Goal: Task Accomplishment & Management: Manage account settings

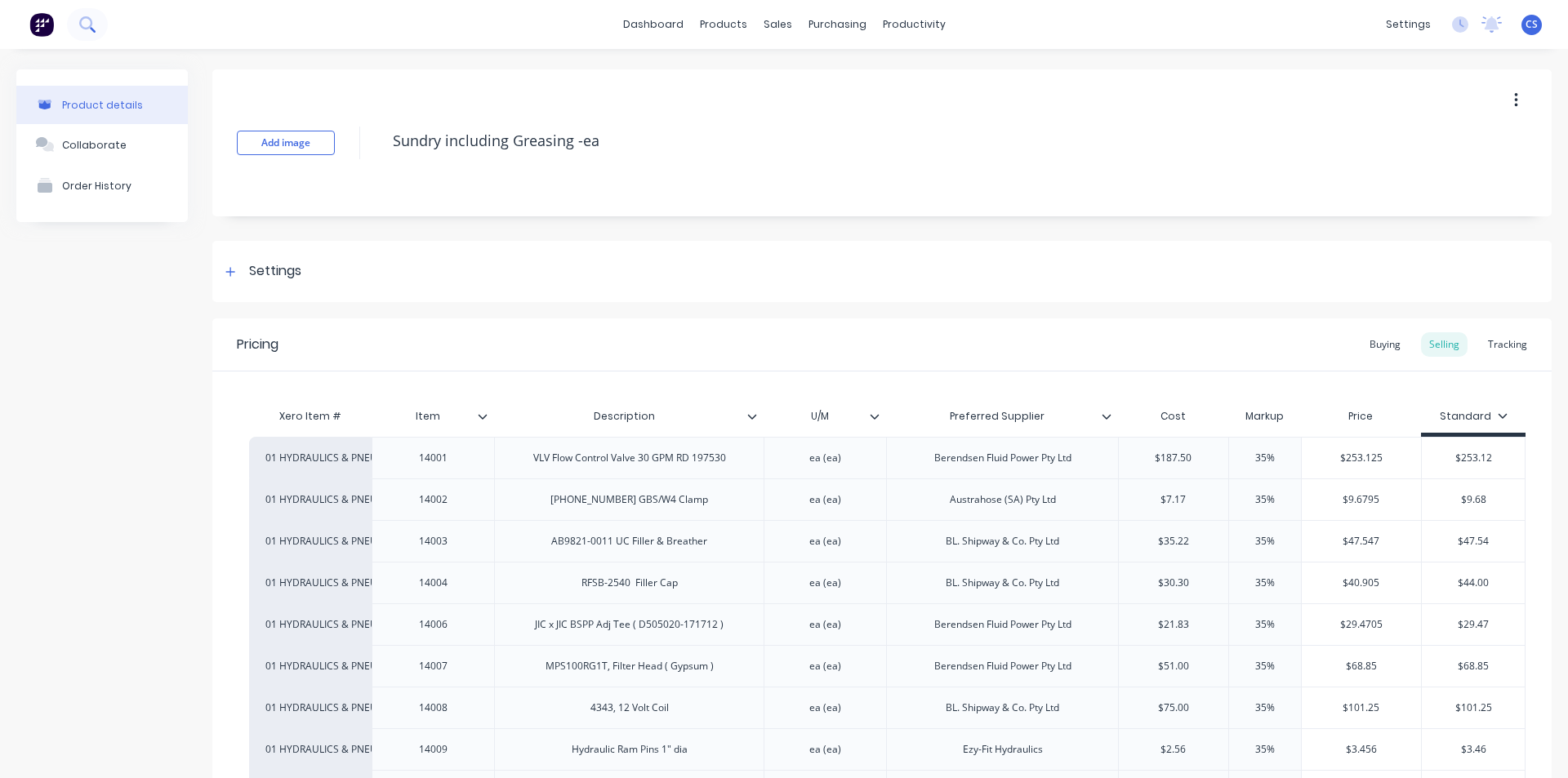
click at [91, 26] on icon at bounding box center [86, 23] width 13 height 13
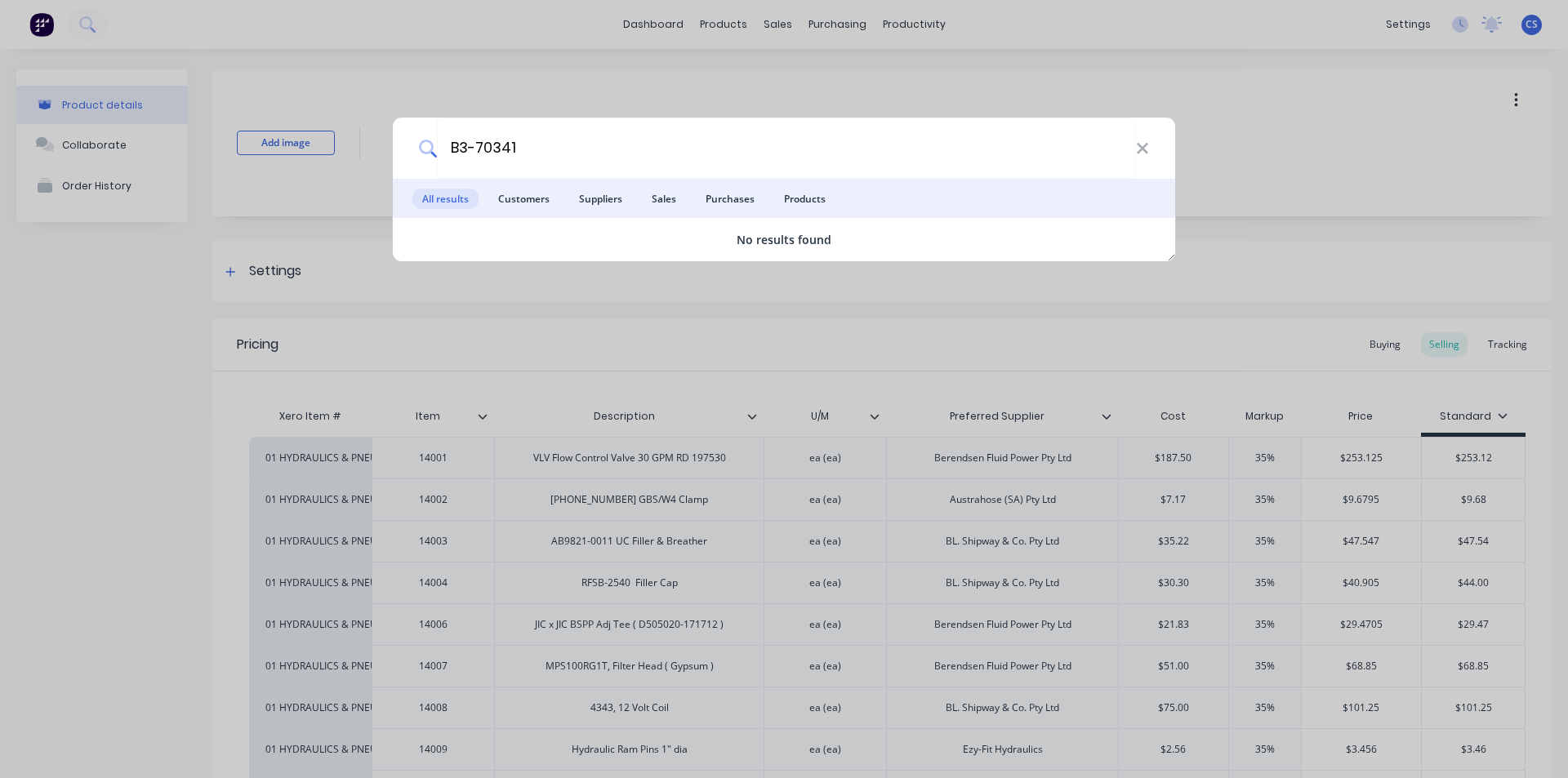
drag, startPoint x: 510, startPoint y: 149, endPoint x: 436, endPoint y: 158, distance: 74.5
click at [436, 158] on div "B3-70341" at bounding box center [784, 148] width 782 height 61
click at [469, 143] on input "B3-70341" at bounding box center [787, 148] width 699 height 61
drag, startPoint x: 469, startPoint y: 145, endPoint x: 425, endPoint y: 151, distance: 44.4
click at [425, 151] on div "B3-70341" at bounding box center [784, 148] width 782 height 61
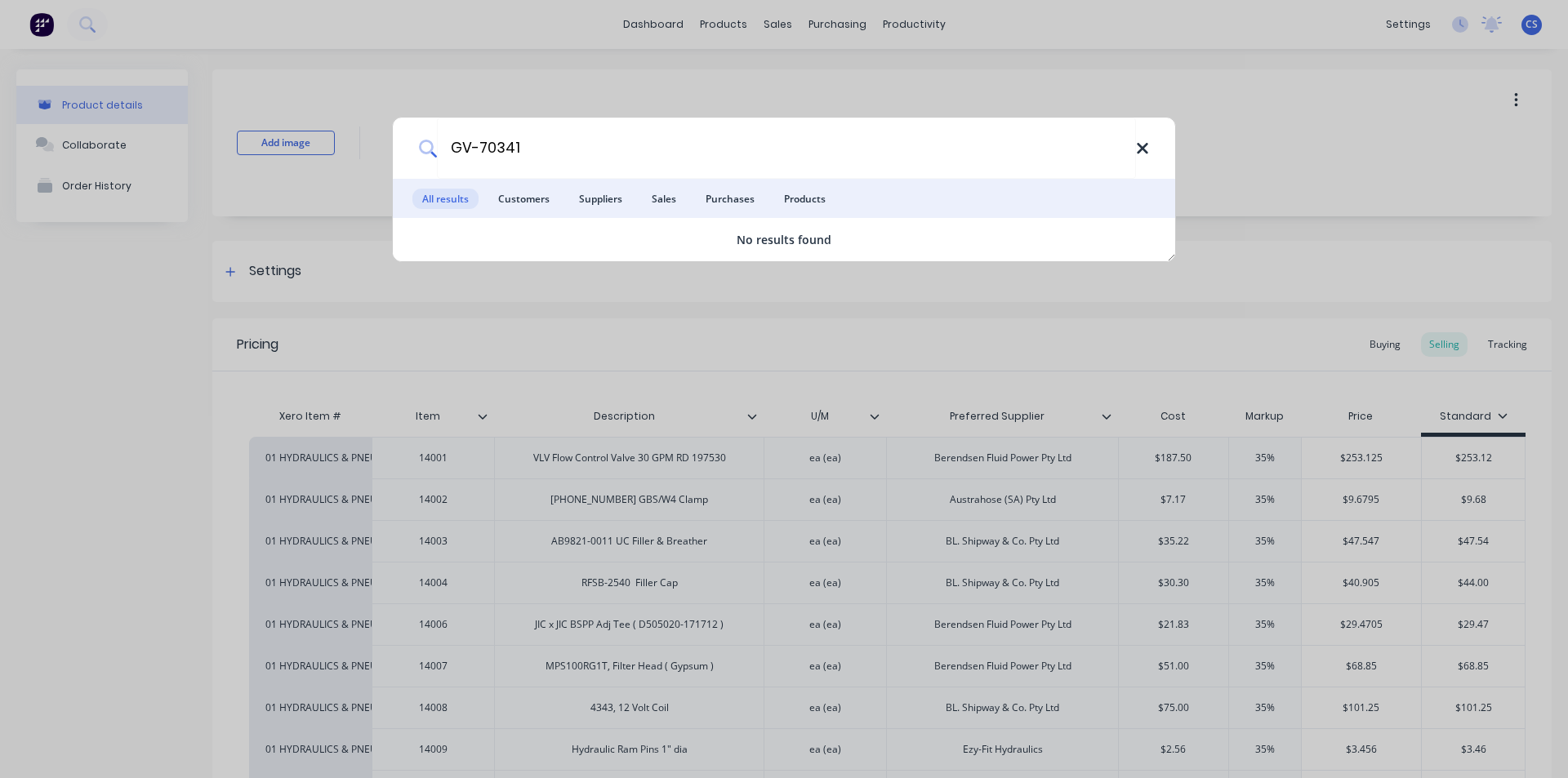
type input "GV-70341"
drag, startPoint x: 1142, startPoint y: 144, endPoint x: 1083, endPoint y: 164, distance: 62.3
click at [1142, 144] on icon at bounding box center [1142, 148] width 13 height 18
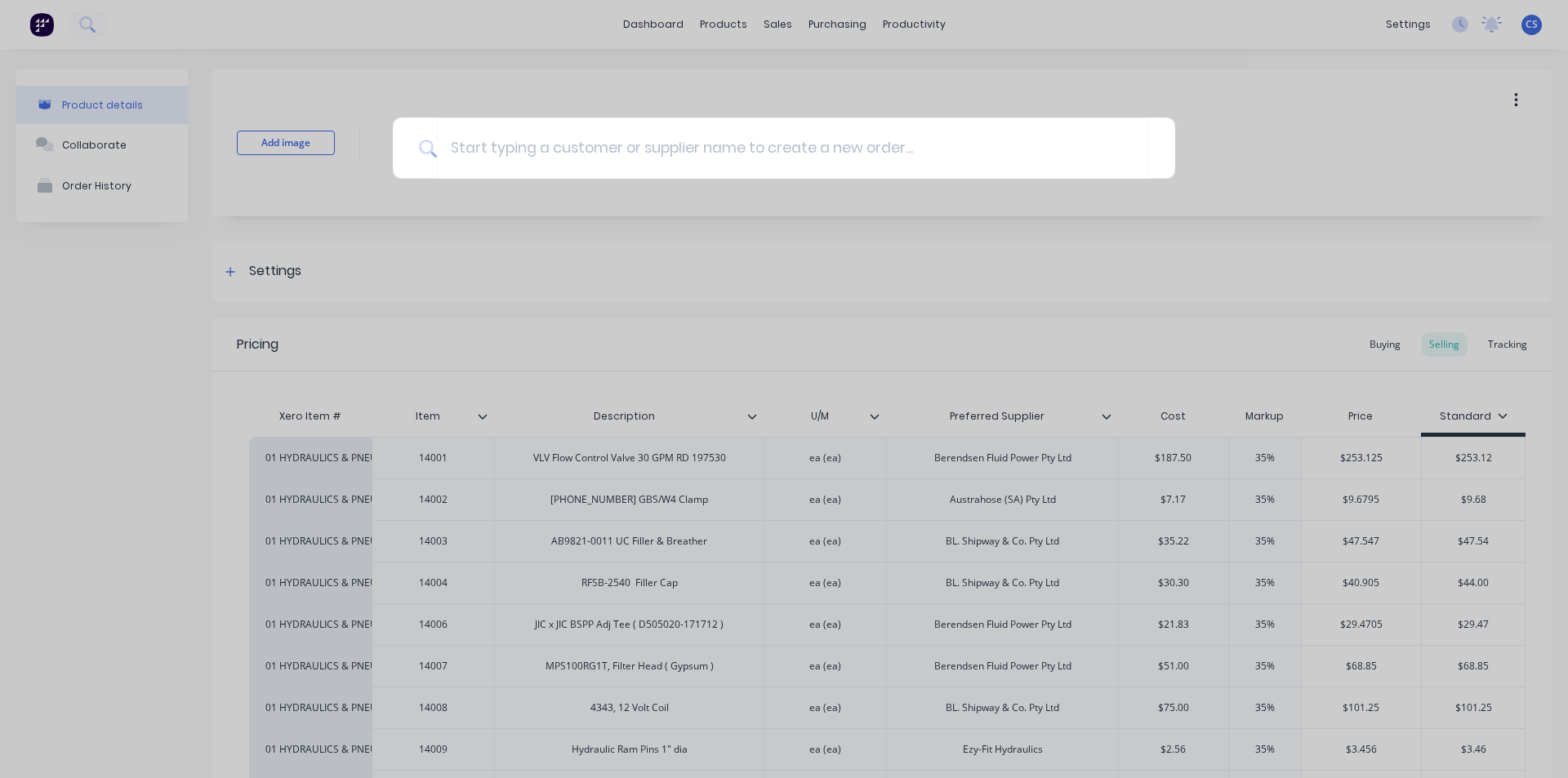
drag, startPoint x: 487, startPoint y: 305, endPoint x: 615, endPoint y: 5, distance: 326.2
click at [487, 305] on div at bounding box center [784, 389] width 1568 height 778
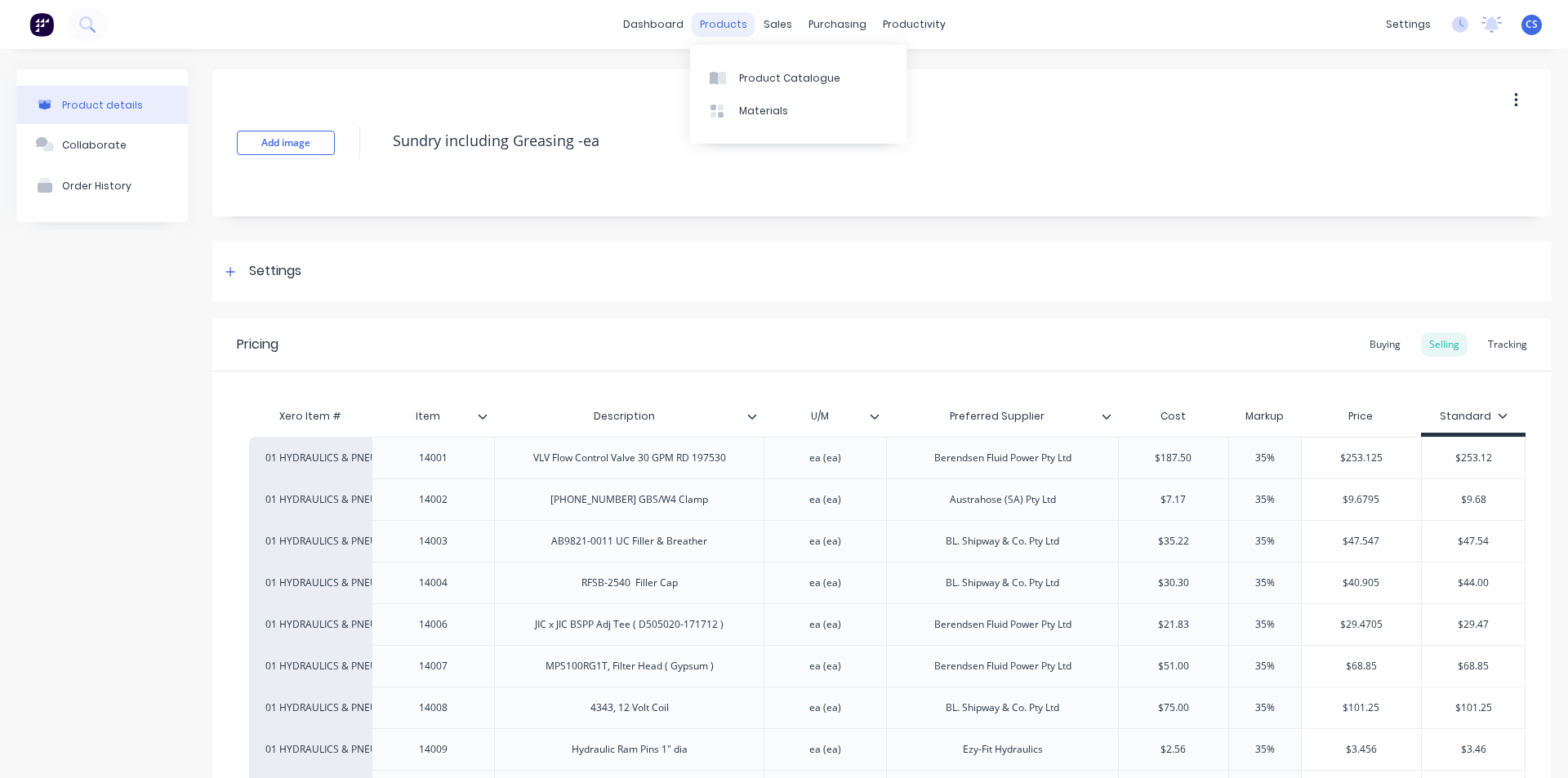
click at [728, 26] on div "products" at bounding box center [724, 24] width 64 height 24
click at [745, 73] on div "Product Catalogue" at bounding box center [790, 79] width 102 height 15
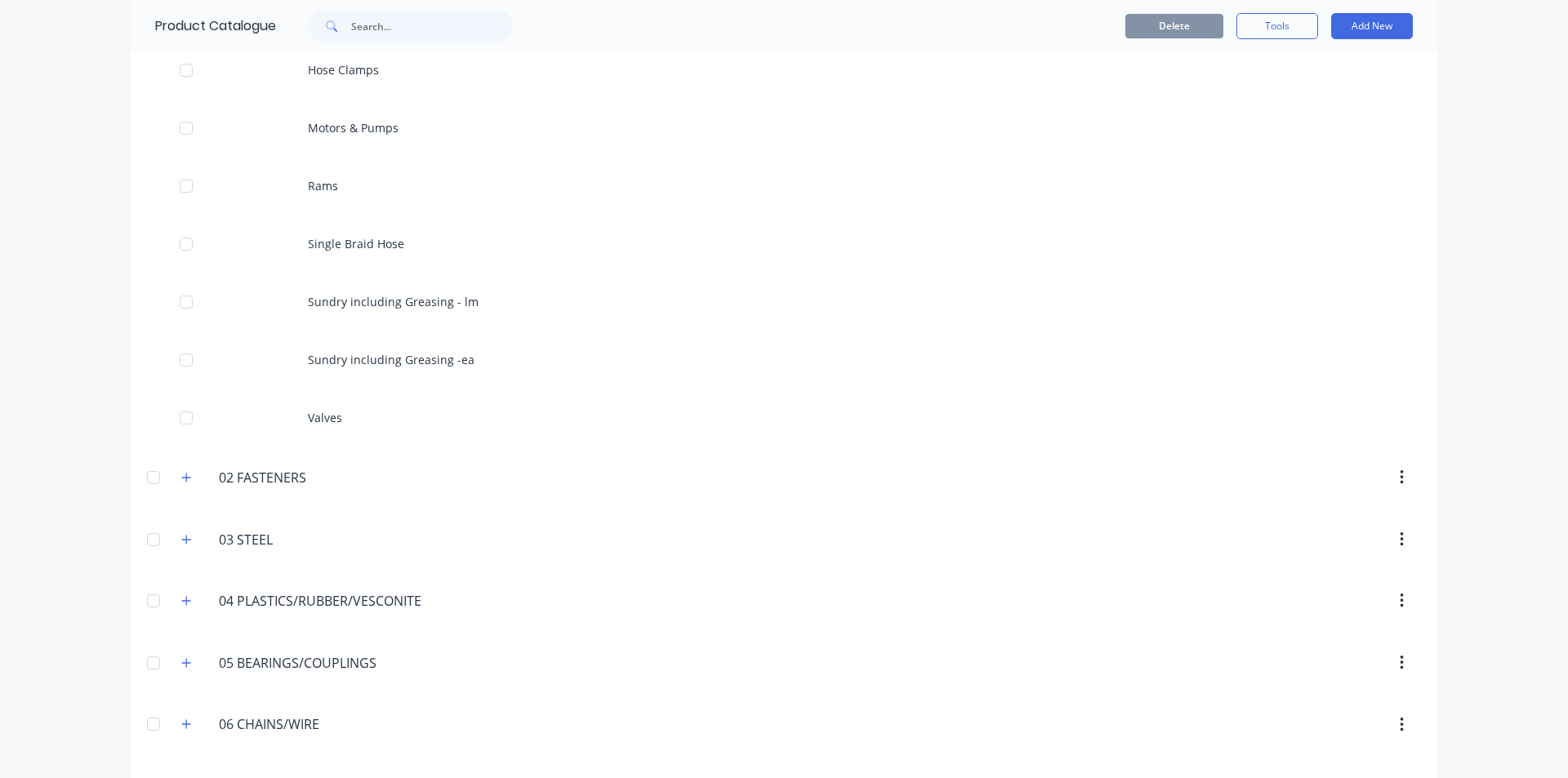
scroll to position [653, 0]
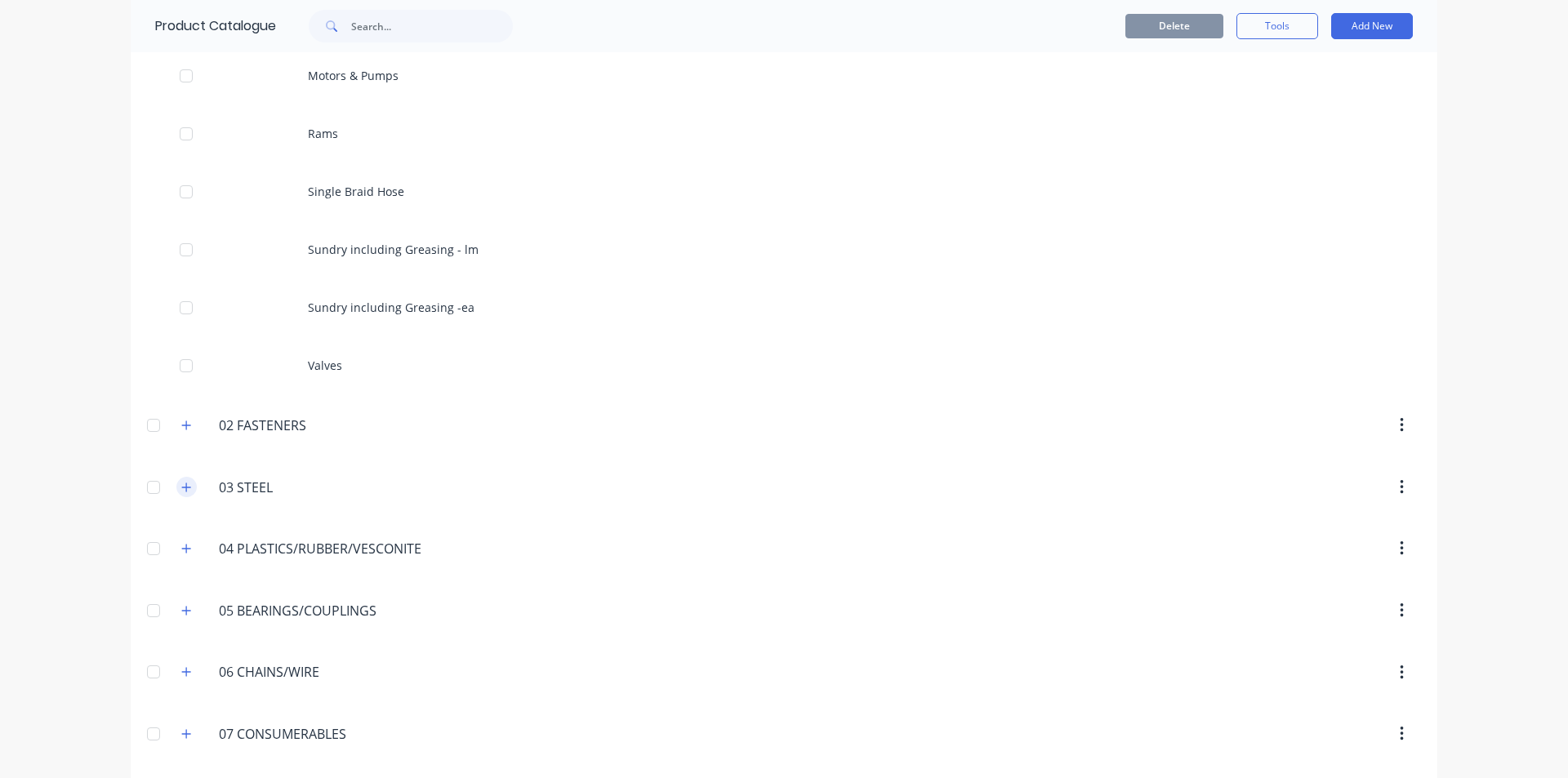
click at [181, 495] on button "button" at bounding box center [186, 487] width 20 height 20
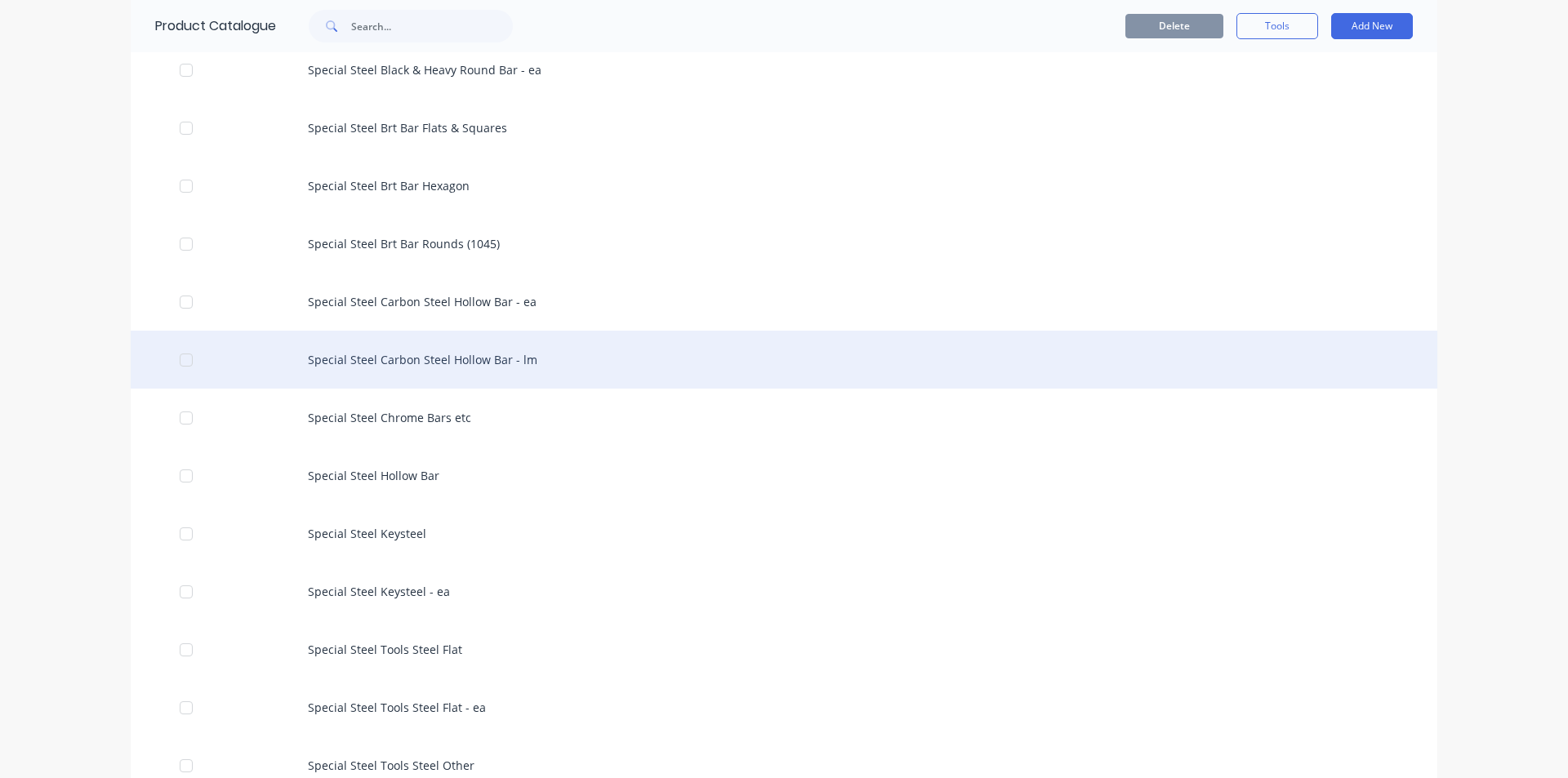
scroll to position [4164, 0]
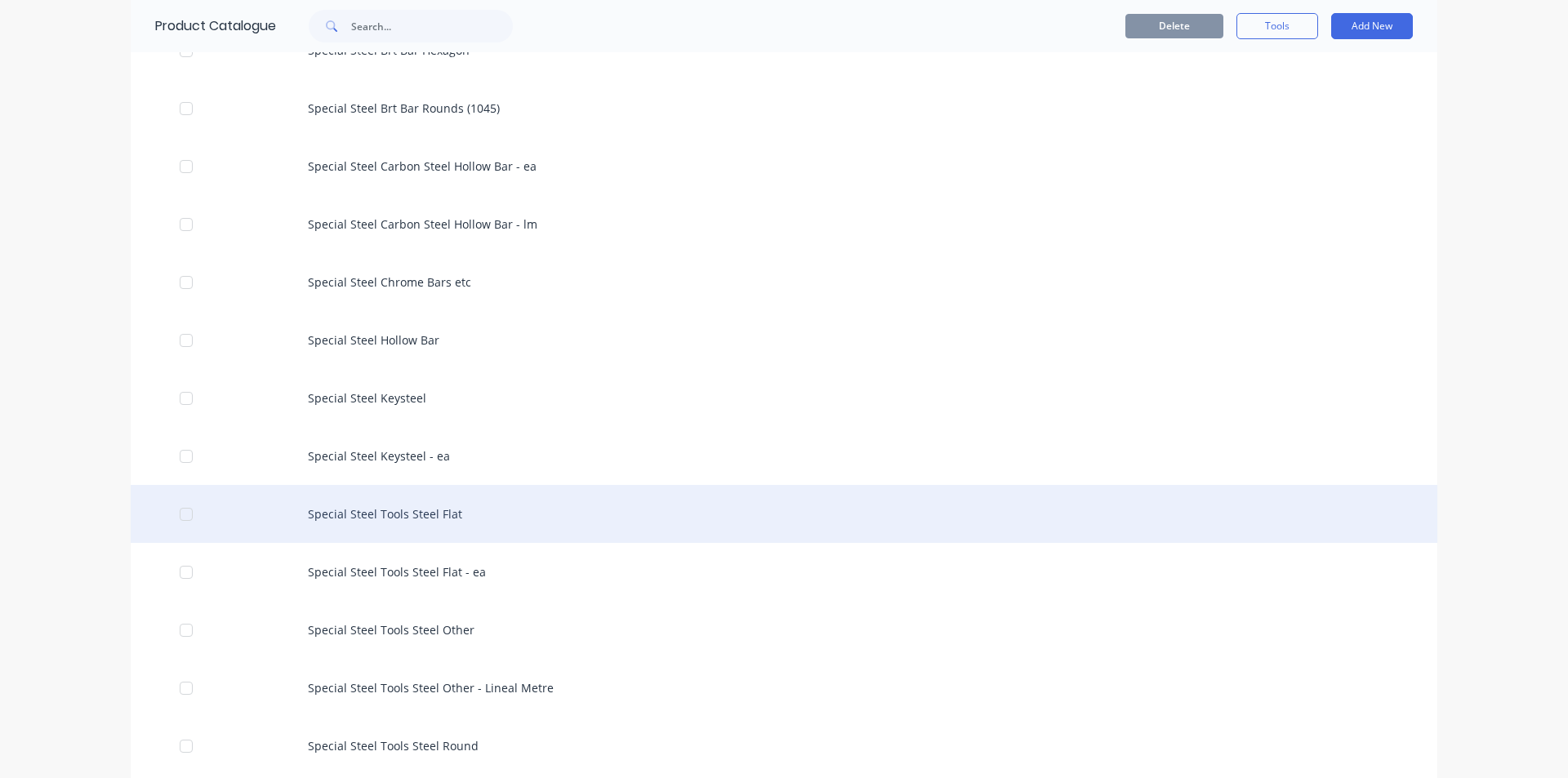
click at [410, 522] on div "Special Steel Tools Steel Flat" at bounding box center [784, 514] width 1307 height 58
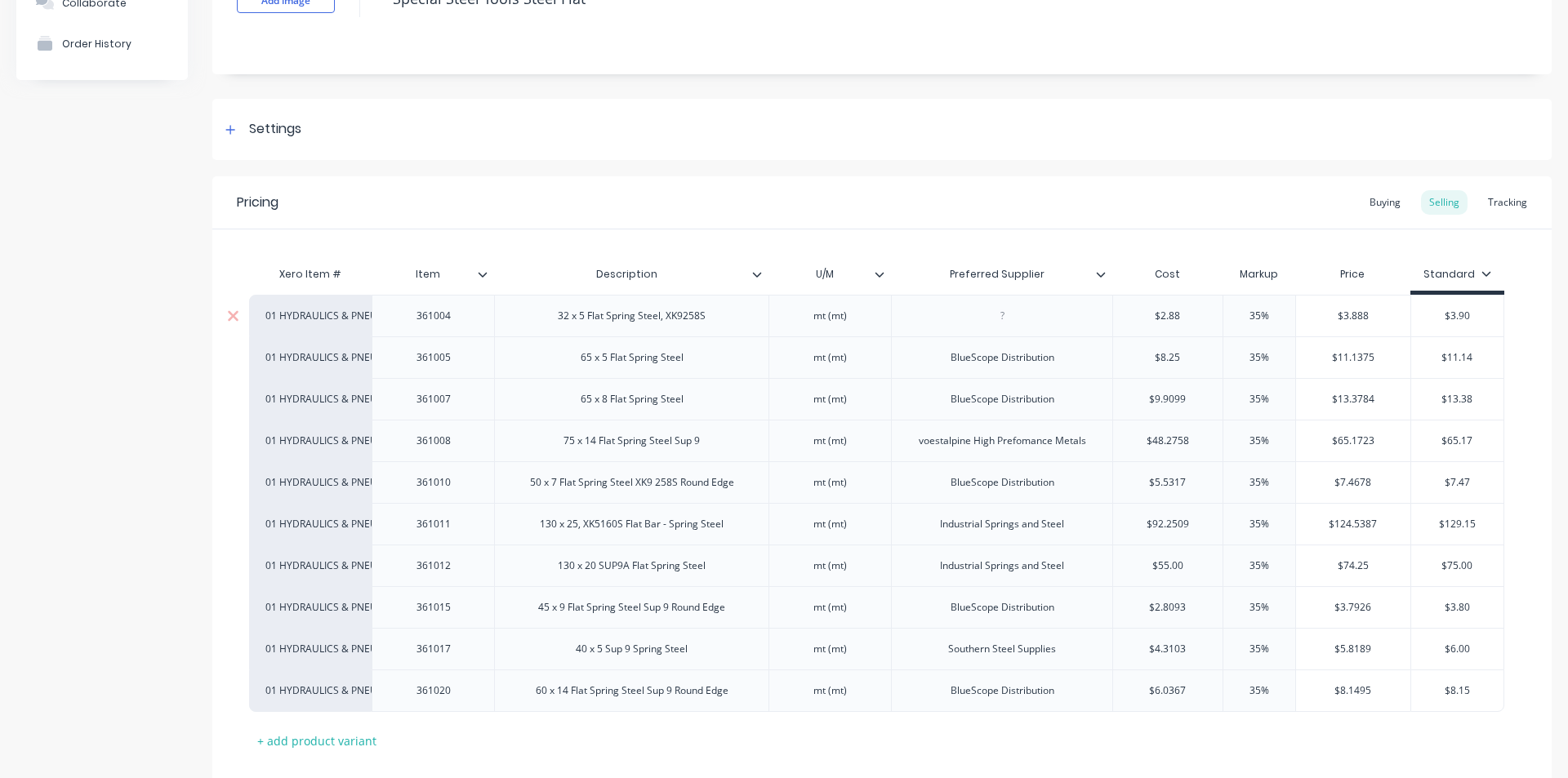
scroll to position [238, 0]
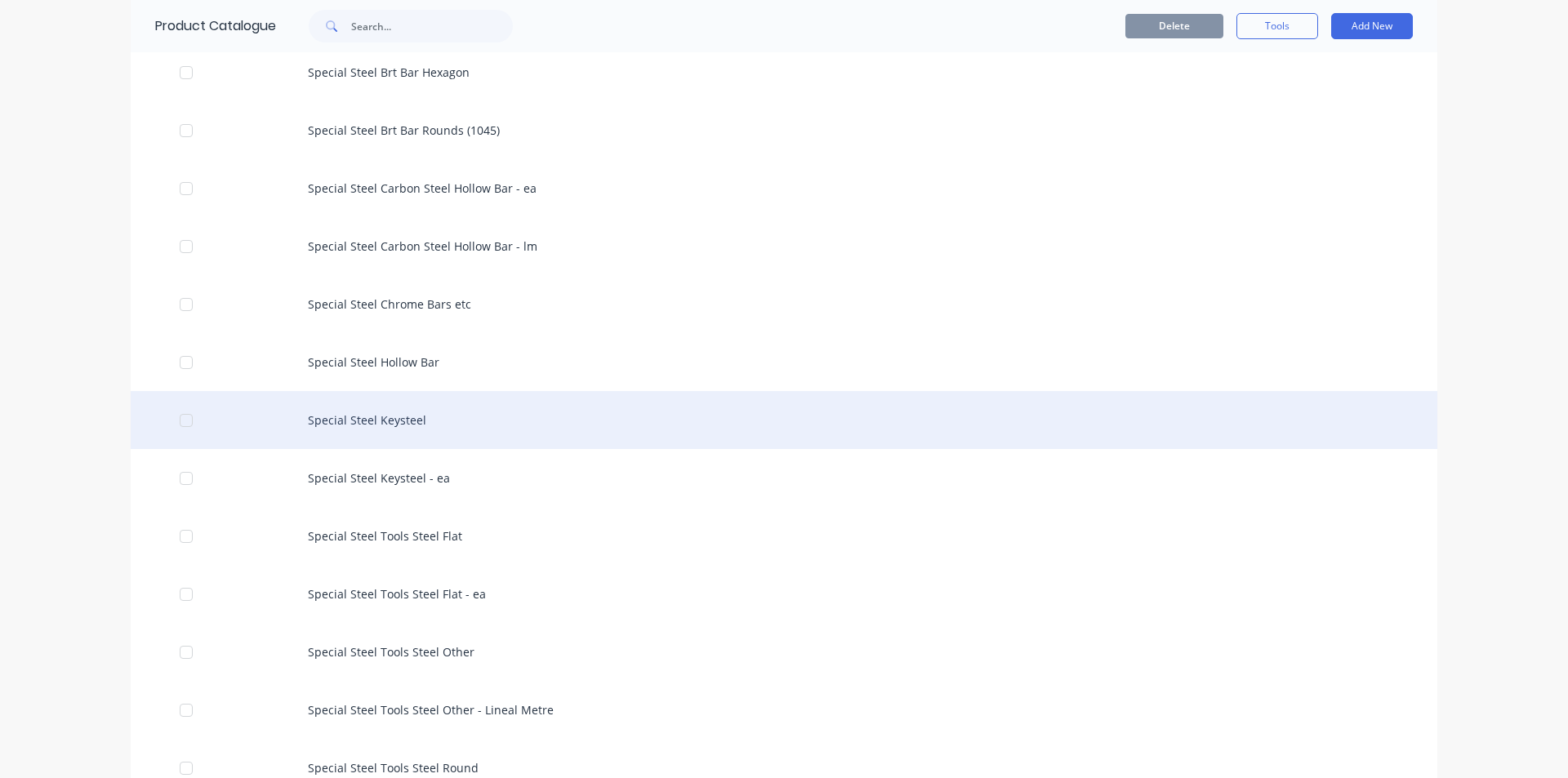
scroll to position [4164, 0]
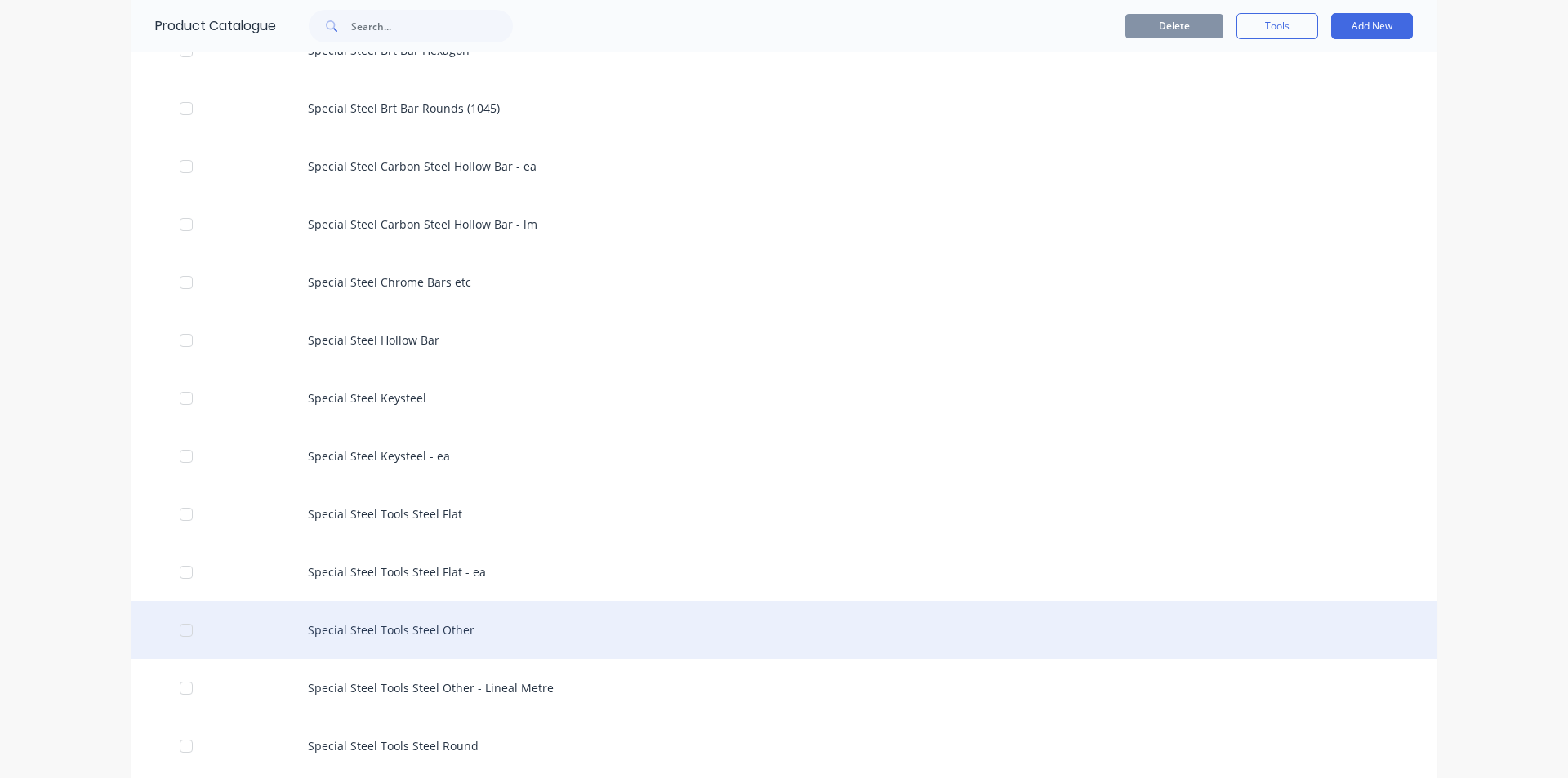
click at [422, 629] on div "Special Steel Tools Steel Other" at bounding box center [784, 629] width 1307 height 58
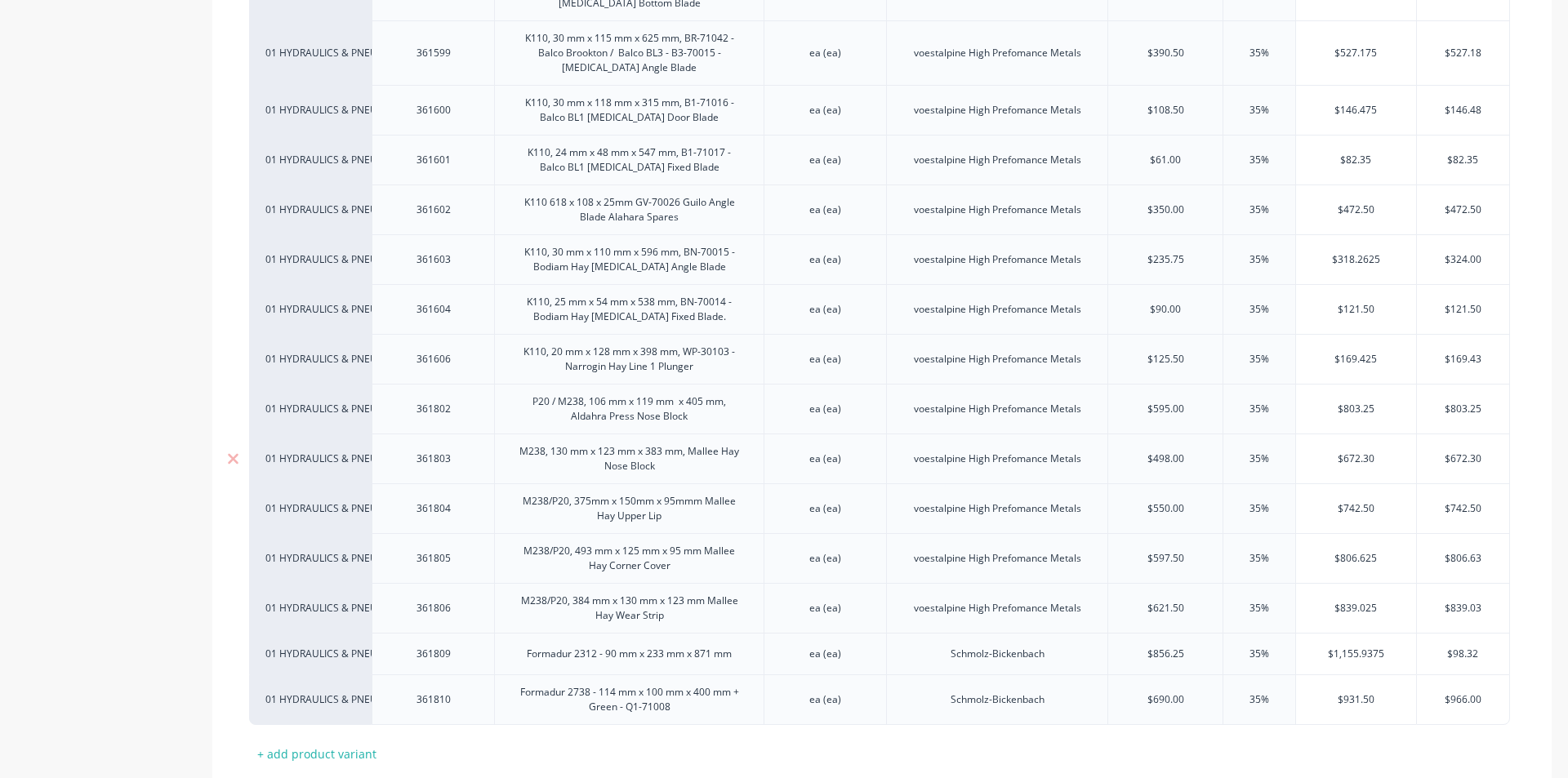
scroll to position [2613, 0]
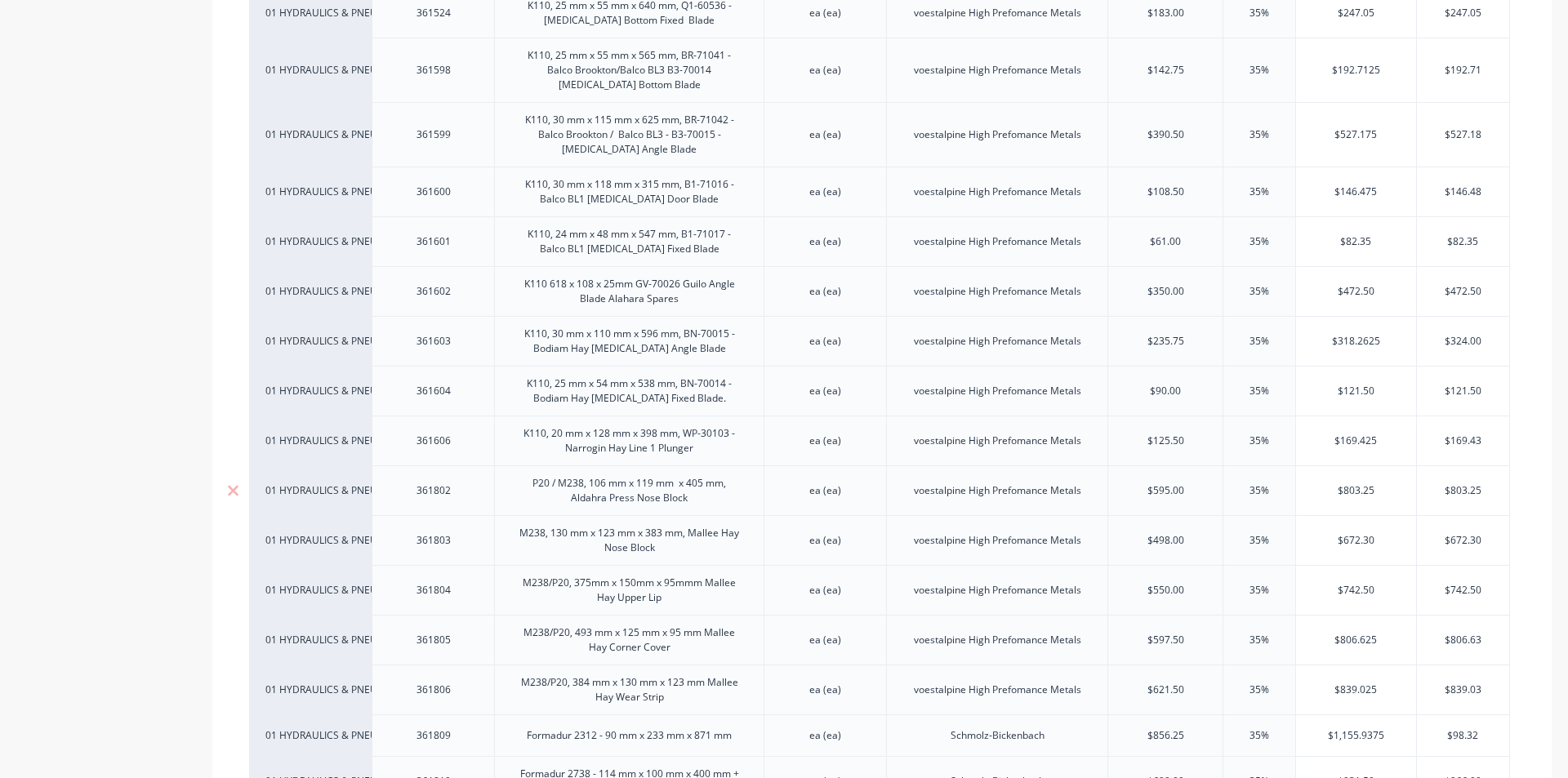
click at [633, 473] on div "P20 / M238, 106 mm x 119 mm x 405 mm, Aldahra Press Nose Block" at bounding box center [629, 490] width 256 height 36
click at [703, 473] on div "P20 / M238, 106 mm x 119 mm x 405 mm, Aldahra Press Nose Block" at bounding box center [629, 490] width 256 height 36
type textarea "x"
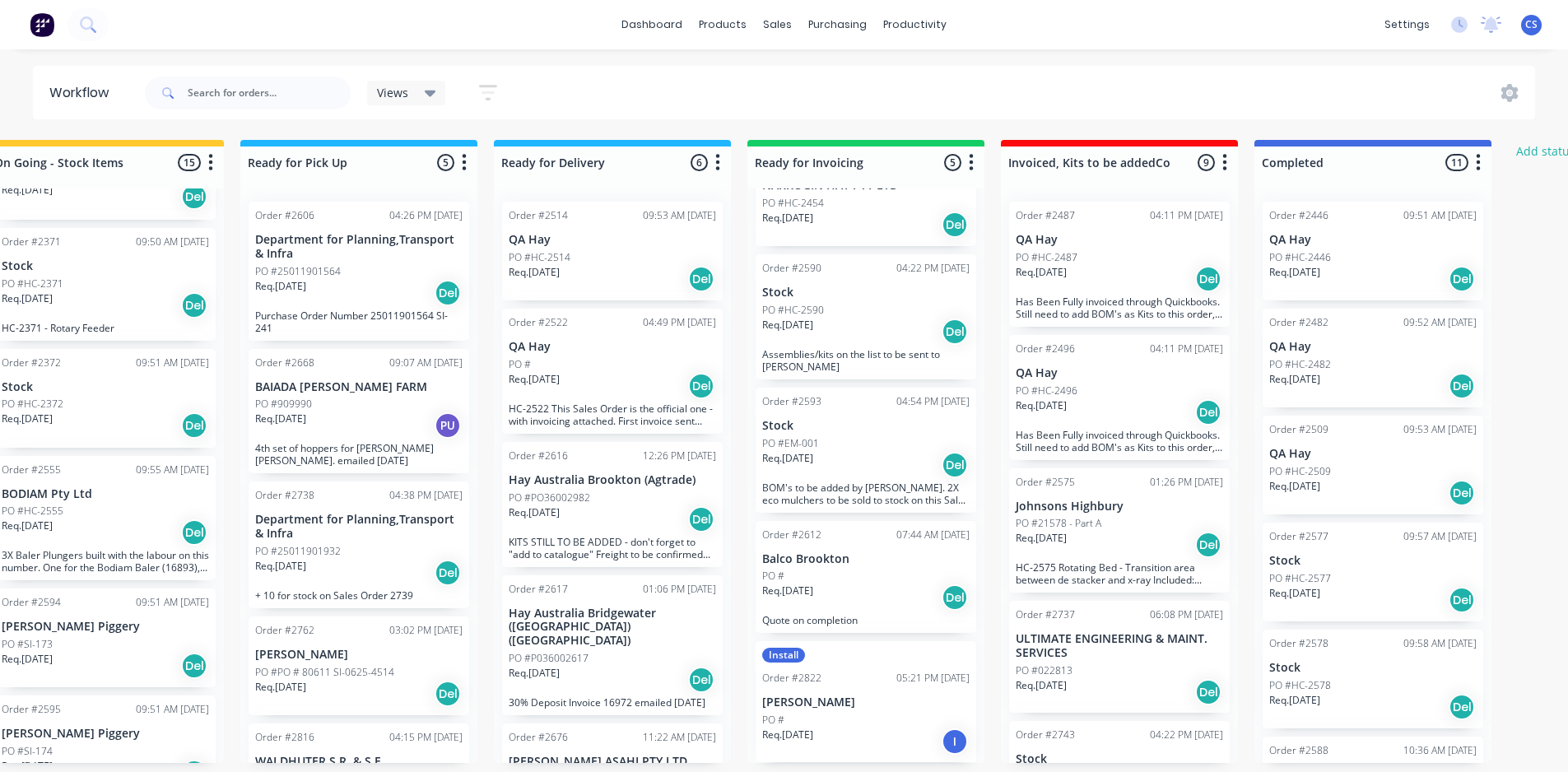
scroll to position [3, 1062]
click at [211, 101] on input "text" at bounding box center [269, 92] width 163 height 33
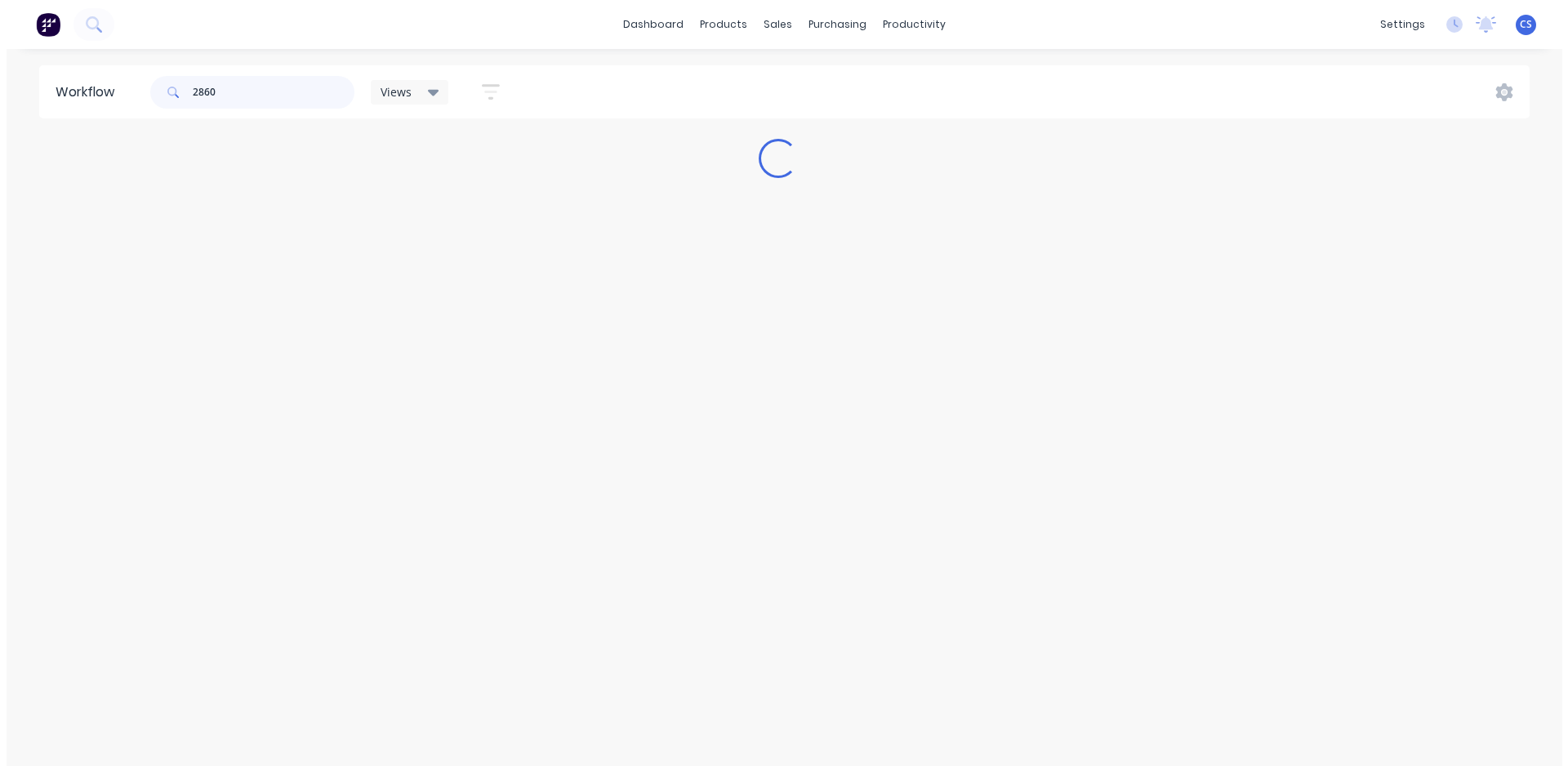
scroll to position [0, 0]
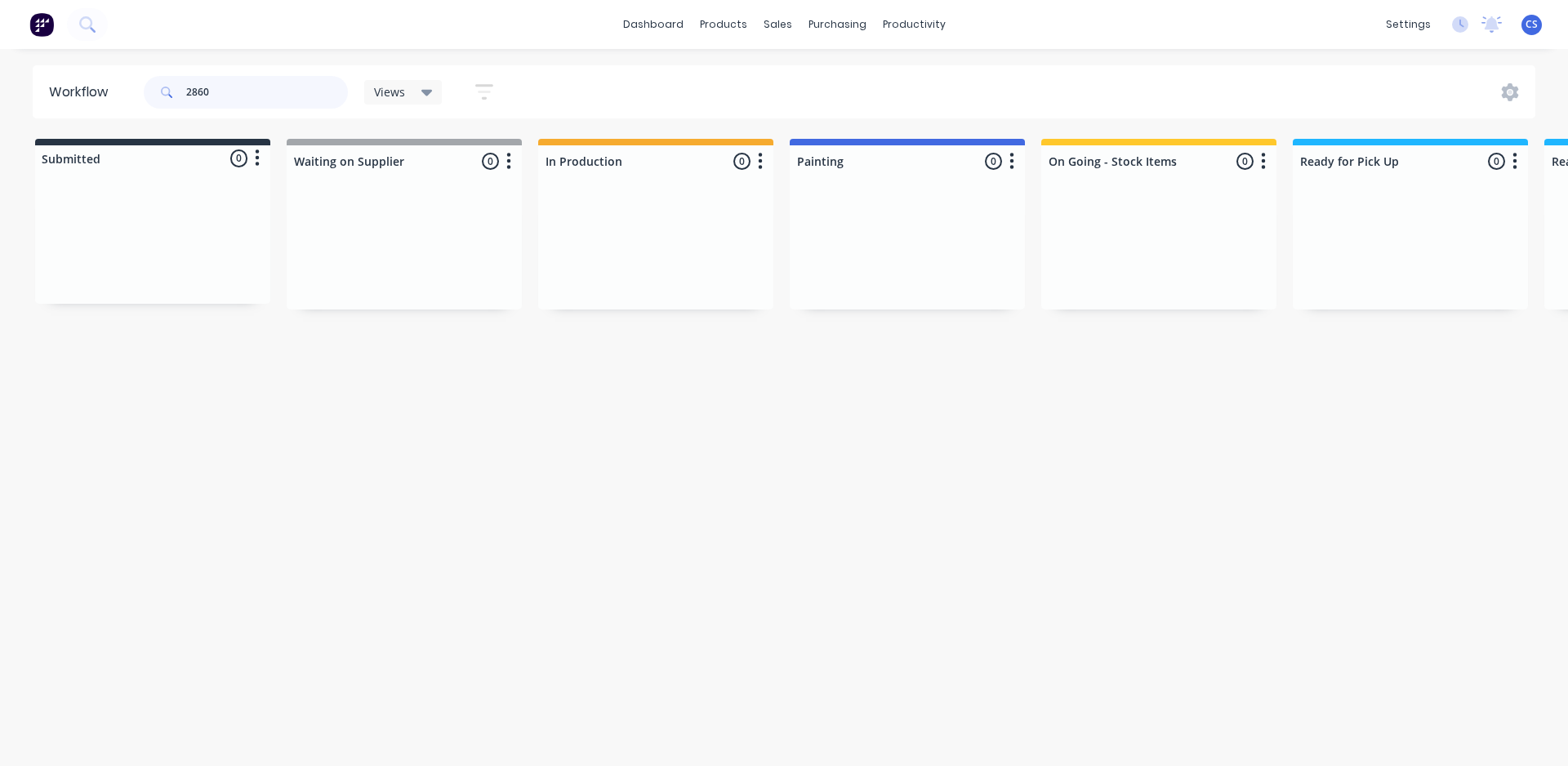
type input "2860"
click at [210, 86] on input "2860" at bounding box center [267, 91] width 162 height 33
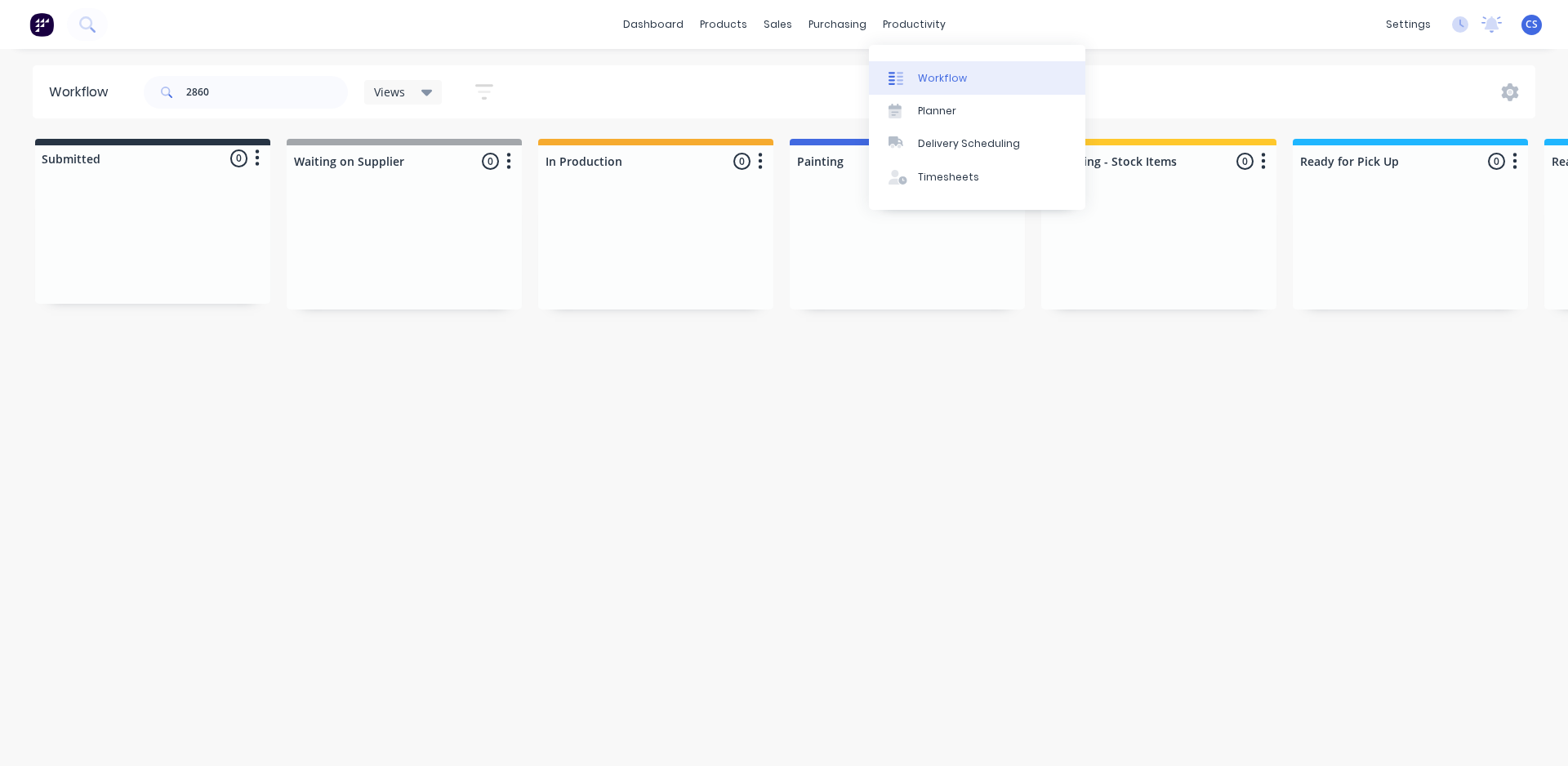
click at [923, 76] on div "Workflow" at bounding box center [943, 79] width 49 height 15
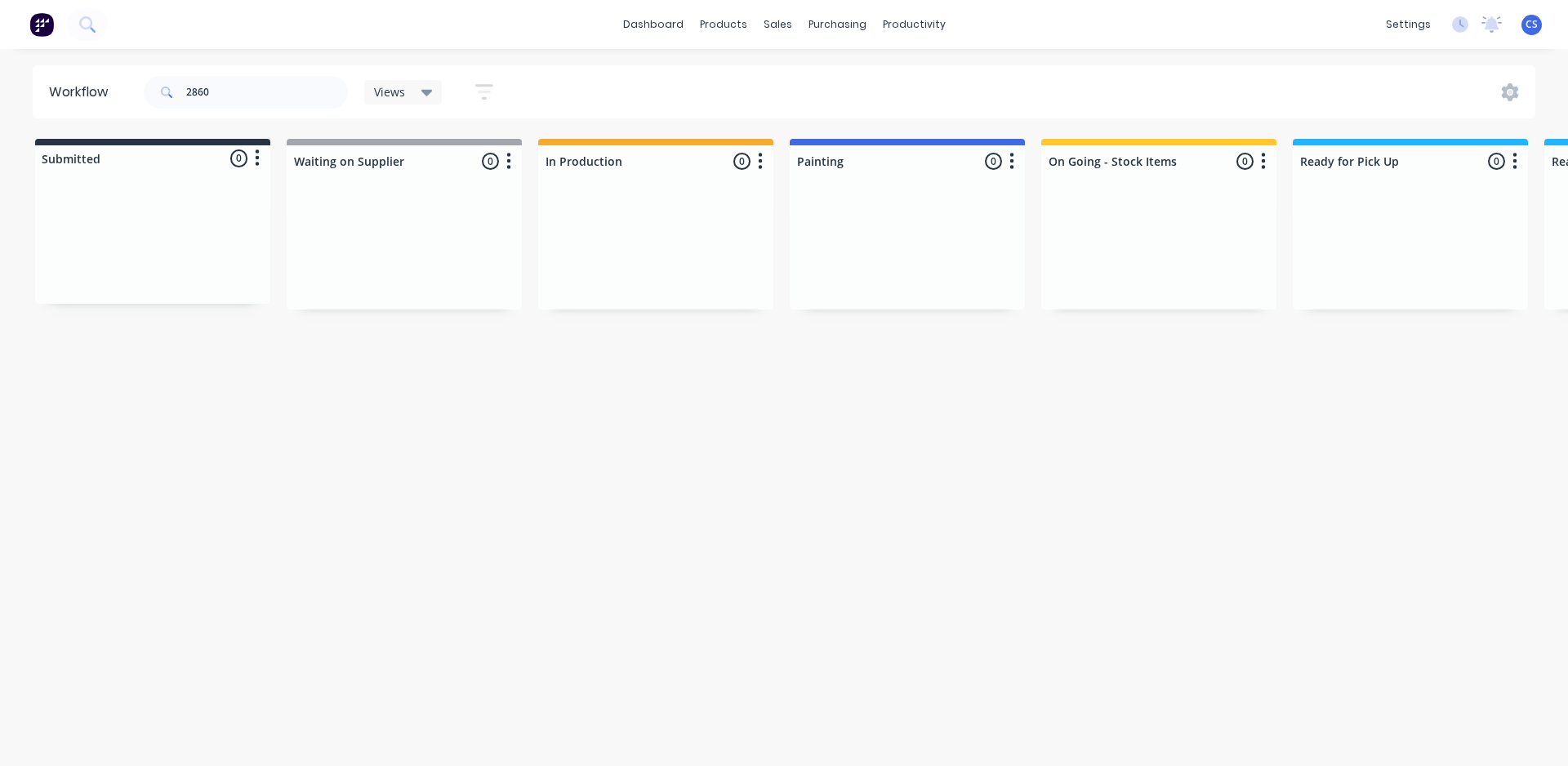
click at [76, 100] on div "Workflow" at bounding box center [82, 91] width 67 height 19
click at [240, 91] on input "2860" at bounding box center [267, 91] width 162 height 33
type input "2"
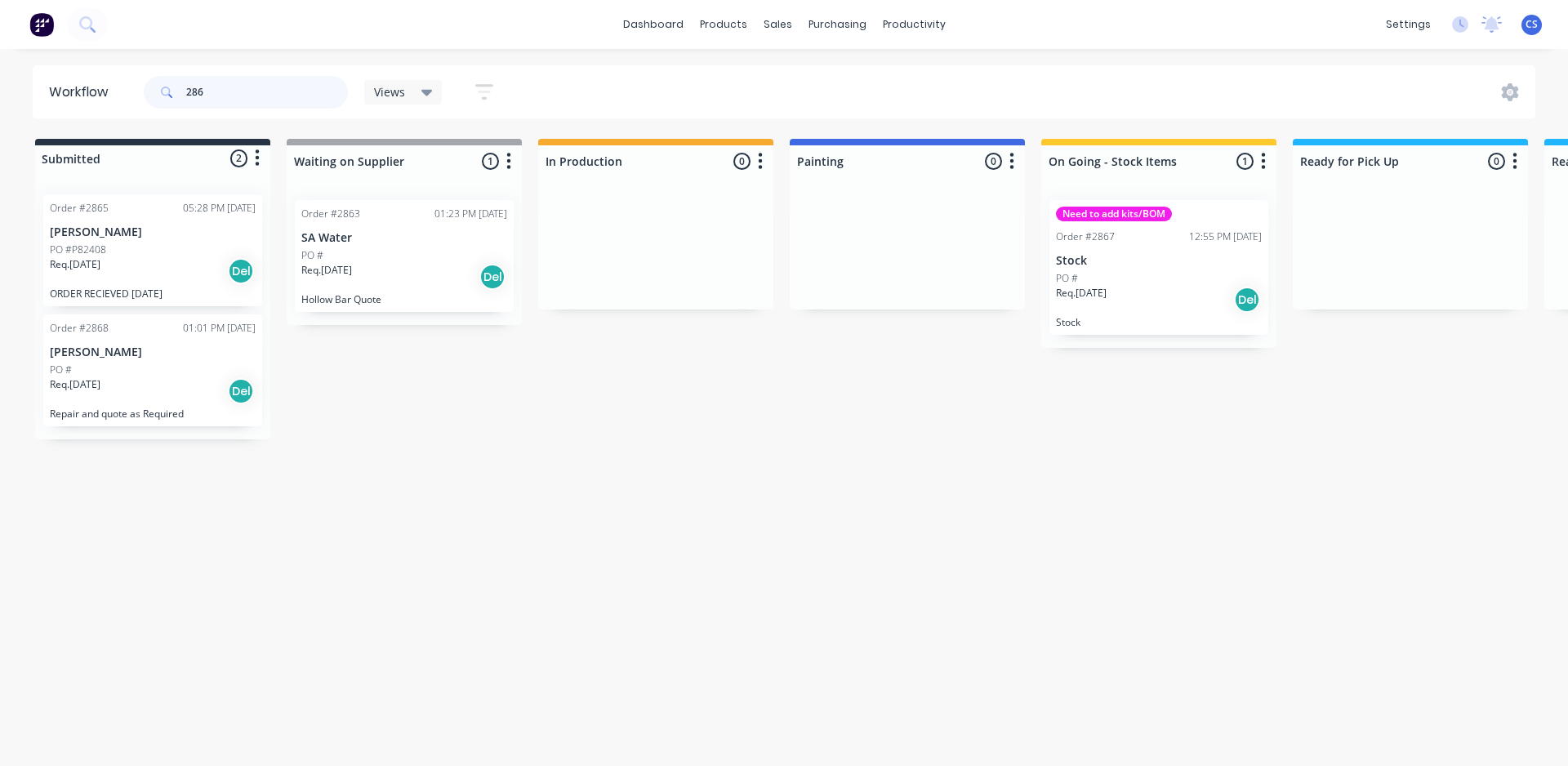
type input "2860"
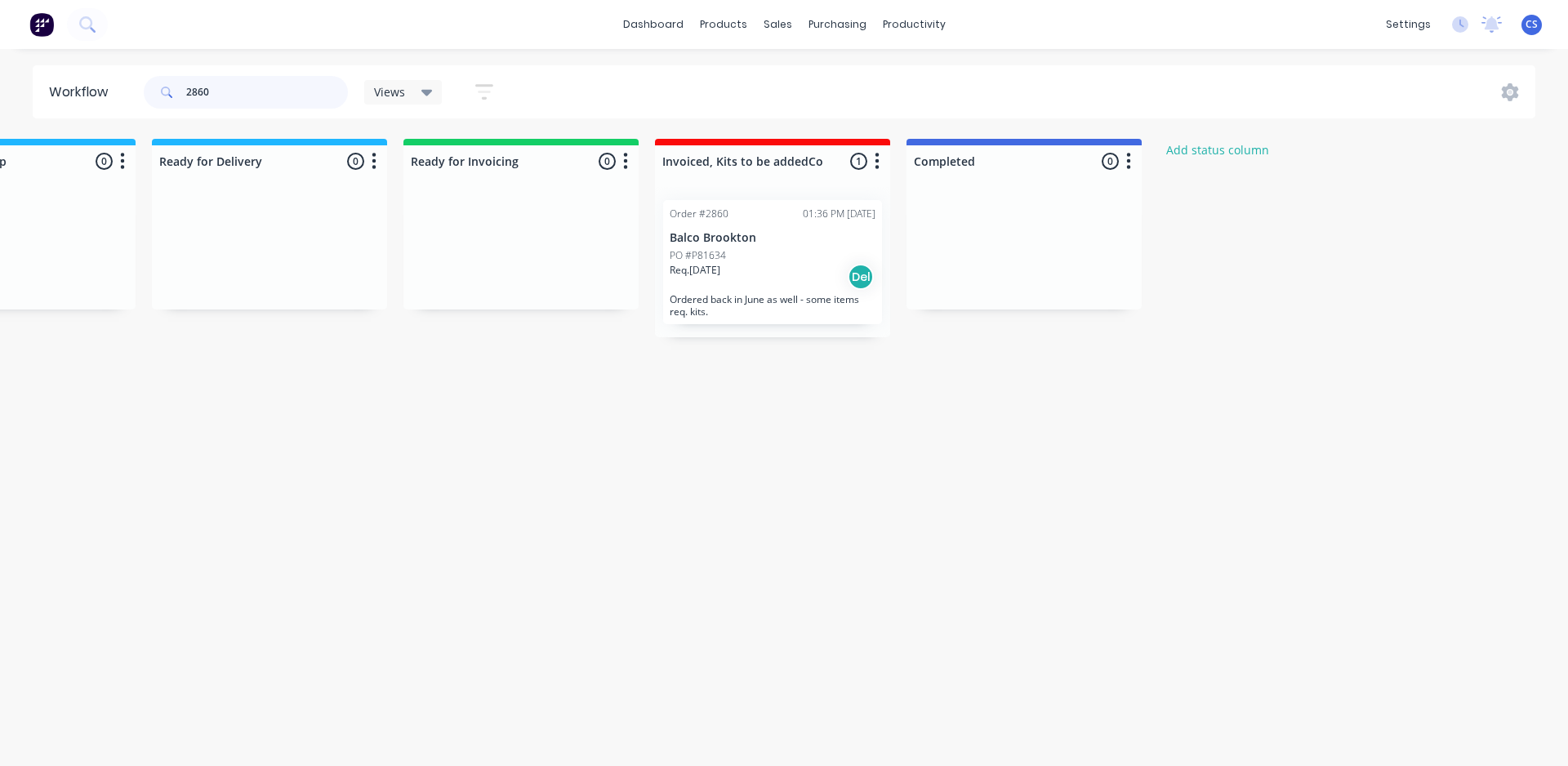
scroll to position [0, 1311]
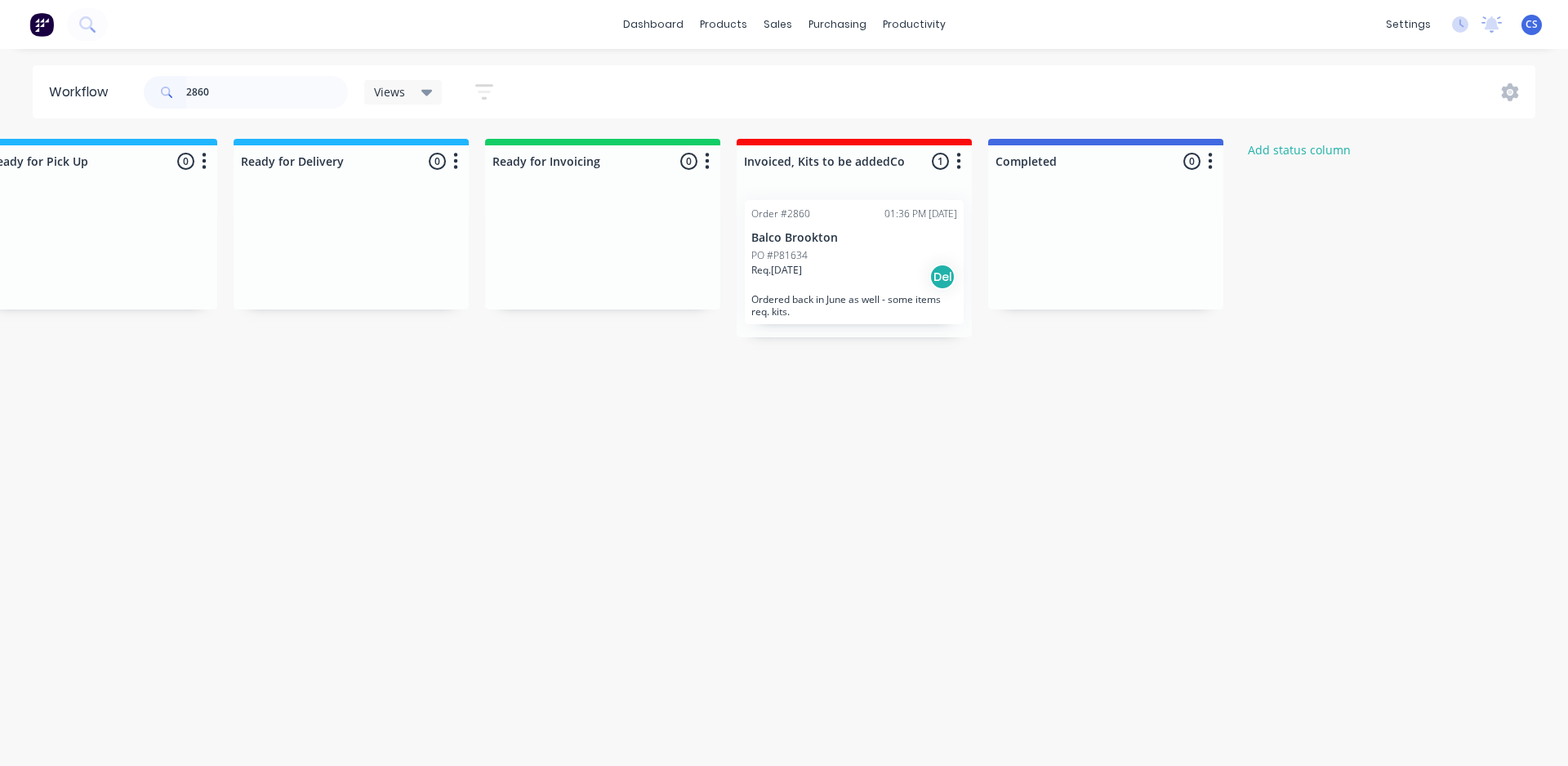
click at [872, 257] on div "PO #P81634" at bounding box center [854, 256] width 206 height 15
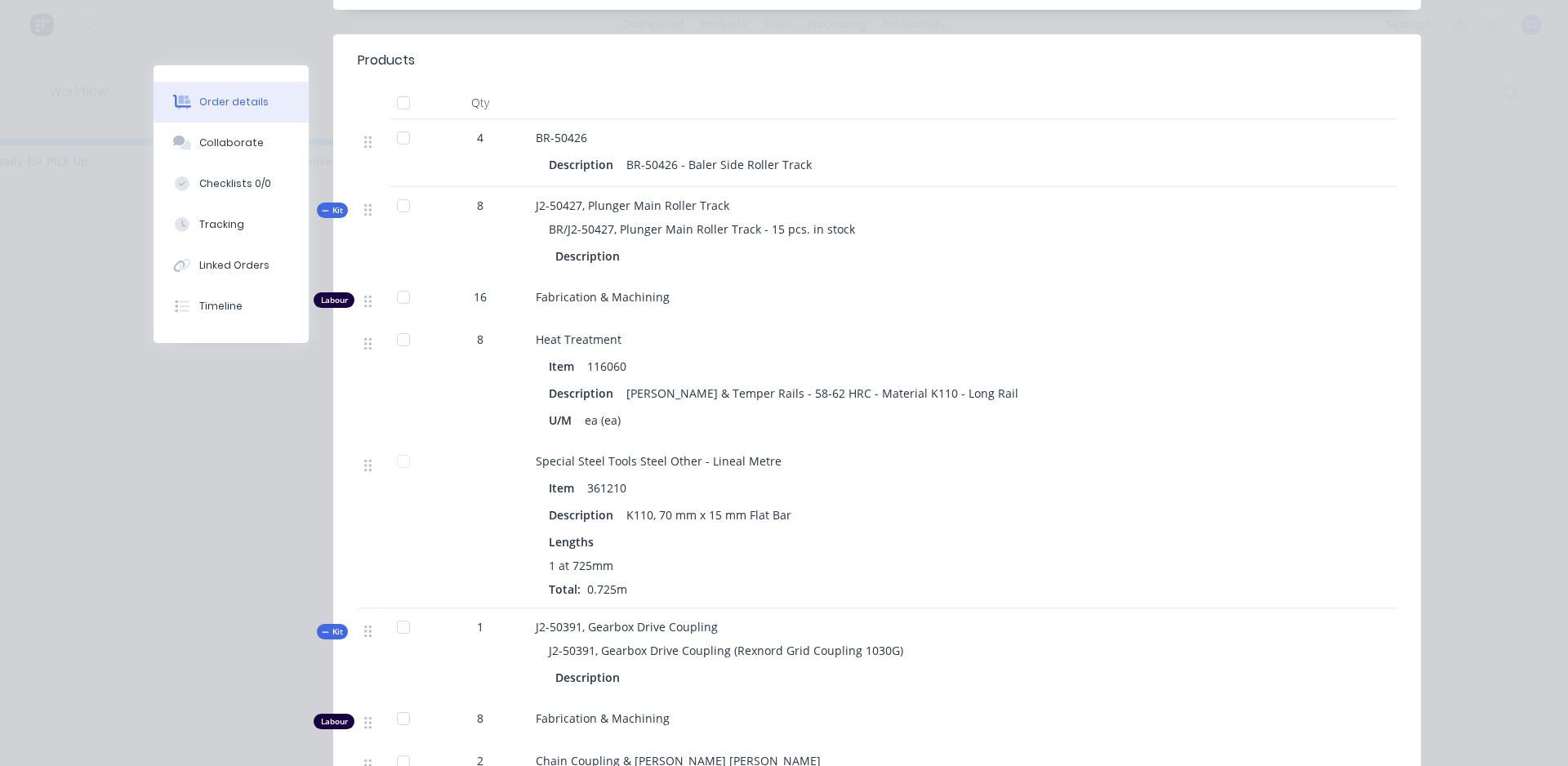
scroll to position [408, 0]
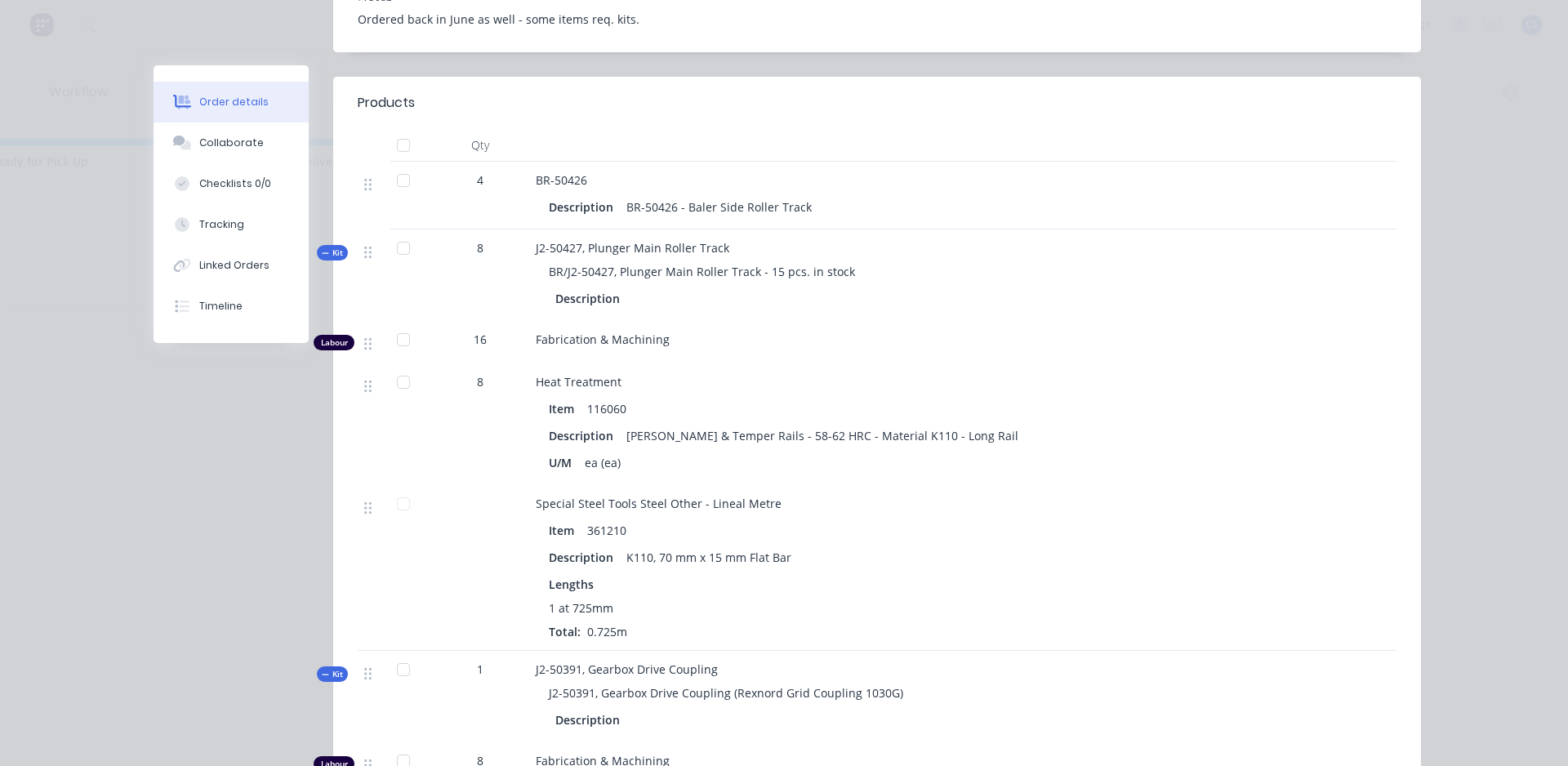
click at [317, 245] on div "Kit" at bounding box center [332, 253] width 31 height 15
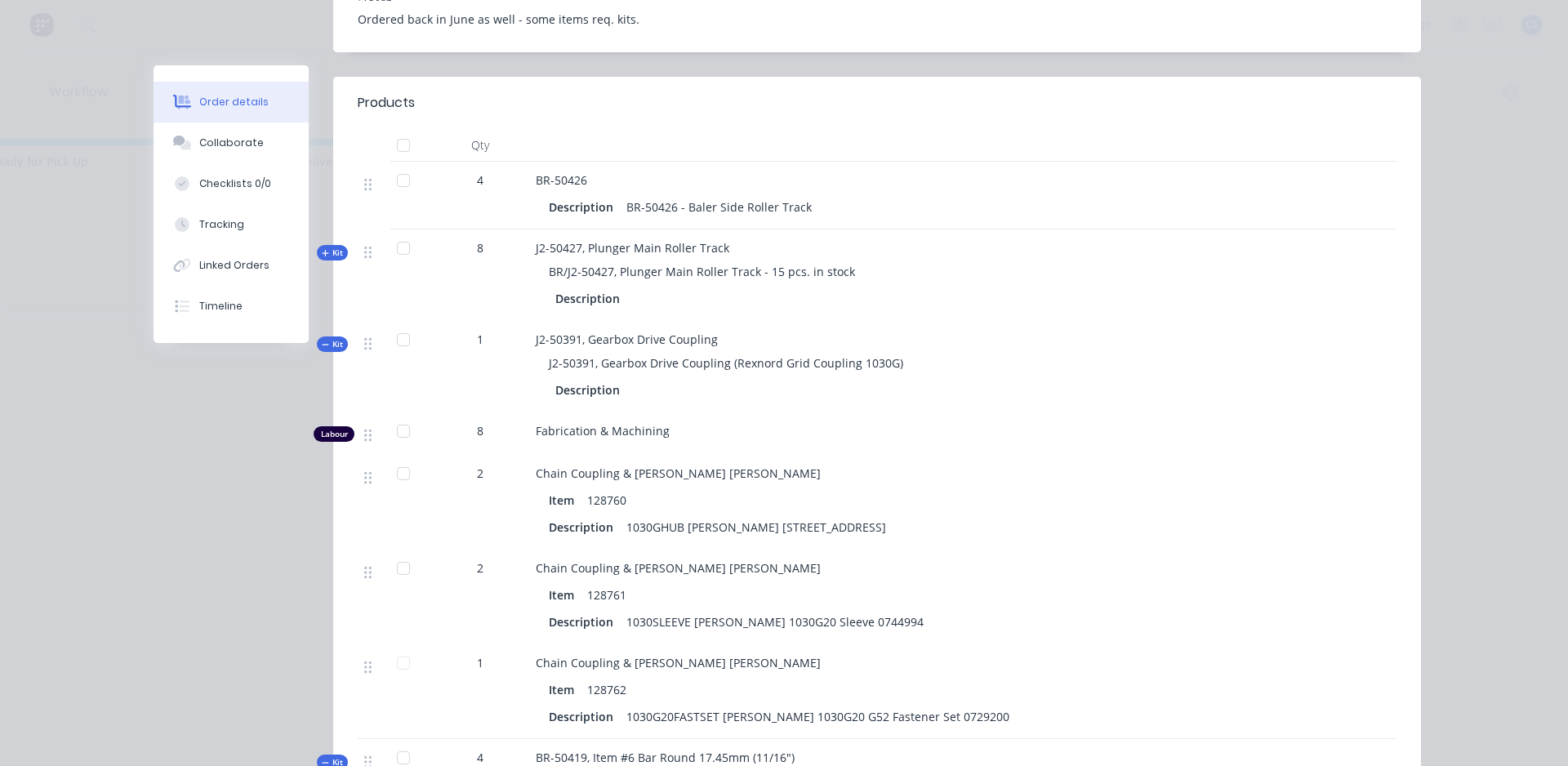
click at [331, 338] on span "Kit" at bounding box center [332, 344] width 21 height 13
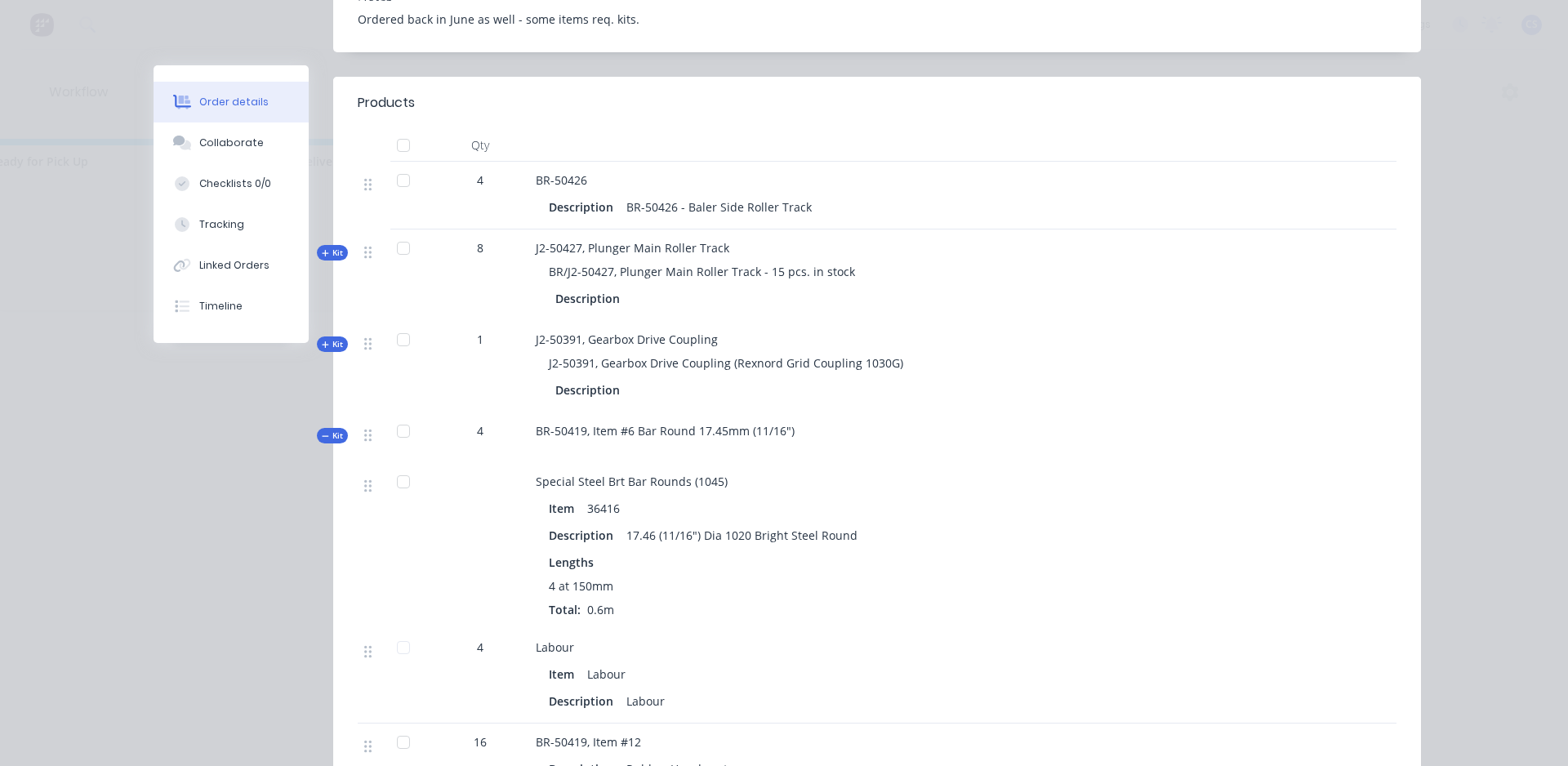
click at [331, 338] on span "Kit" at bounding box center [332, 344] width 21 height 13
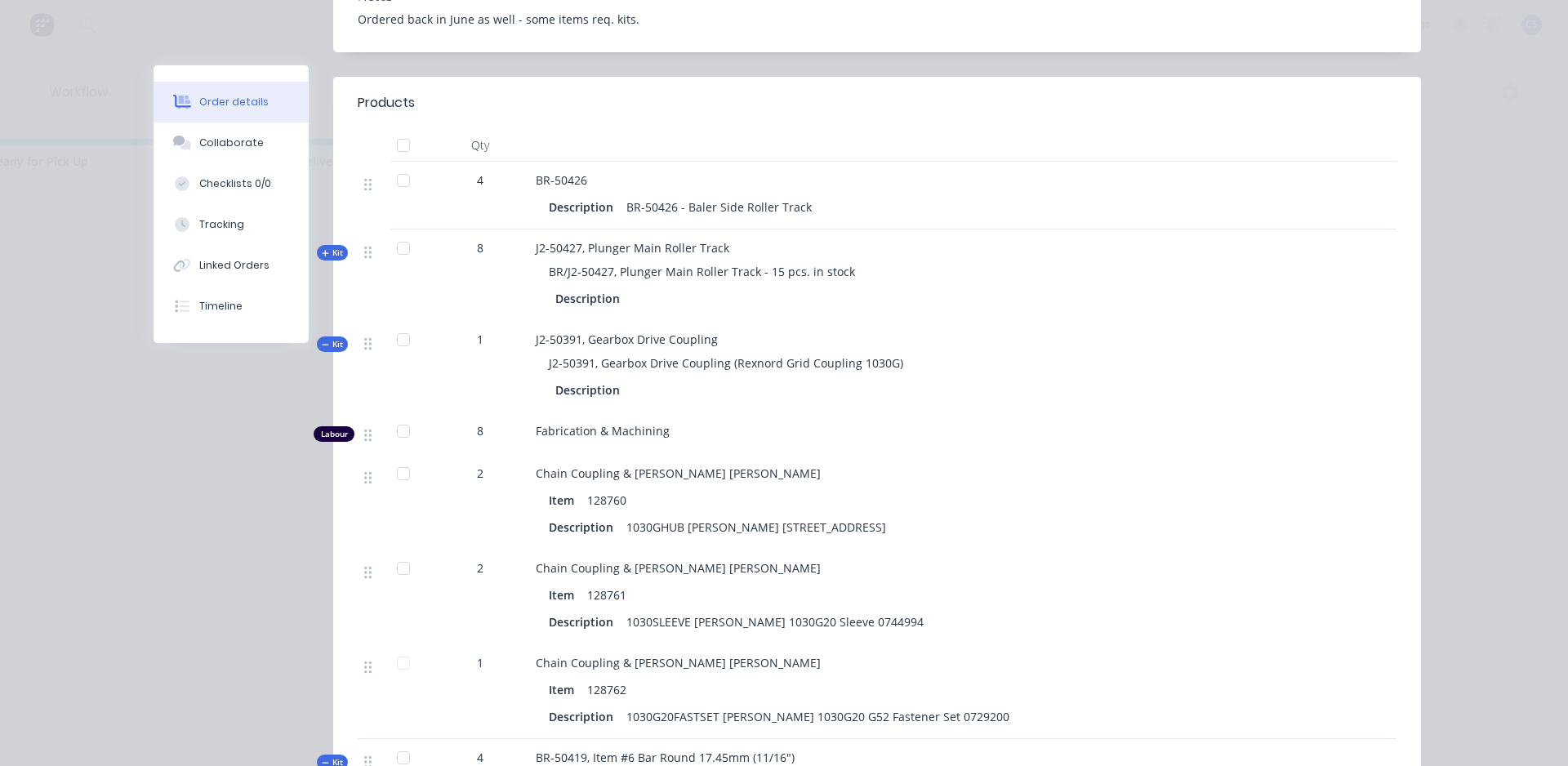
click at [331, 338] on span "Kit" at bounding box center [332, 344] width 21 height 13
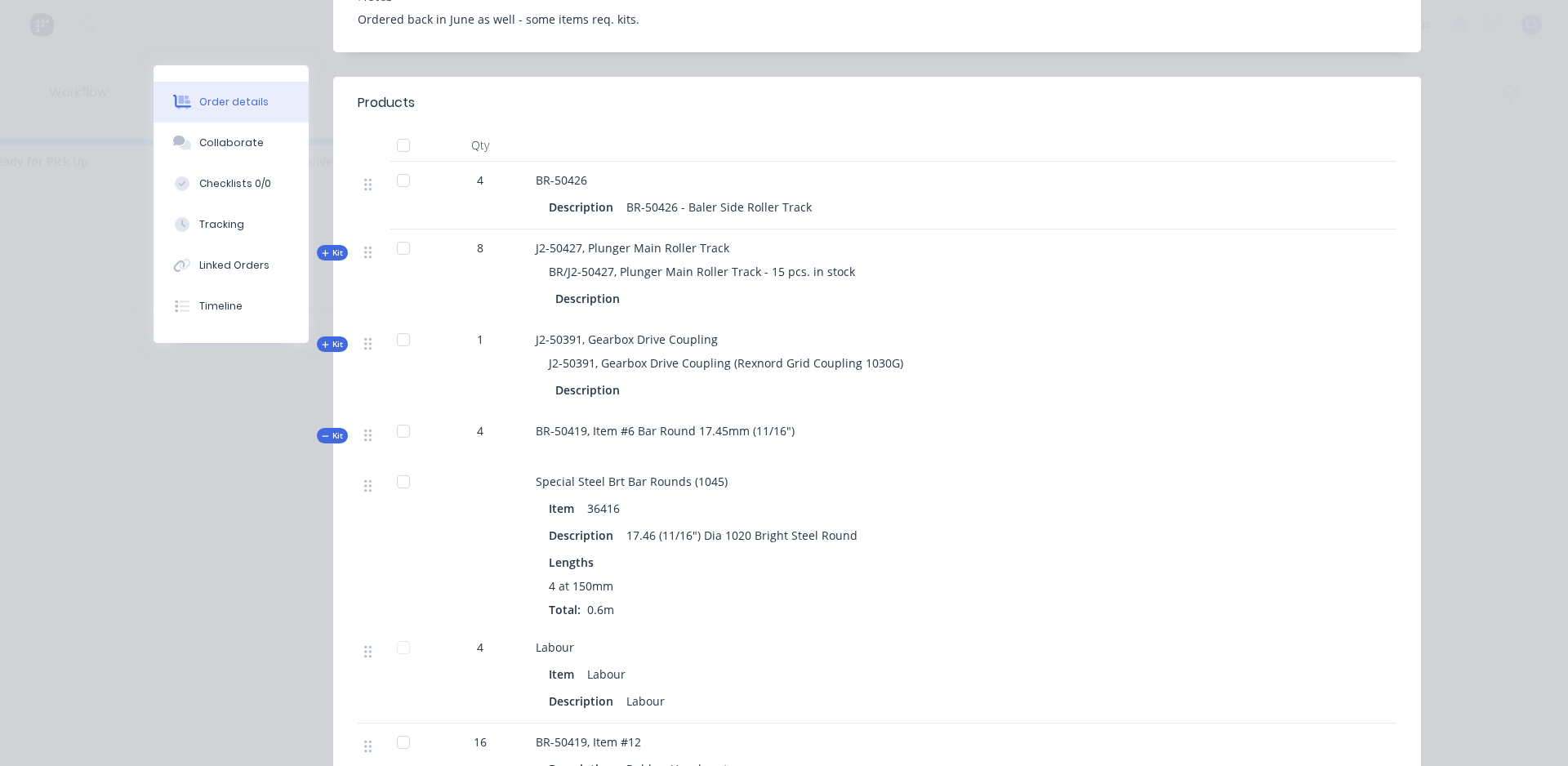
click at [331, 338] on span "Kit" at bounding box center [332, 344] width 21 height 13
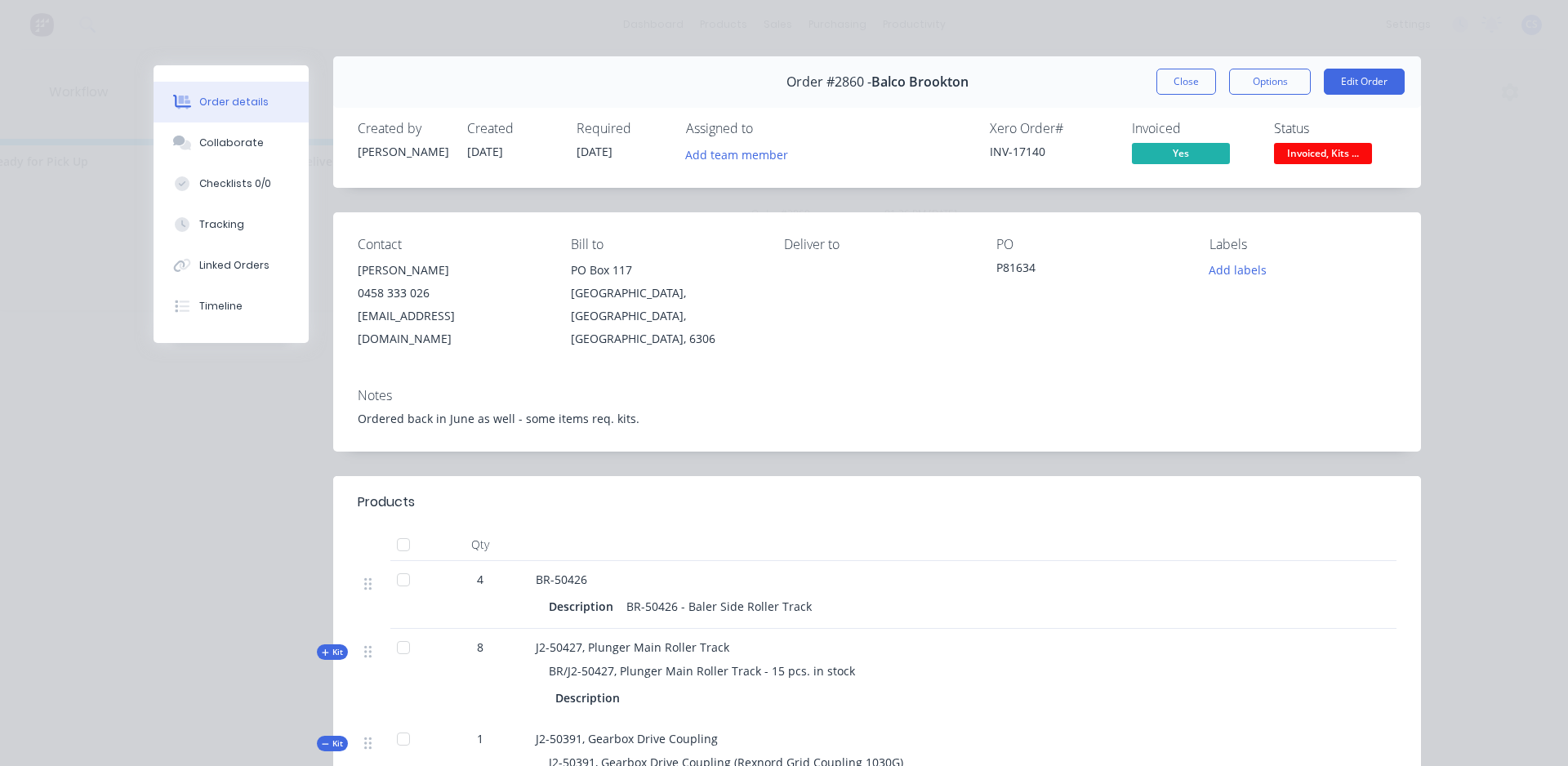
scroll to position [0, 0]
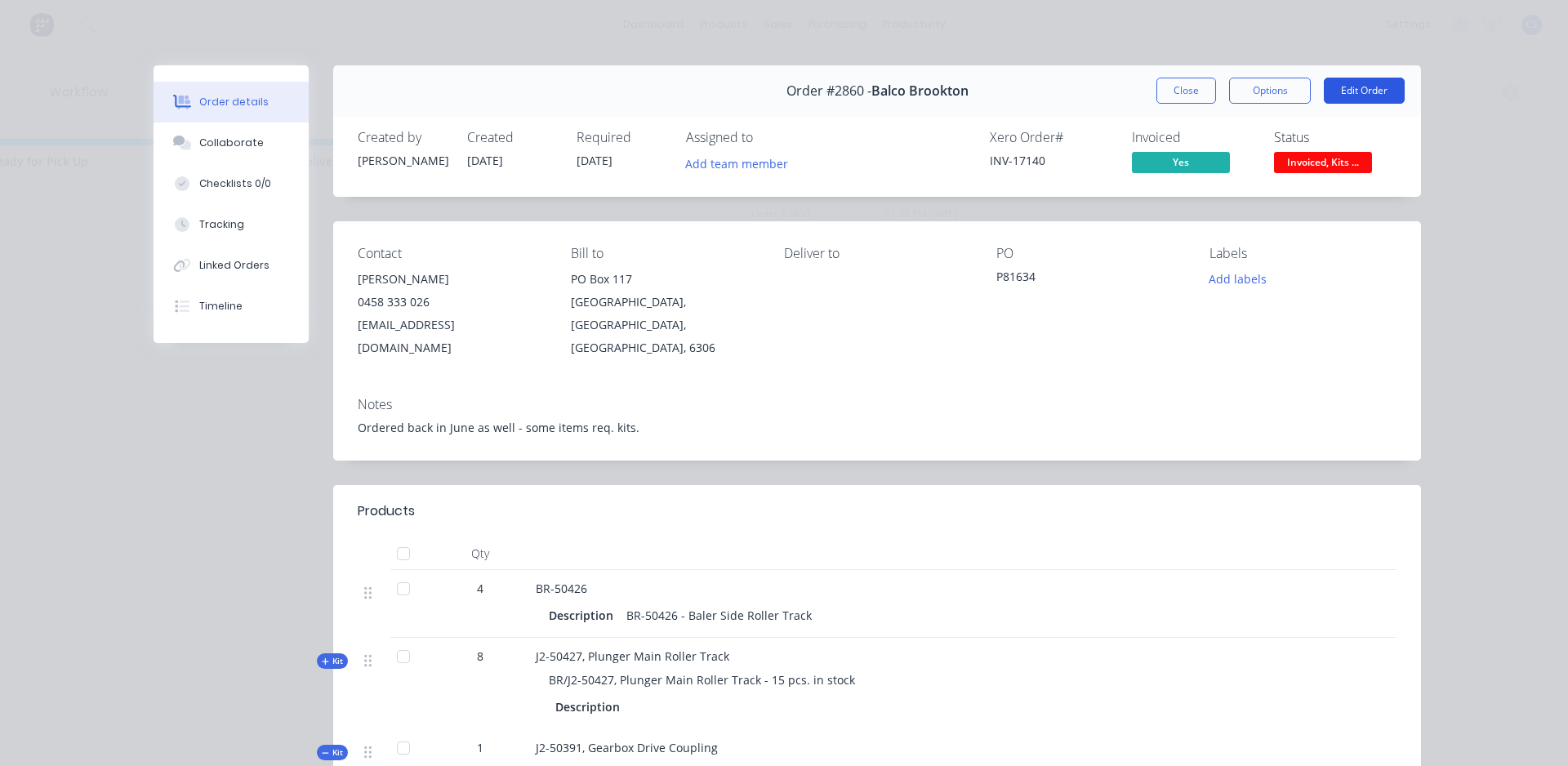
click at [1346, 86] on button "Edit Order" at bounding box center [1364, 90] width 81 height 26
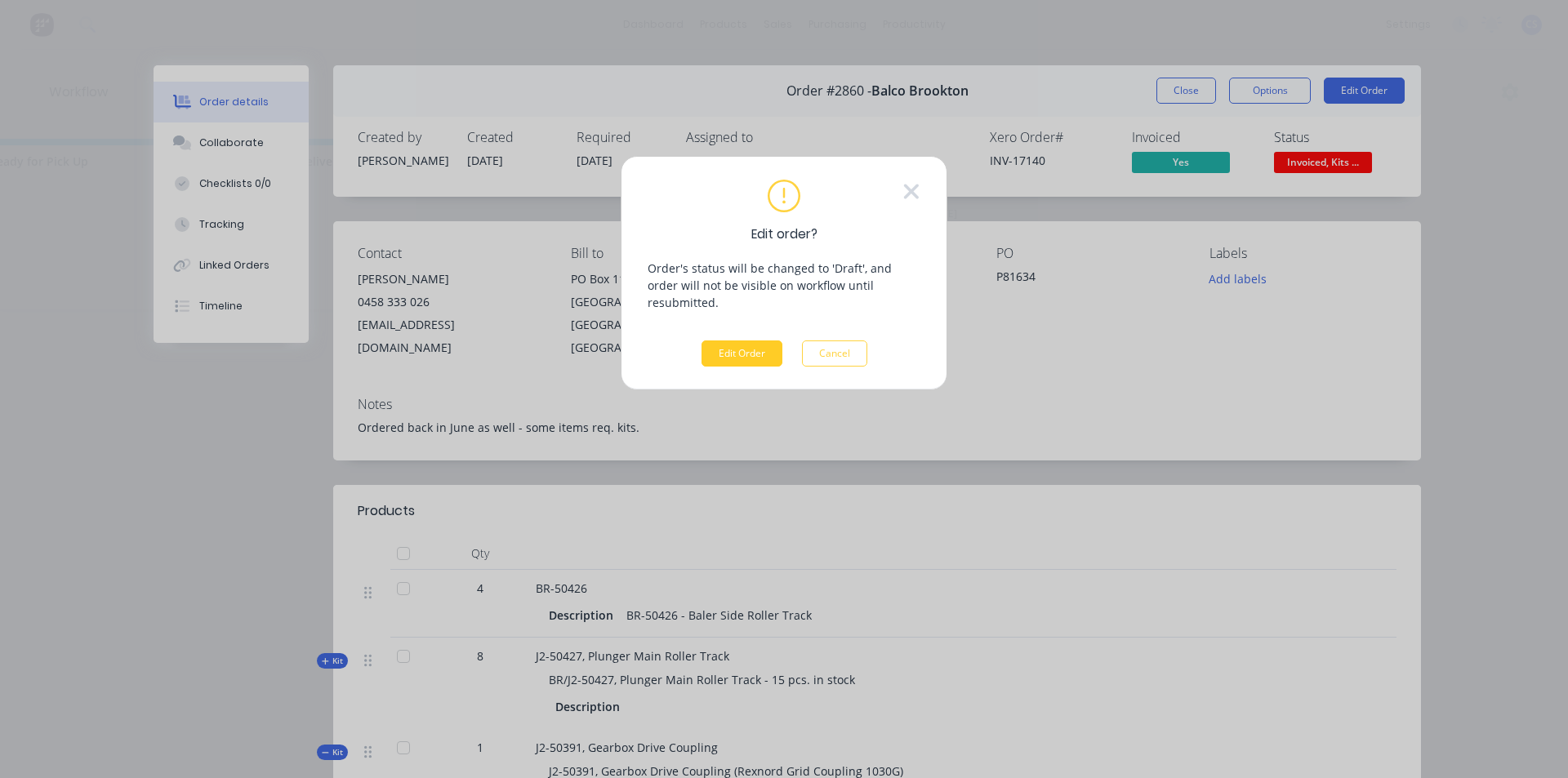
click at [736, 341] on button "Edit Order" at bounding box center [742, 353] width 81 height 26
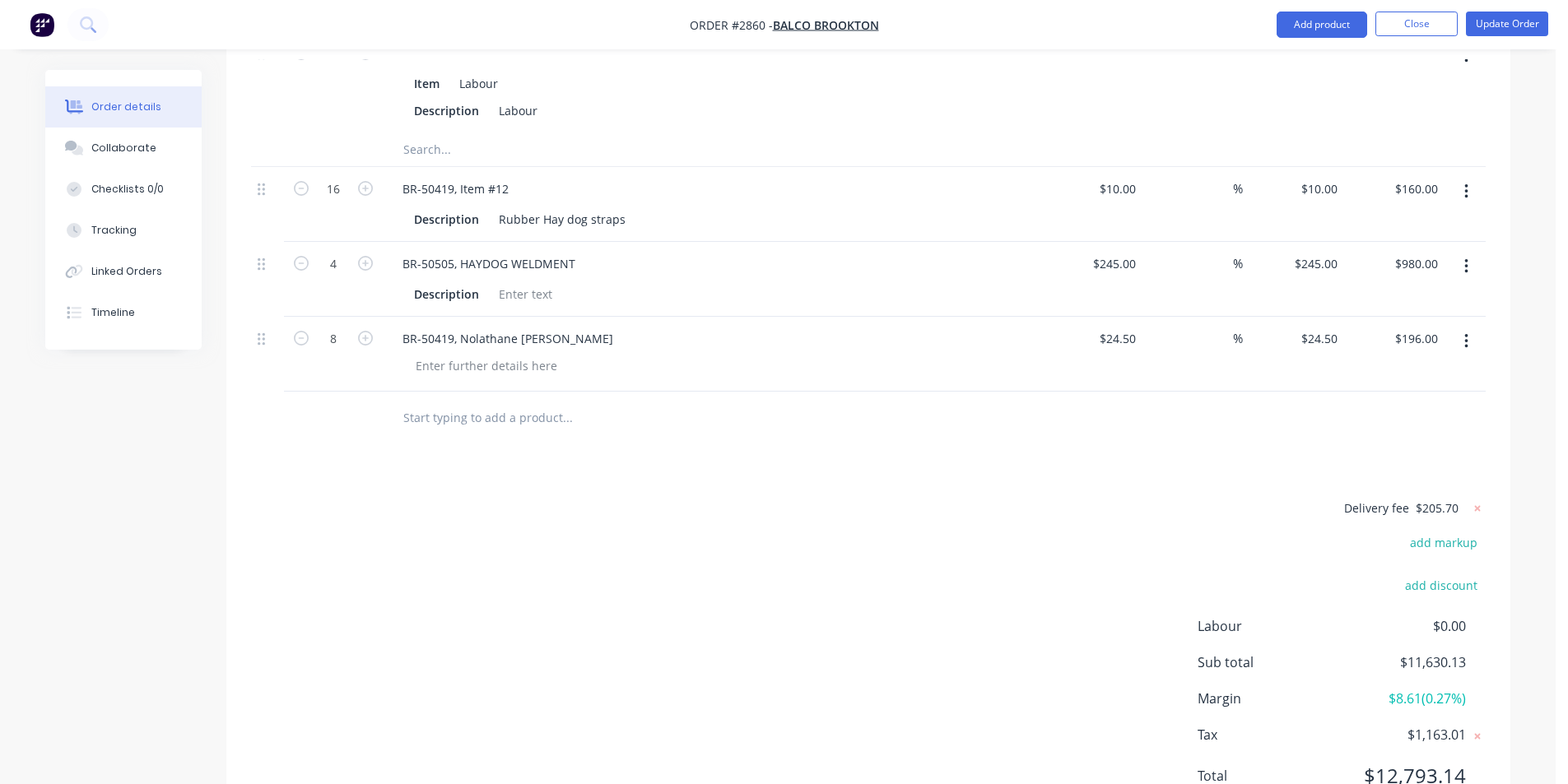
scroll to position [1901, 0]
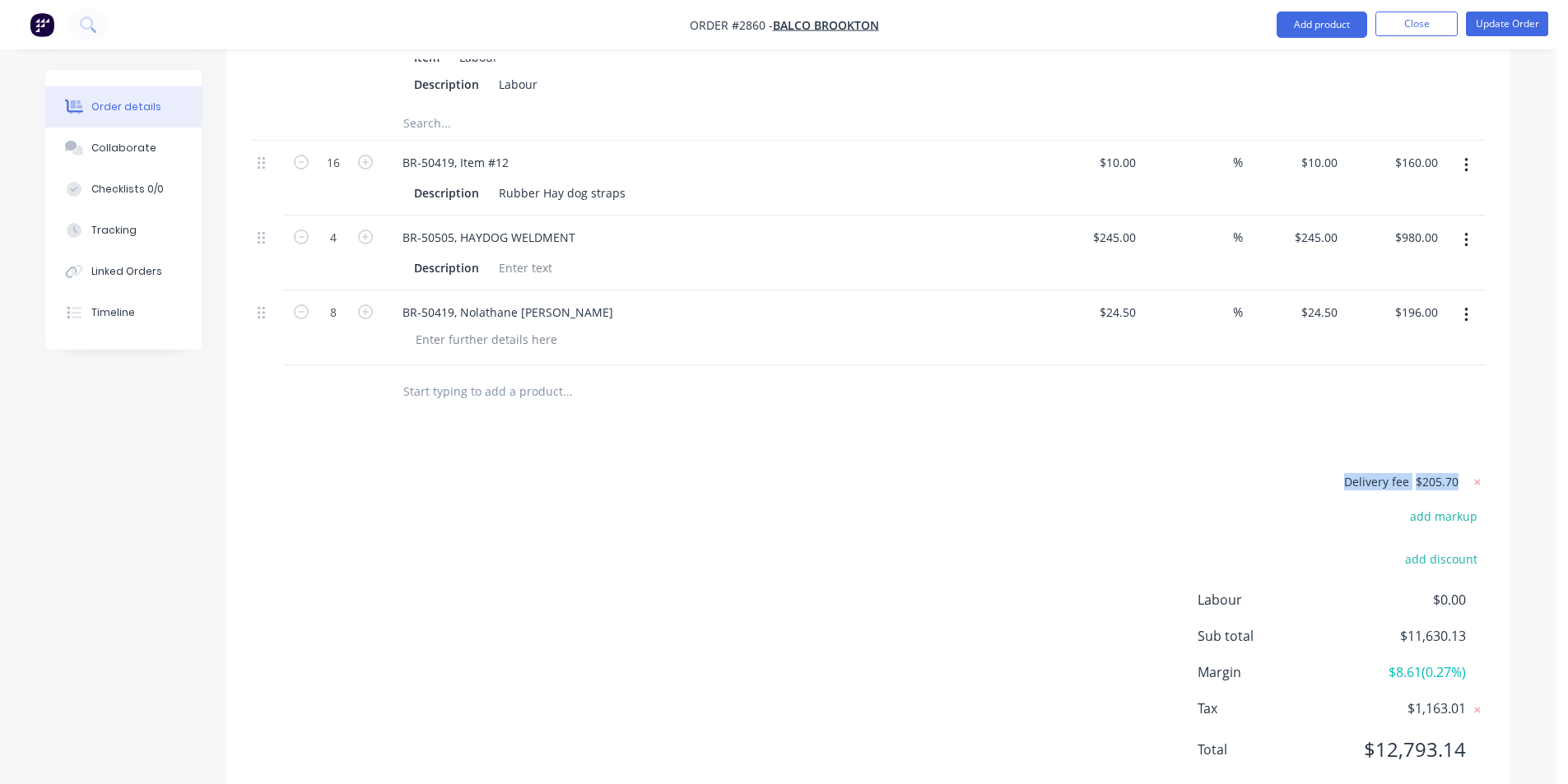
drag, startPoint x: 1455, startPoint y: 436, endPoint x: 1279, endPoint y: 420, distance: 176.7
click at [1138, 472] on div "Delivery fee $205.70 add markup add discount Labour $0.00 Sub total $11,630.13 …" at bounding box center [868, 627] width 1234 height 310
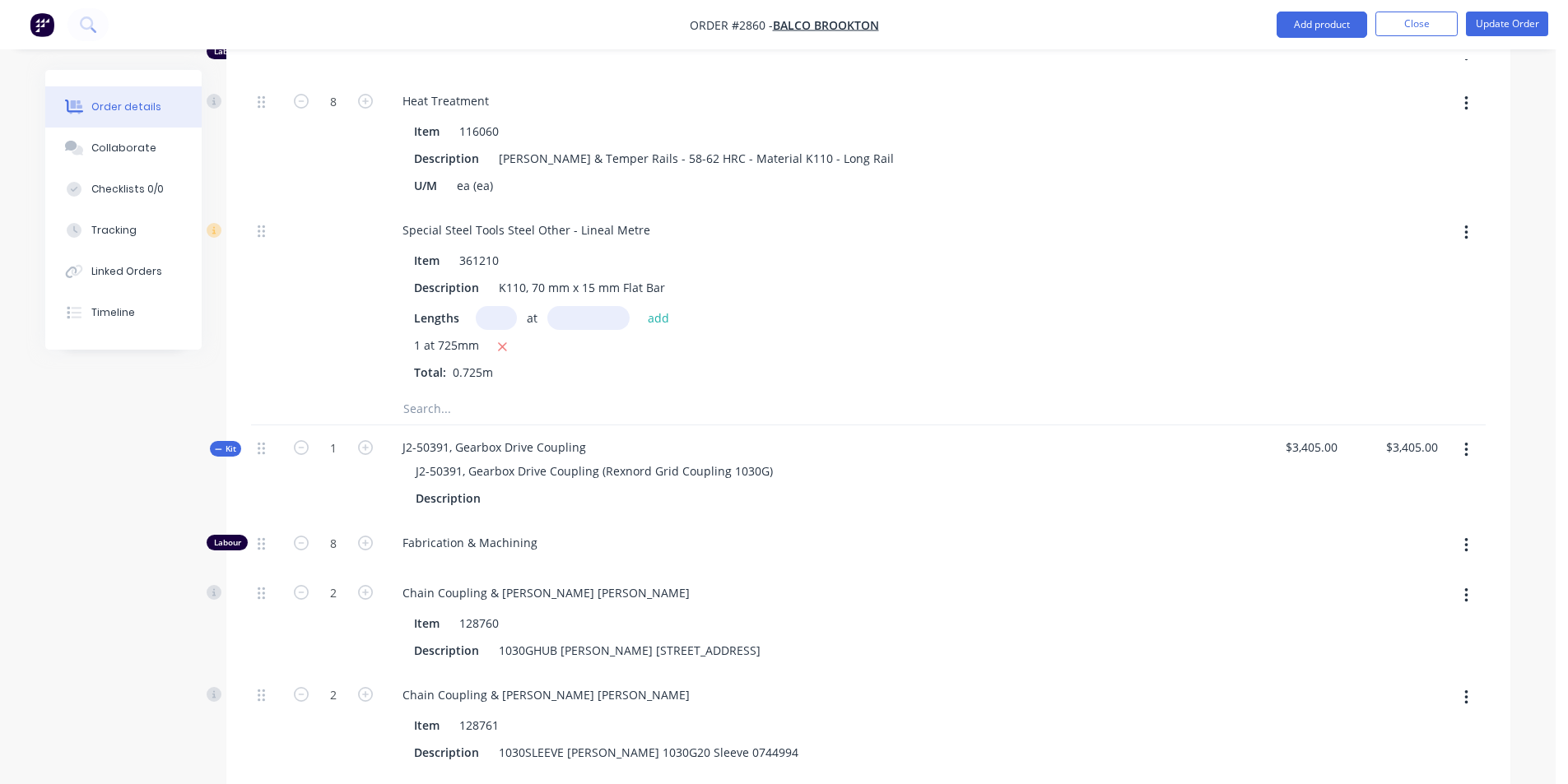
scroll to position [666, 0]
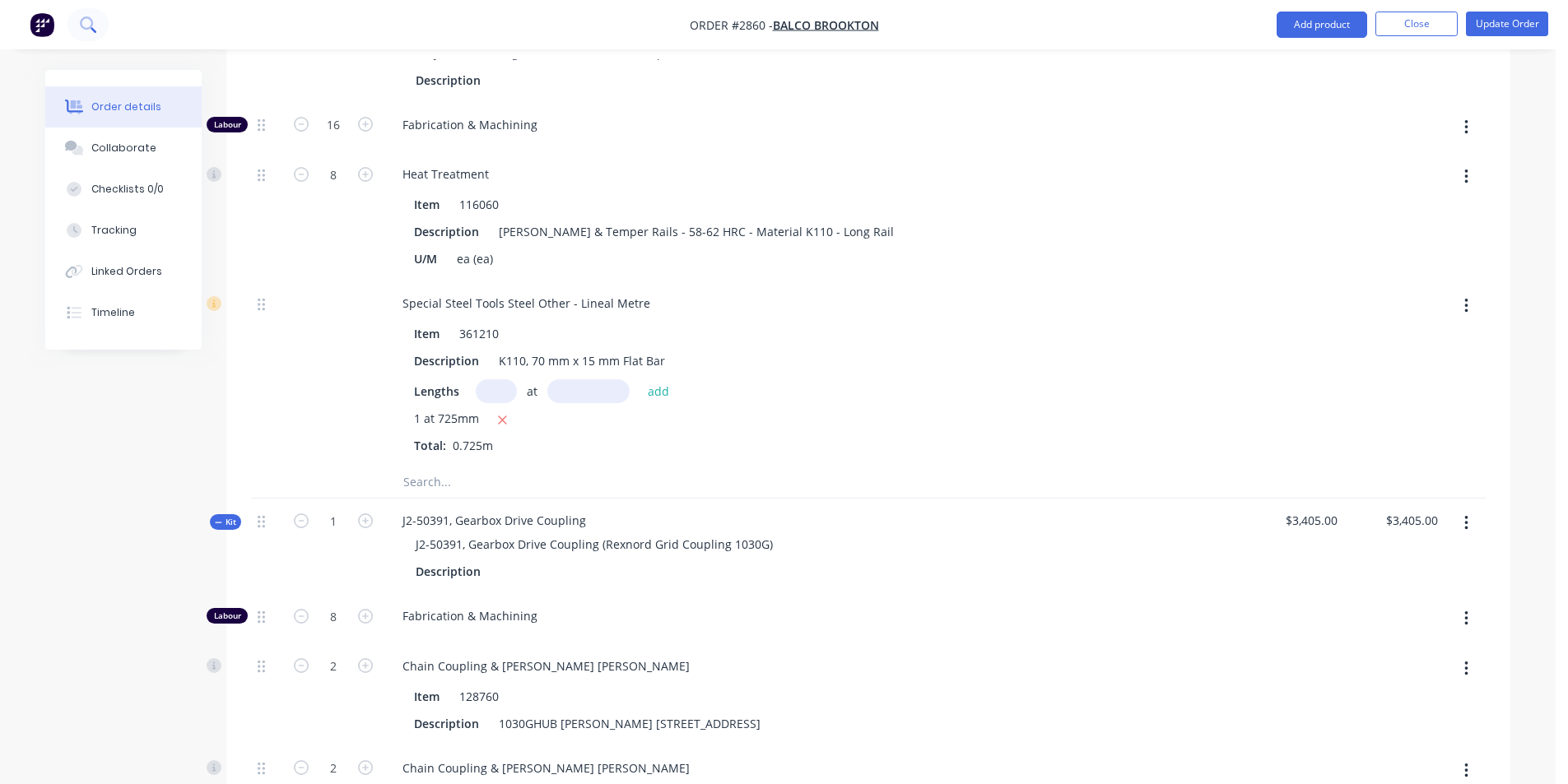
click at [88, 15] on button at bounding box center [88, 25] width 41 height 33
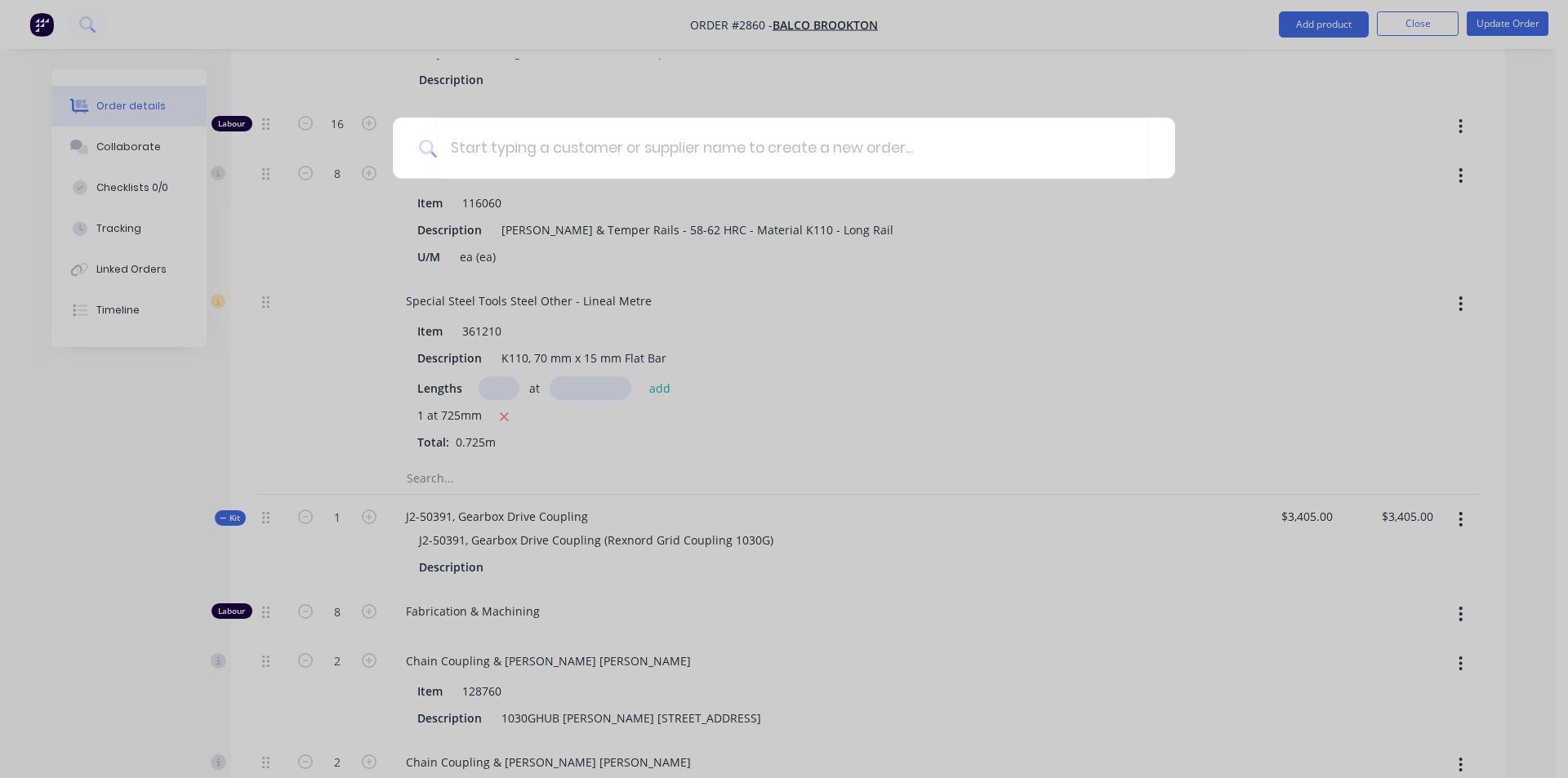
click at [855, 316] on div at bounding box center [784, 389] width 1568 height 778
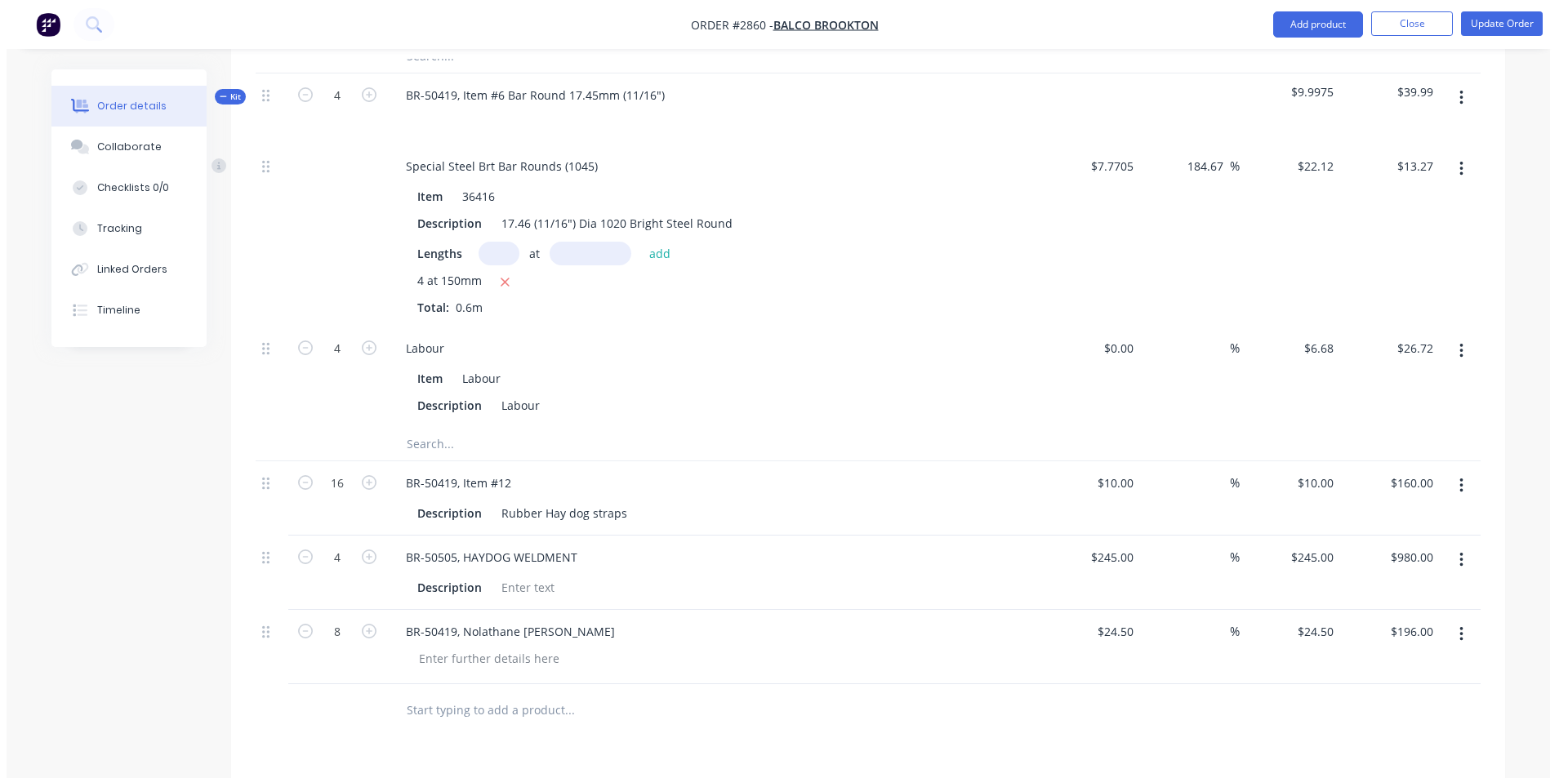
scroll to position [1642, 0]
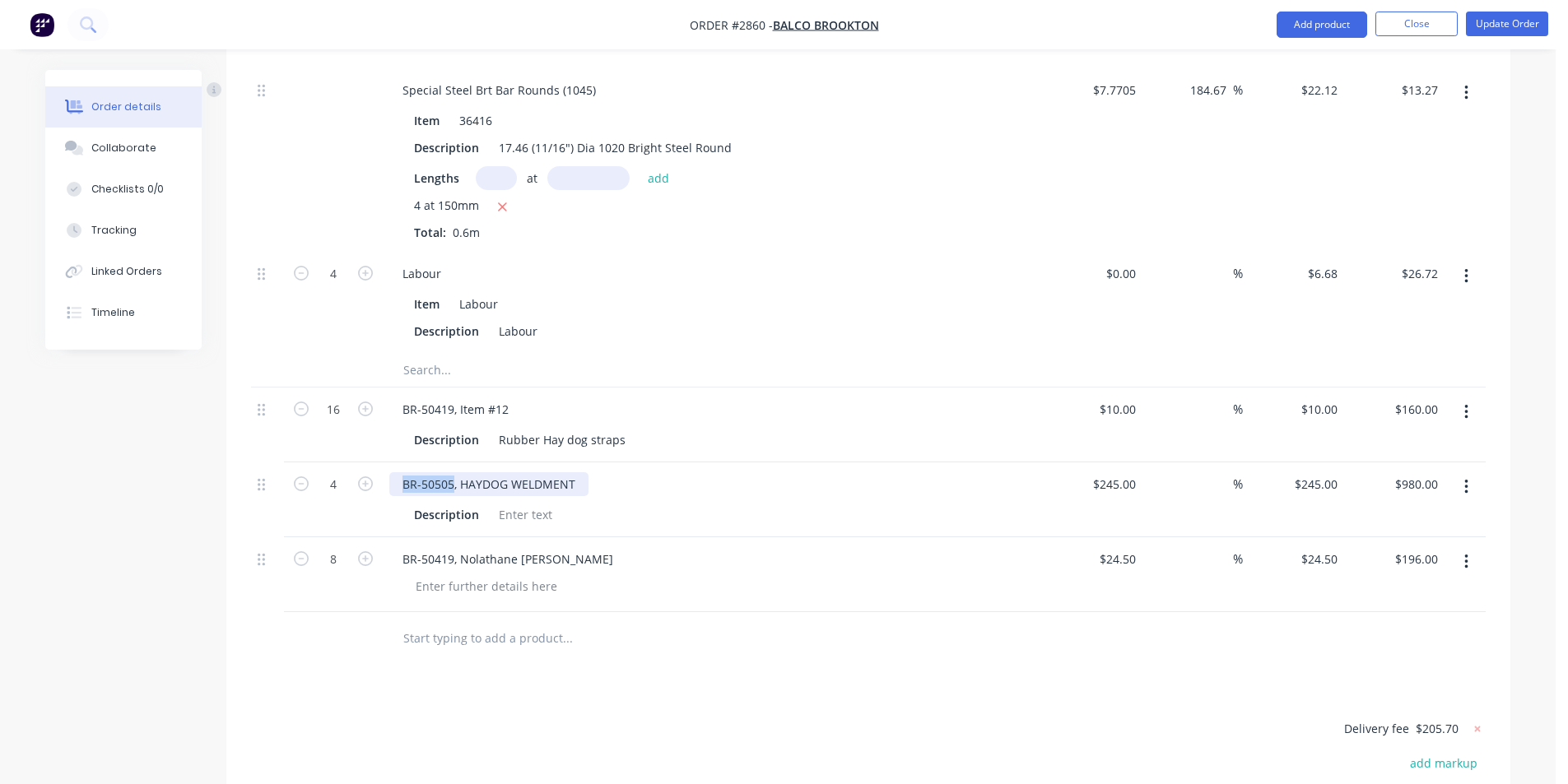
drag, startPoint x: 452, startPoint y: 439, endPoint x: 403, endPoint y: 442, distance: 49.1
click at [403, 473] on div "BR-50505, HAYDOG WELDMENT" at bounding box center [488, 485] width 199 height 24
copy div "BR-50505"
click at [93, 22] on icon at bounding box center [87, 24] width 15 height 15
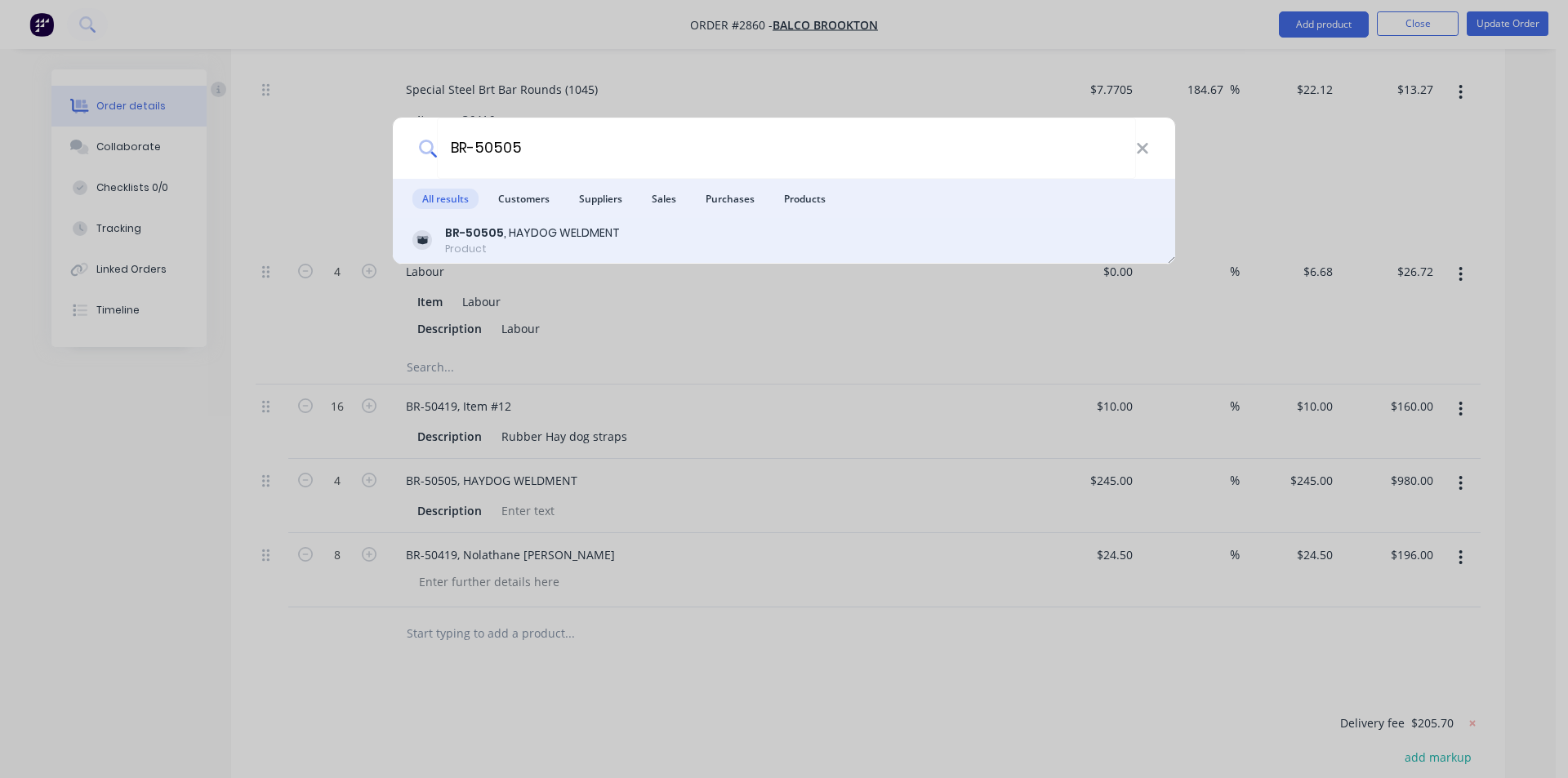
type input "BR-50505"
click at [512, 238] on div "BR-50505 , HAYDOG WELDMENT" at bounding box center [532, 233] width 175 height 17
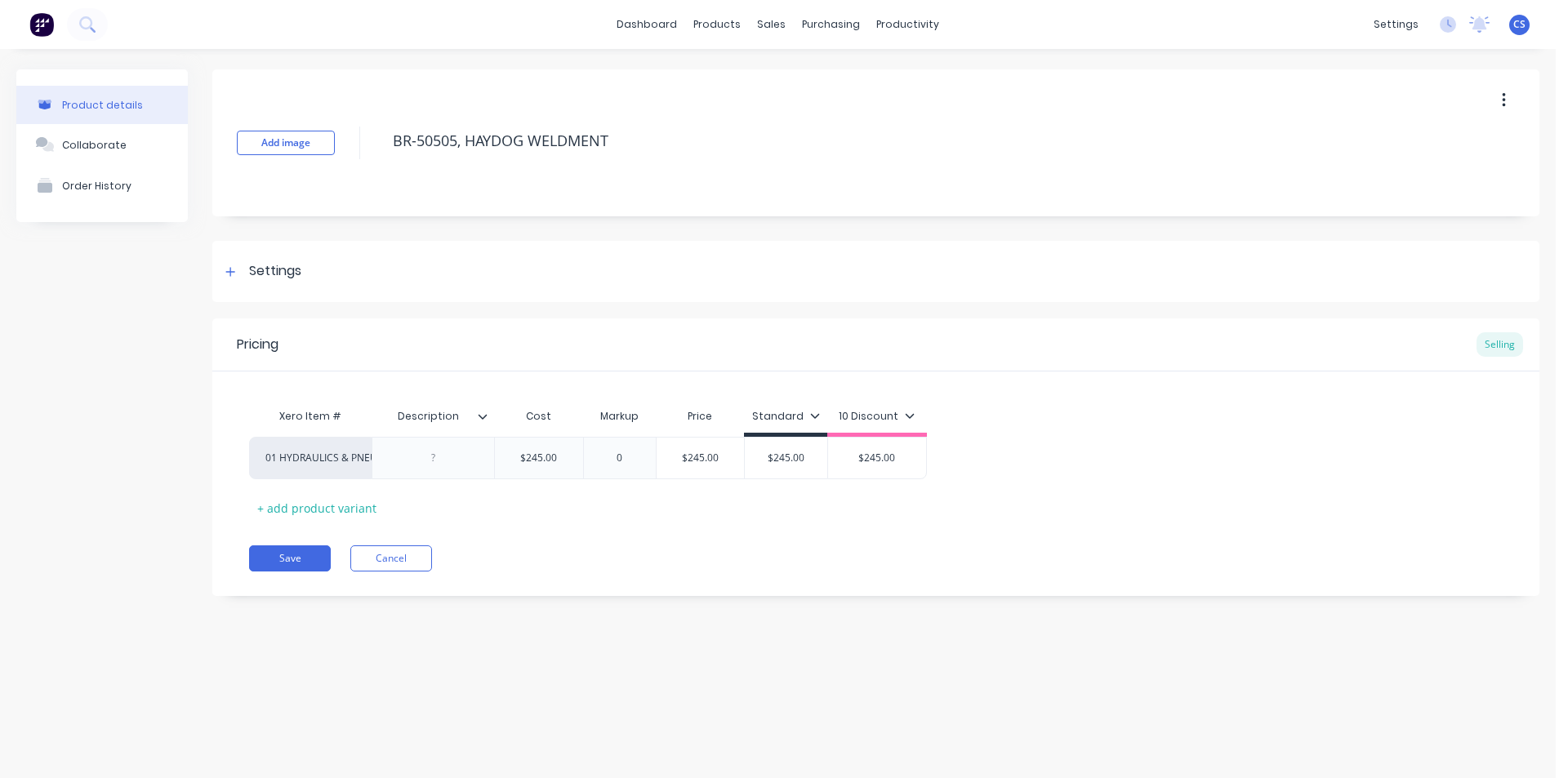
click at [1045, 396] on div "Xero Item # Description Cost Markup Price Standard 10 Discount 01 HYDRAULICS & …" at bounding box center [875, 446] width 1327 height 149
click at [742, 523] on div "Pricing Selling Xero Item # Description Cost Markup Price Standard 10 Discount …" at bounding box center [875, 457] width 1327 height 278
click at [410, 548] on button "Cancel" at bounding box center [390, 558] width 81 height 26
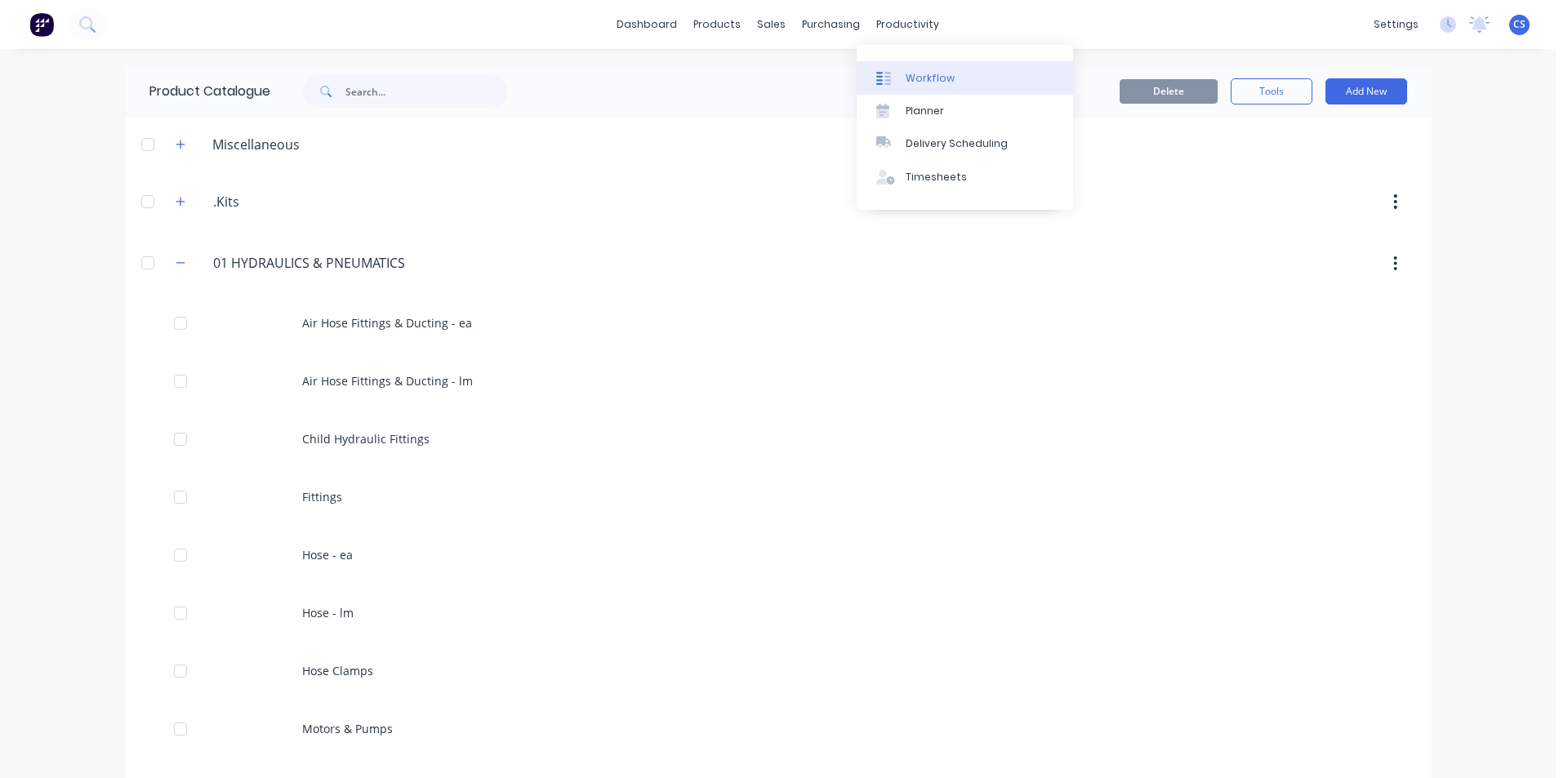
click at [907, 73] on div "Workflow" at bounding box center [930, 79] width 49 height 15
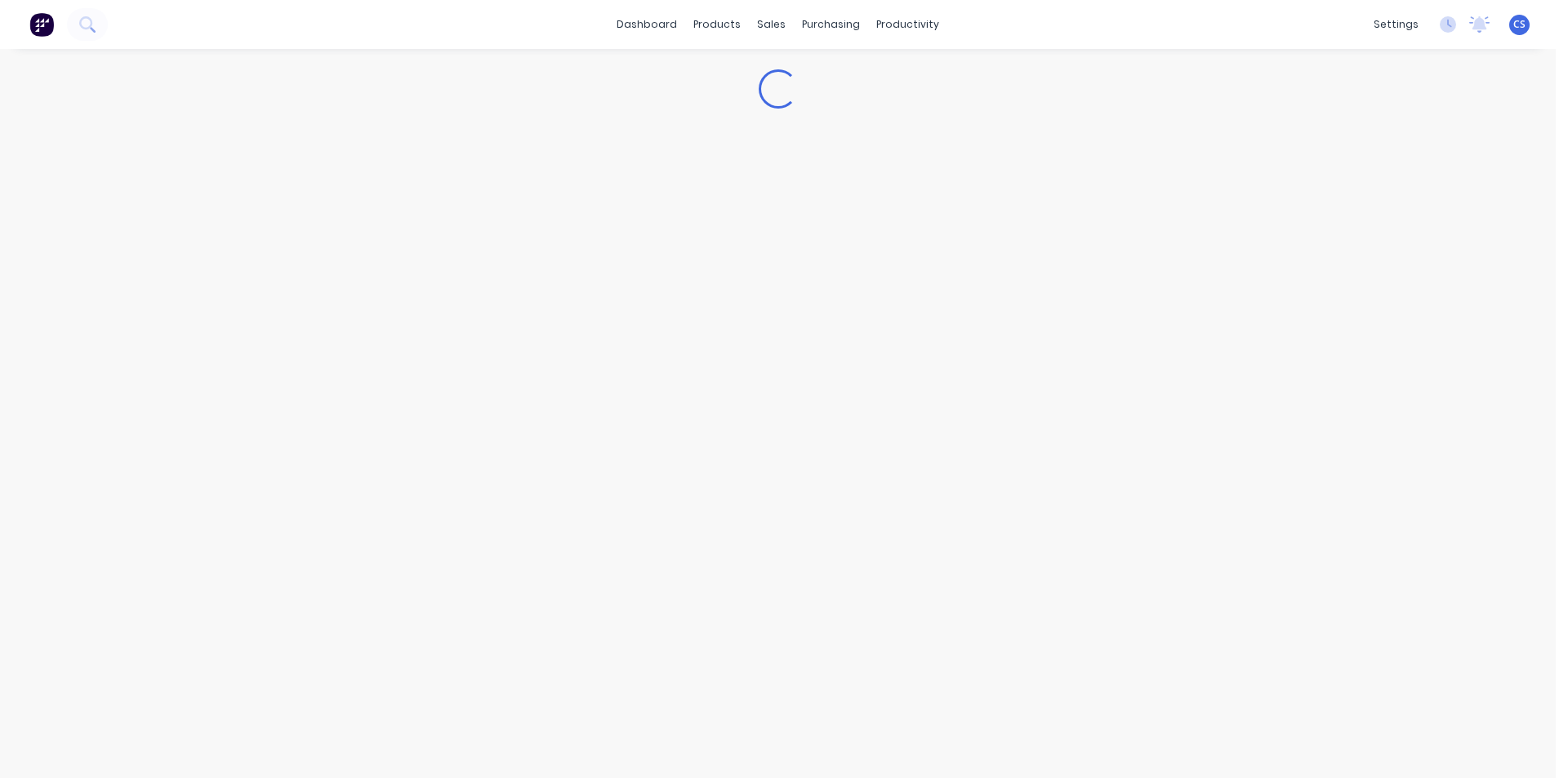
type textarea "x"
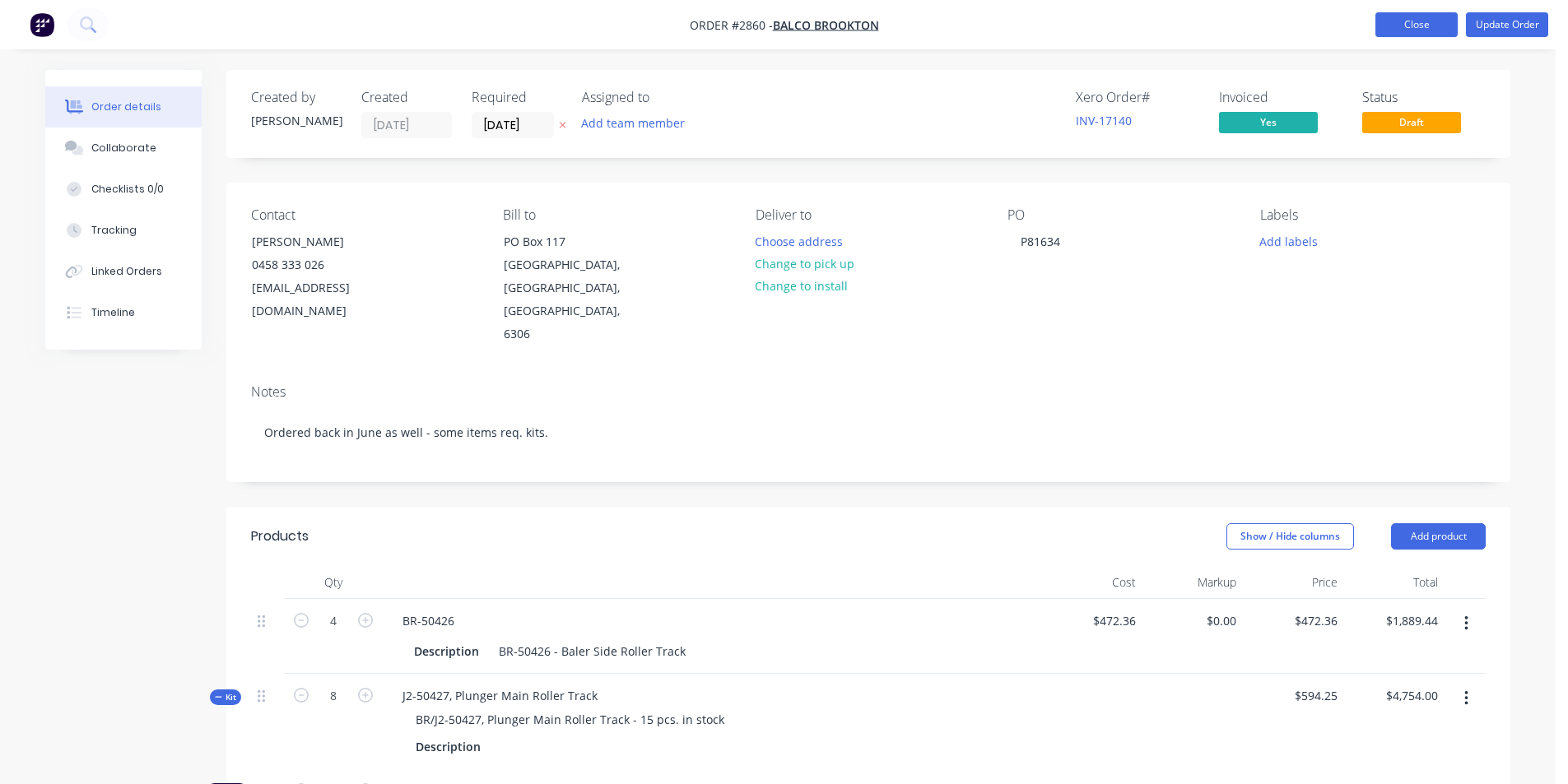
click at [1417, 25] on button "Close" at bounding box center [1416, 25] width 82 height 25
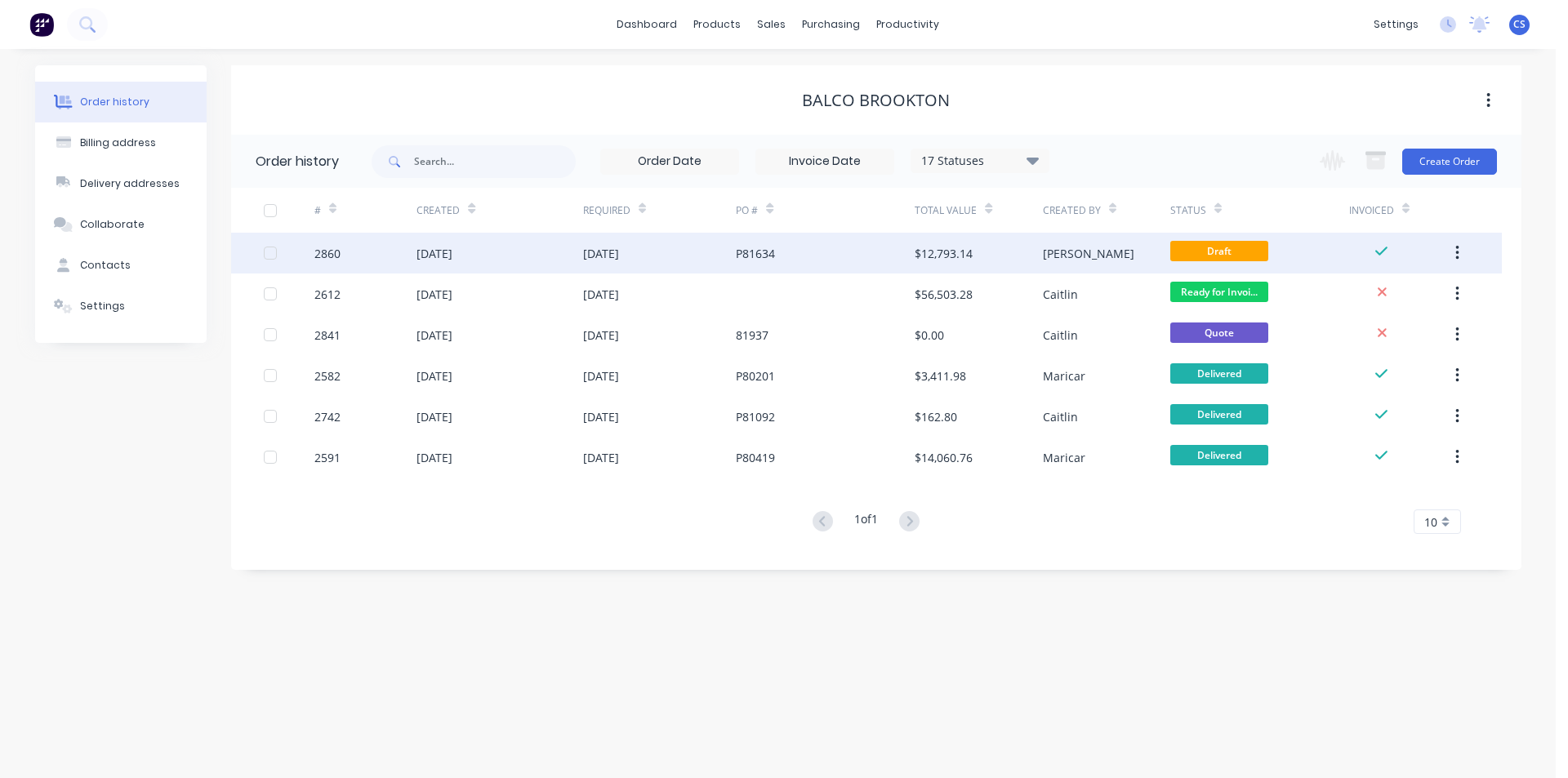
click at [616, 258] on div "18 Aug 2025" at bounding box center [601, 253] width 36 height 17
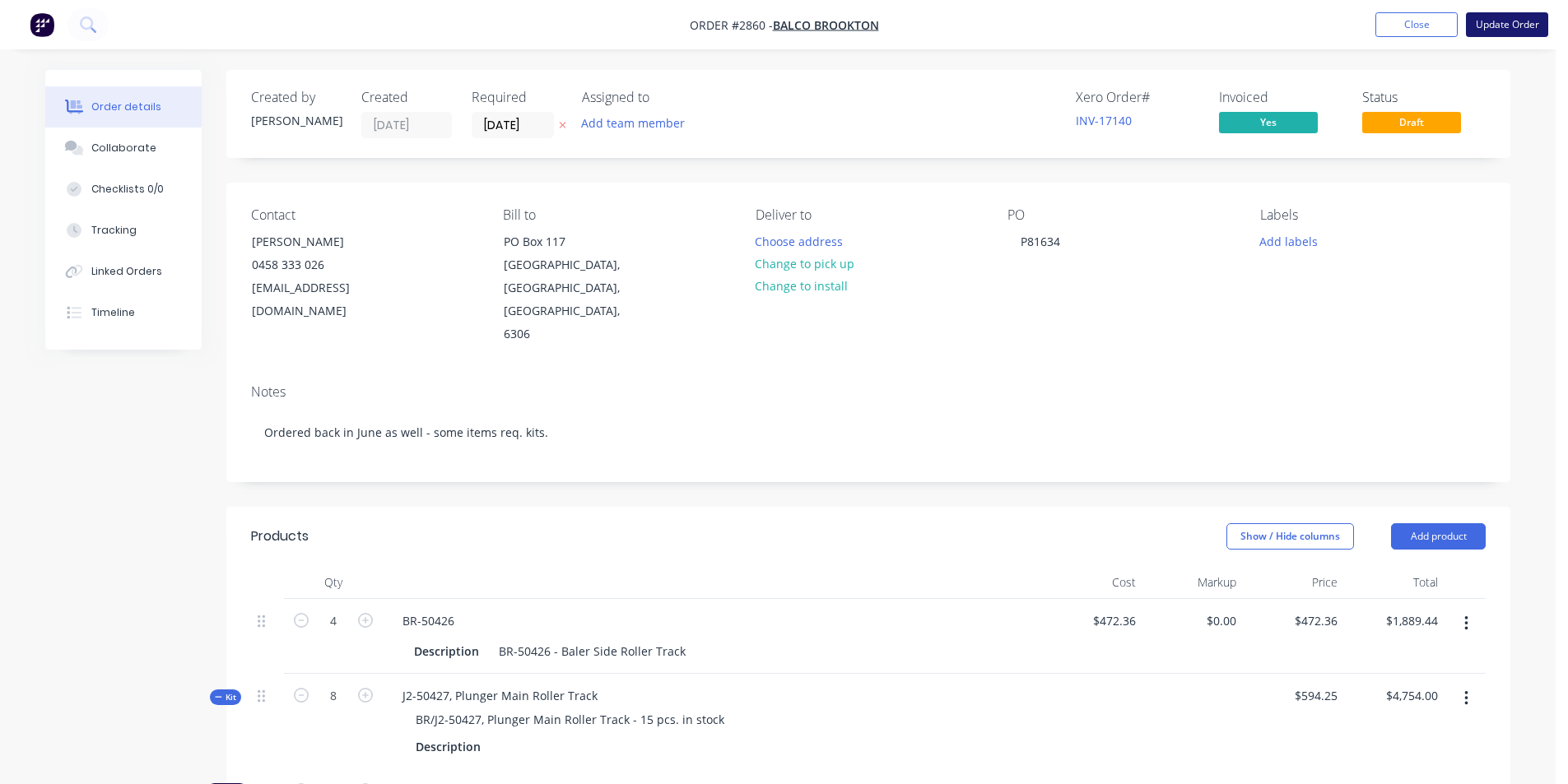
click at [1514, 19] on button "Update Order" at bounding box center [1506, 25] width 82 height 25
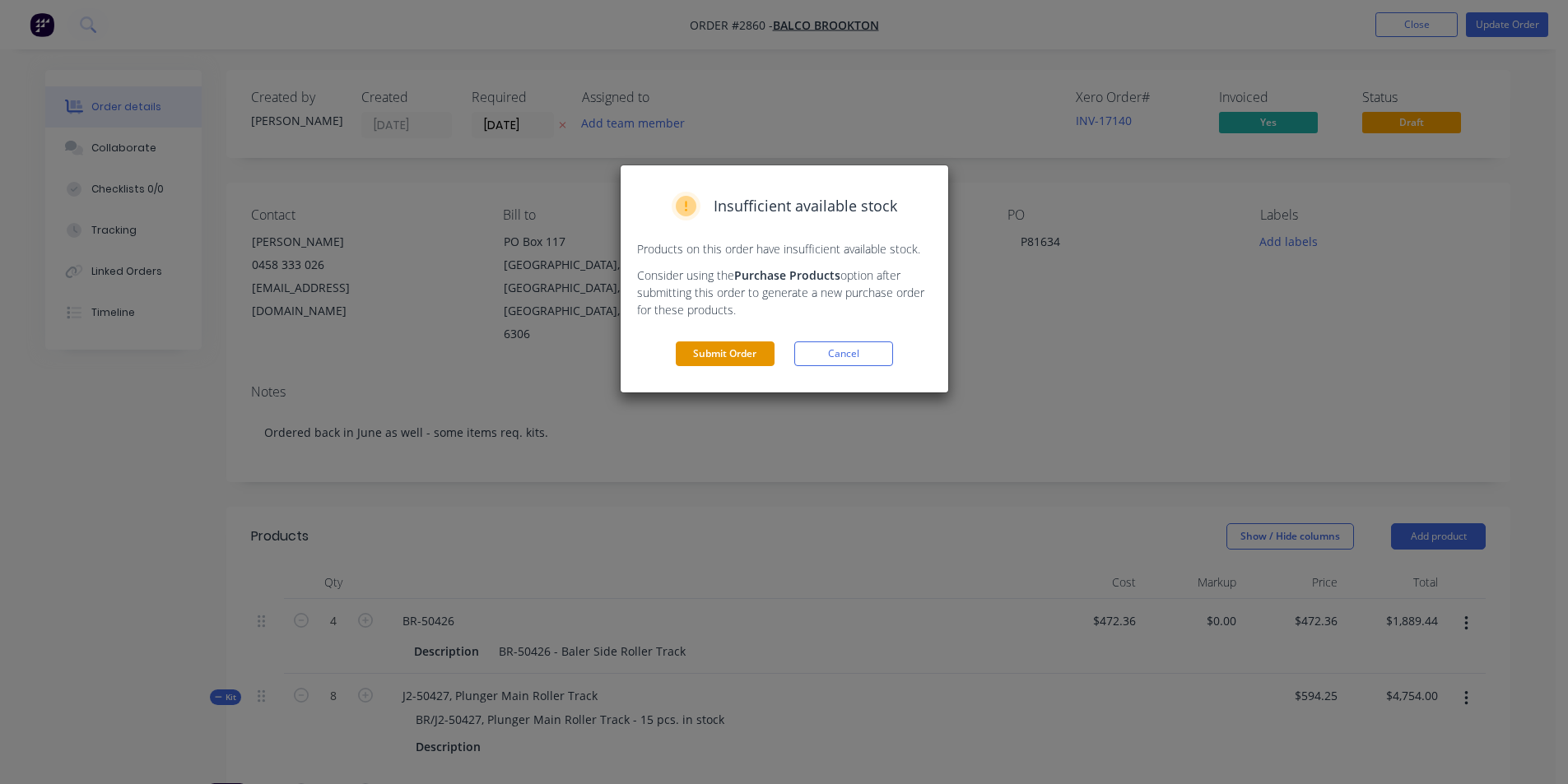
click at [721, 354] on button "Submit Order" at bounding box center [725, 354] width 99 height 25
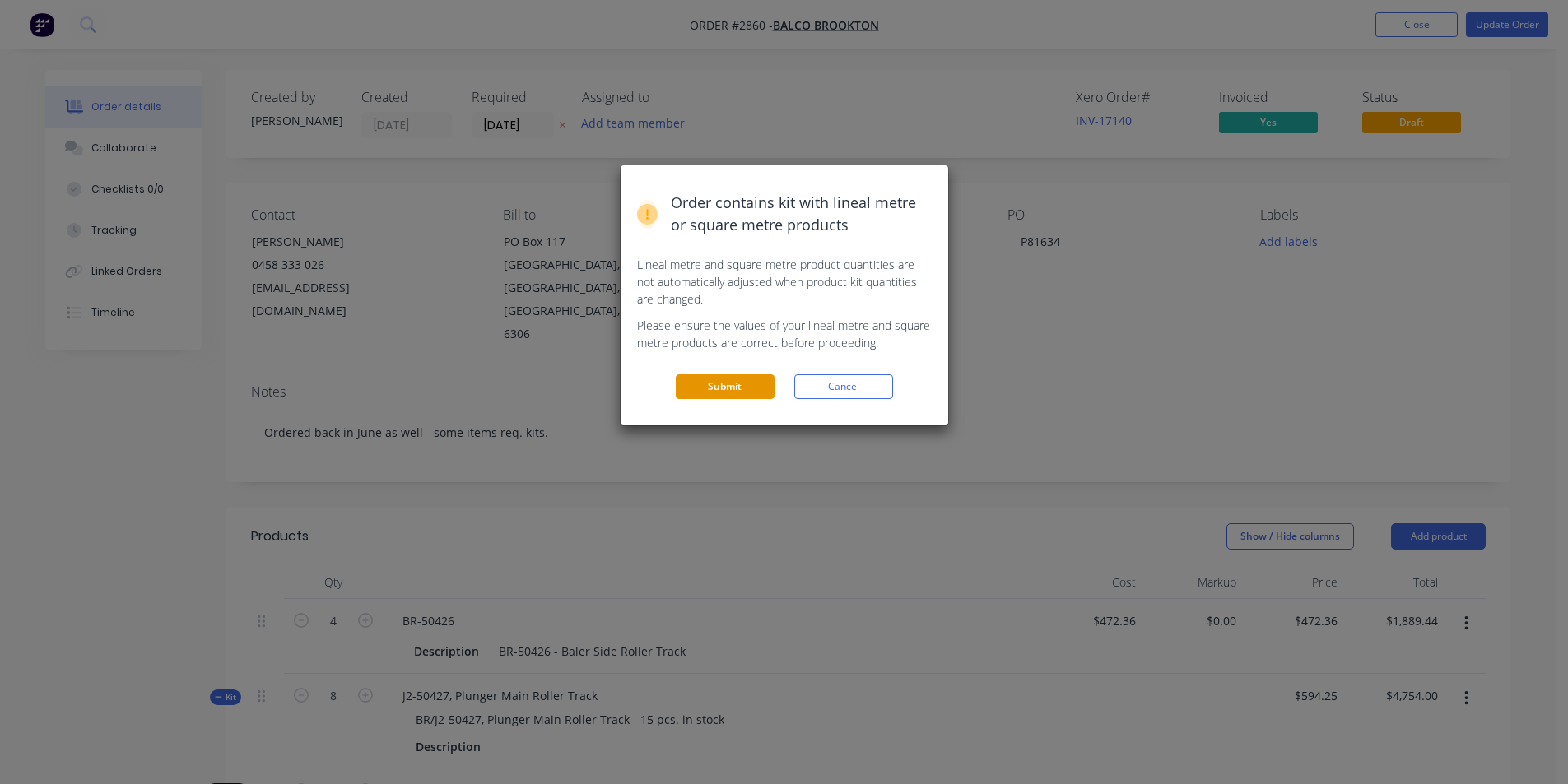
click at [711, 389] on button "Submit" at bounding box center [725, 387] width 99 height 25
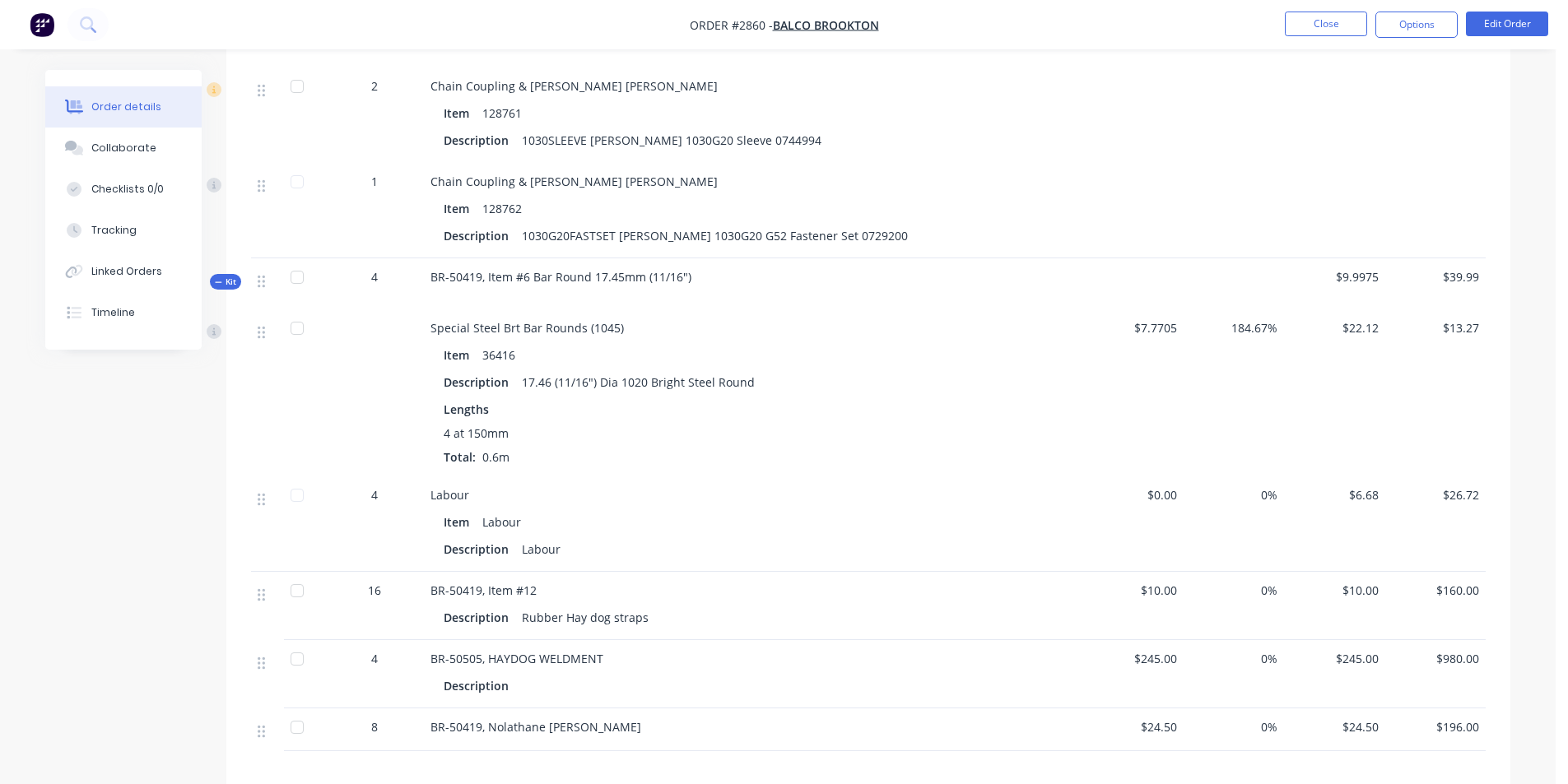
scroll to position [1173, 0]
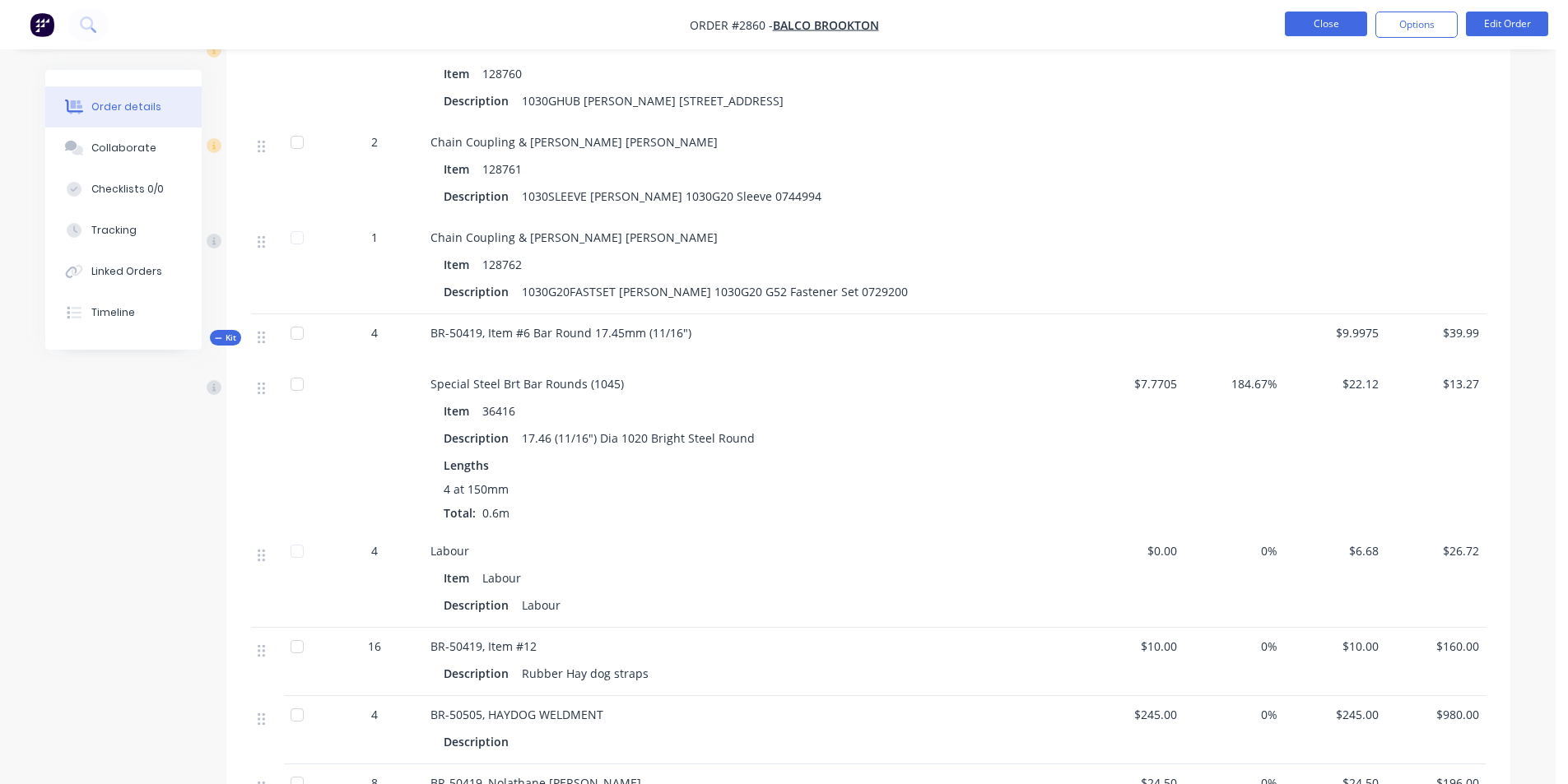
click at [1308, 24] on button "Close" at bounding box center [1325, 24] width 82 height 25
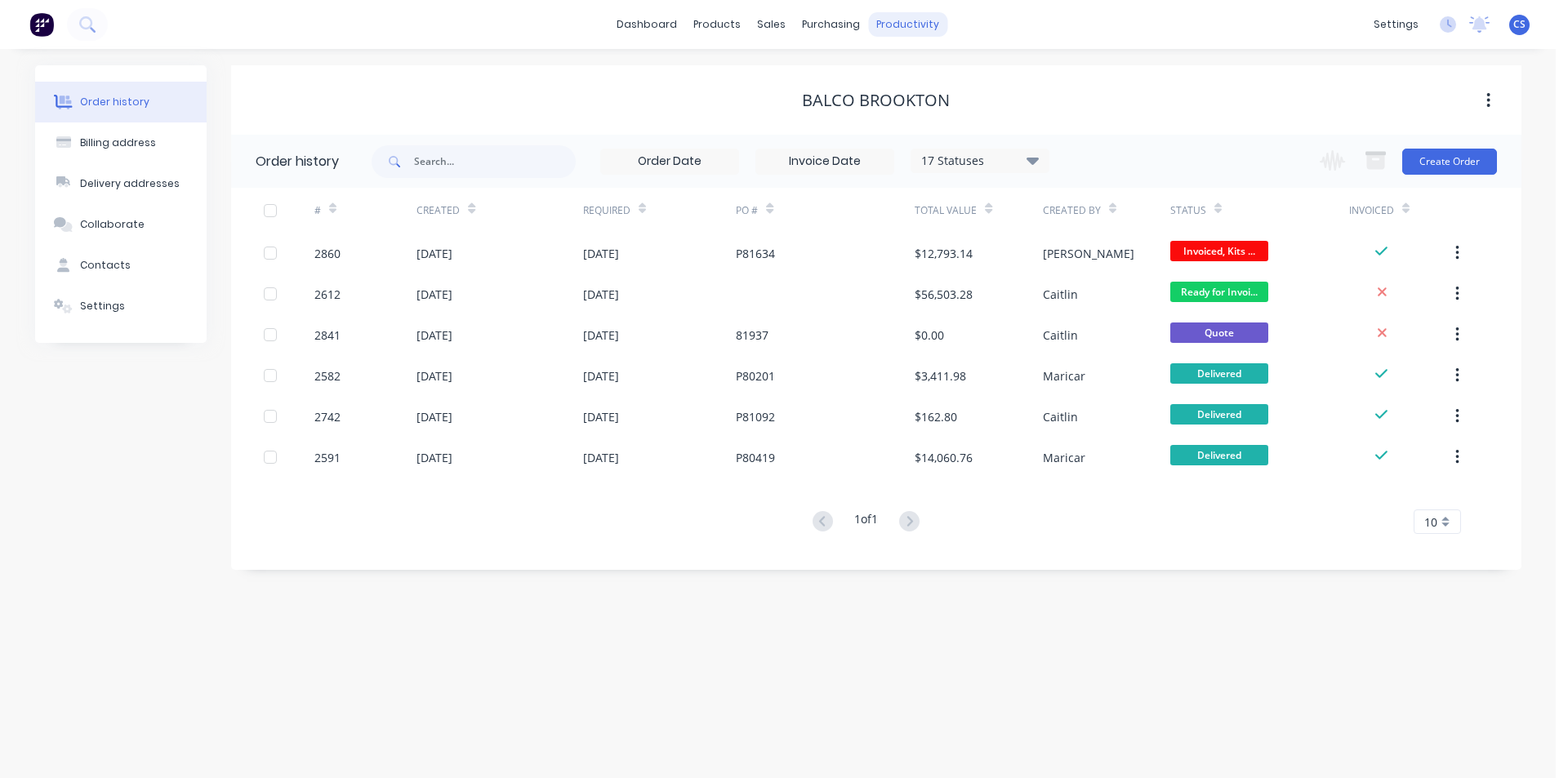
click at [906, 25] on div "productivity" at bounding box center [907, 24] width 79 height 24
click at [921, 75] on div "Workflow" at bounding box center [937, 79] width 49 height 15
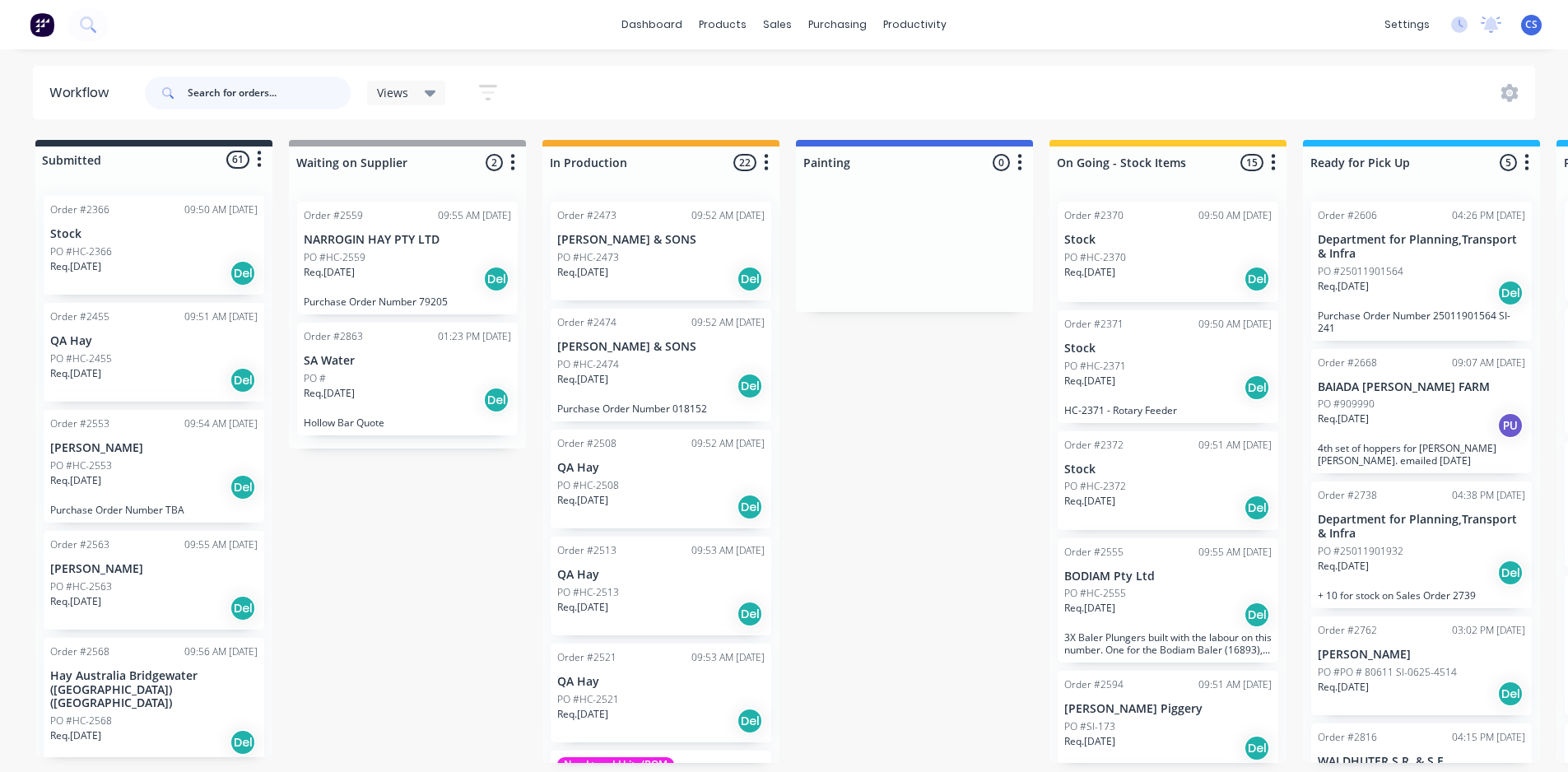
click at [286, 98] on input "text" at bounding box center [269, 92] width 163 height 33
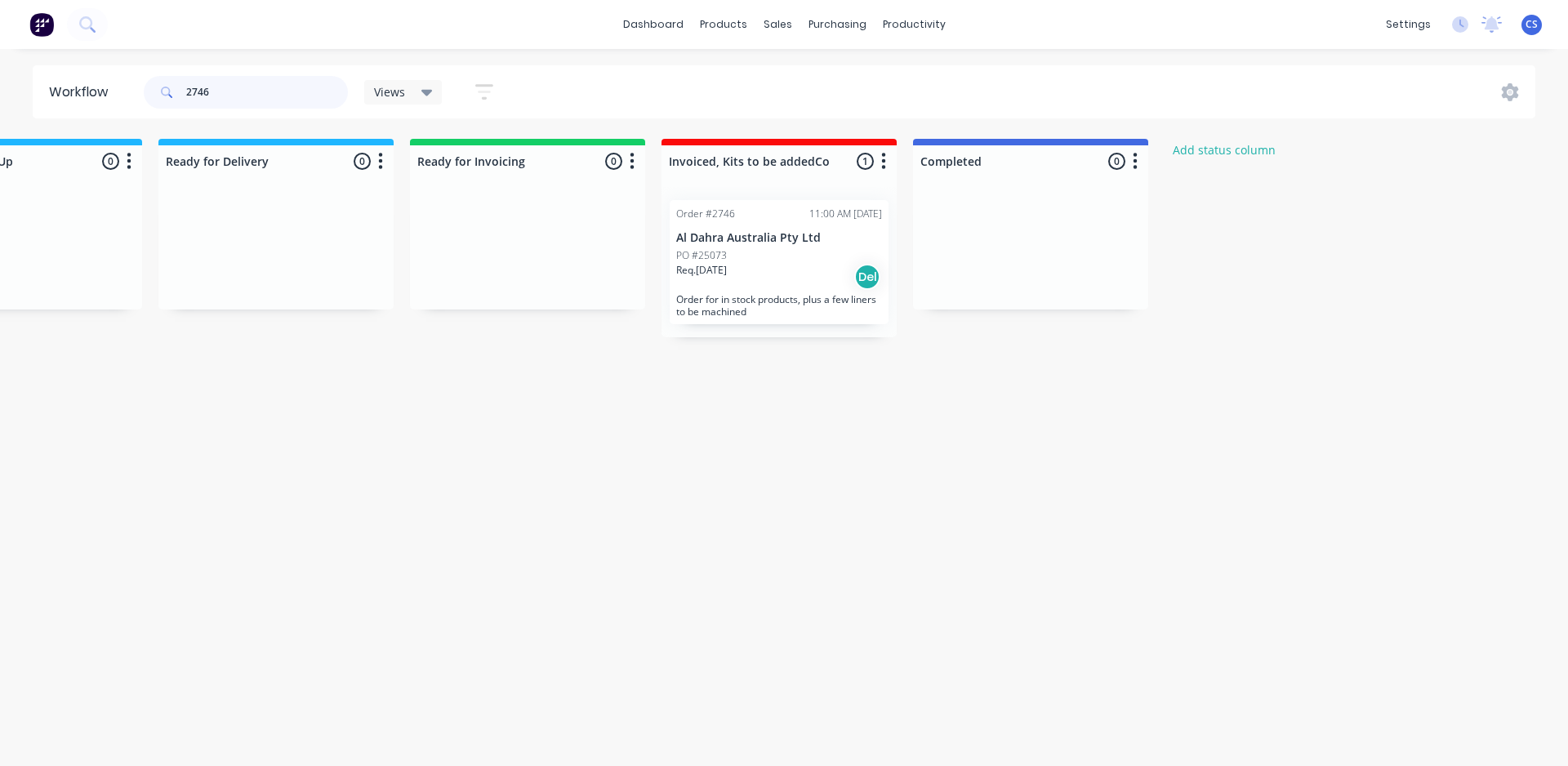
scroll to position [0, 1389]
type input "2746"
click at [759, 274] on div "Req. 12/06/25 Del" at bounding box center [776, 276] width 206 height 28
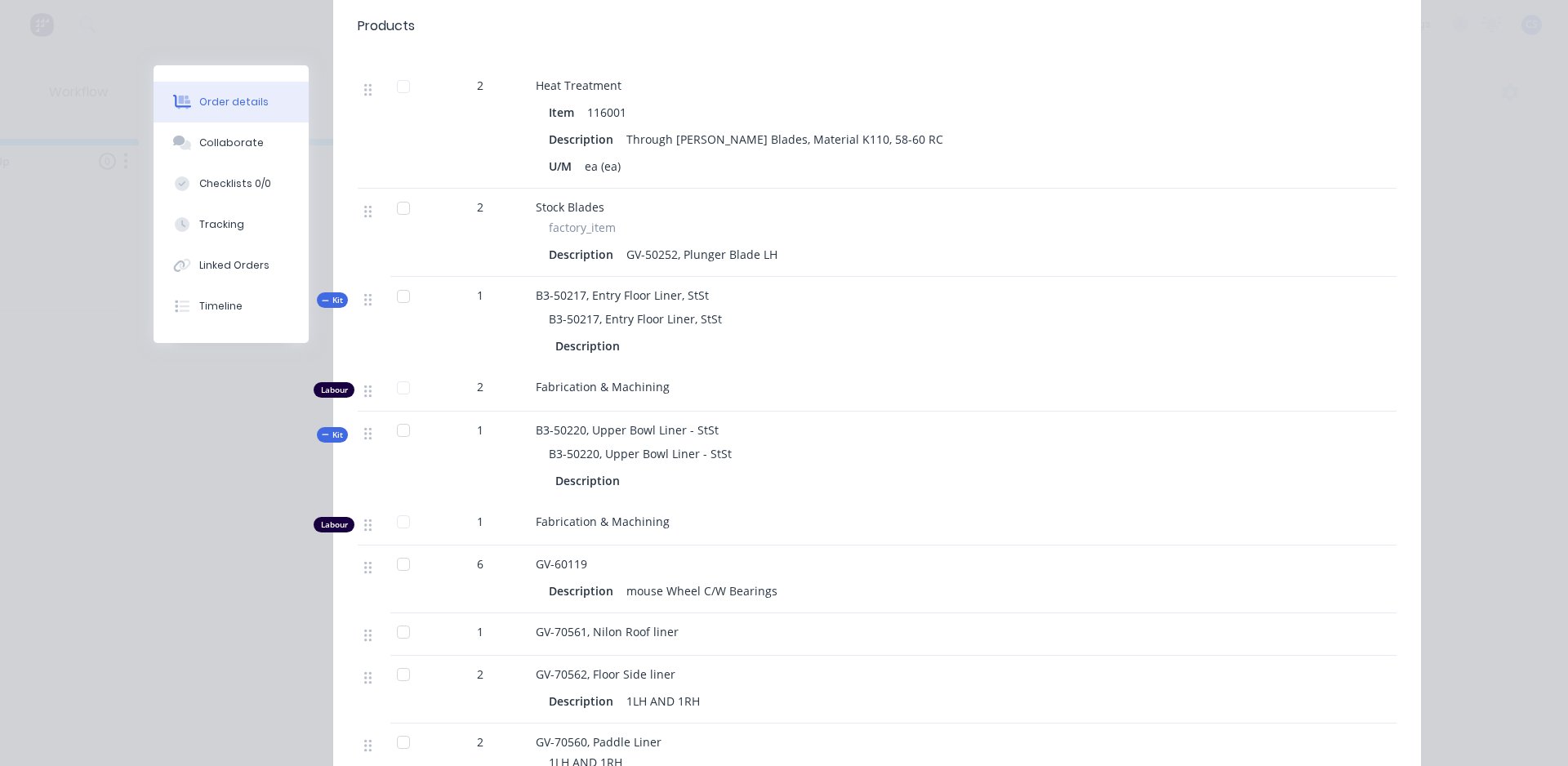
scroll to position [1306, 0]
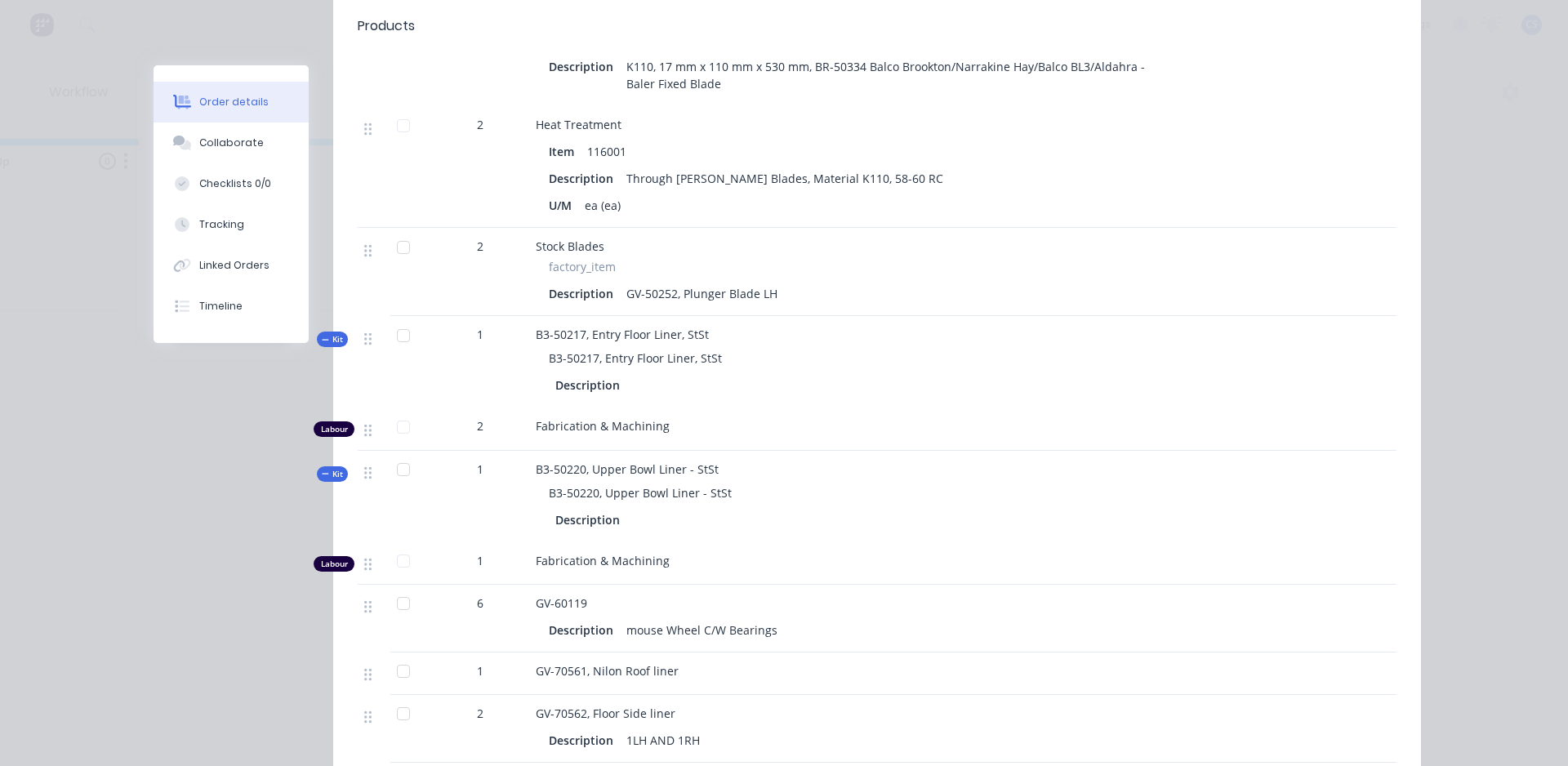
click at [325, 333] on span "Kit" at bounding box center [332, 339] width 21 height 13
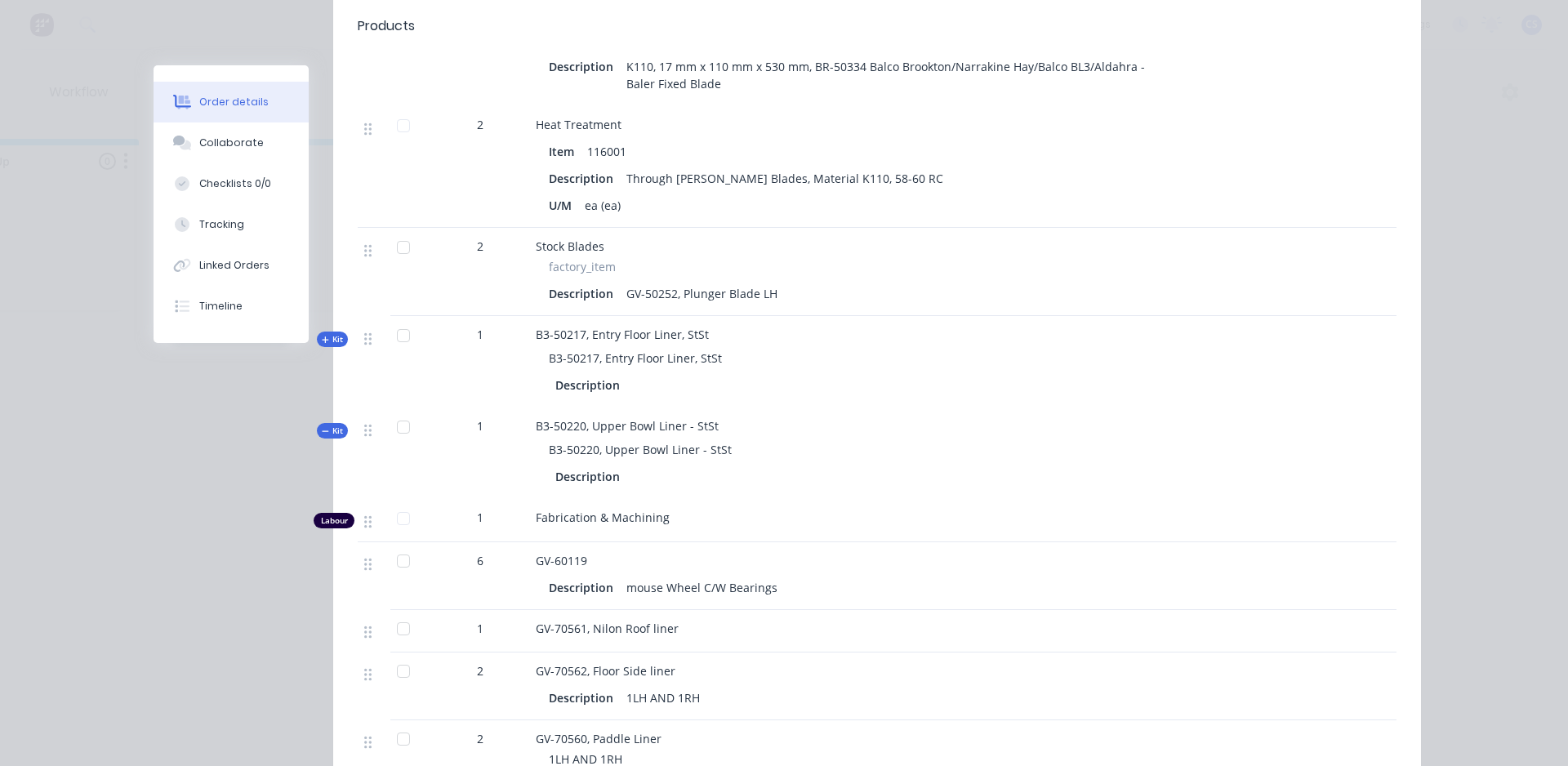
click at [324, 425] on span "Kit" at bounding box center [332, 430] width 21 height 13
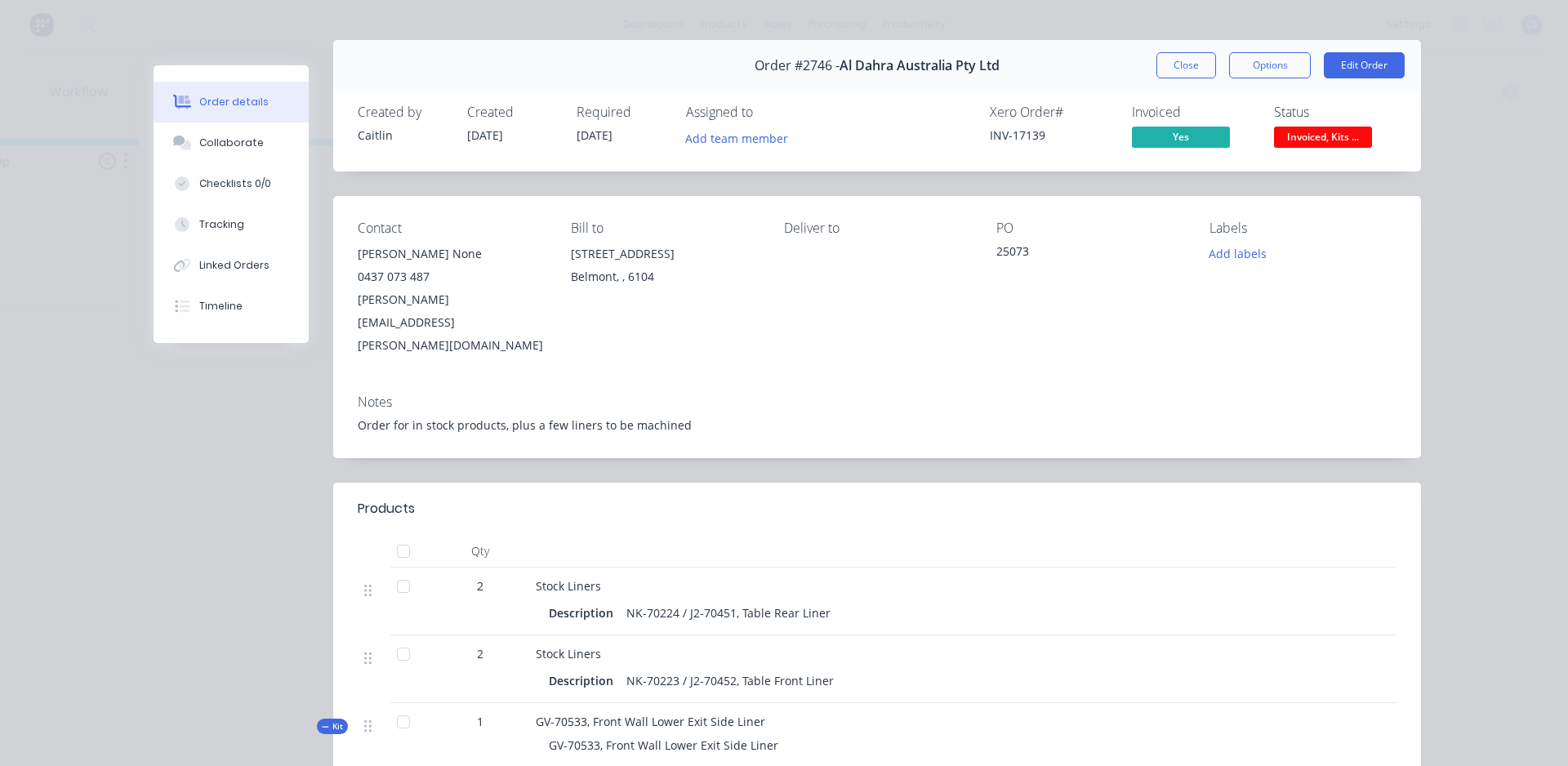
scroll to position [0, 0]
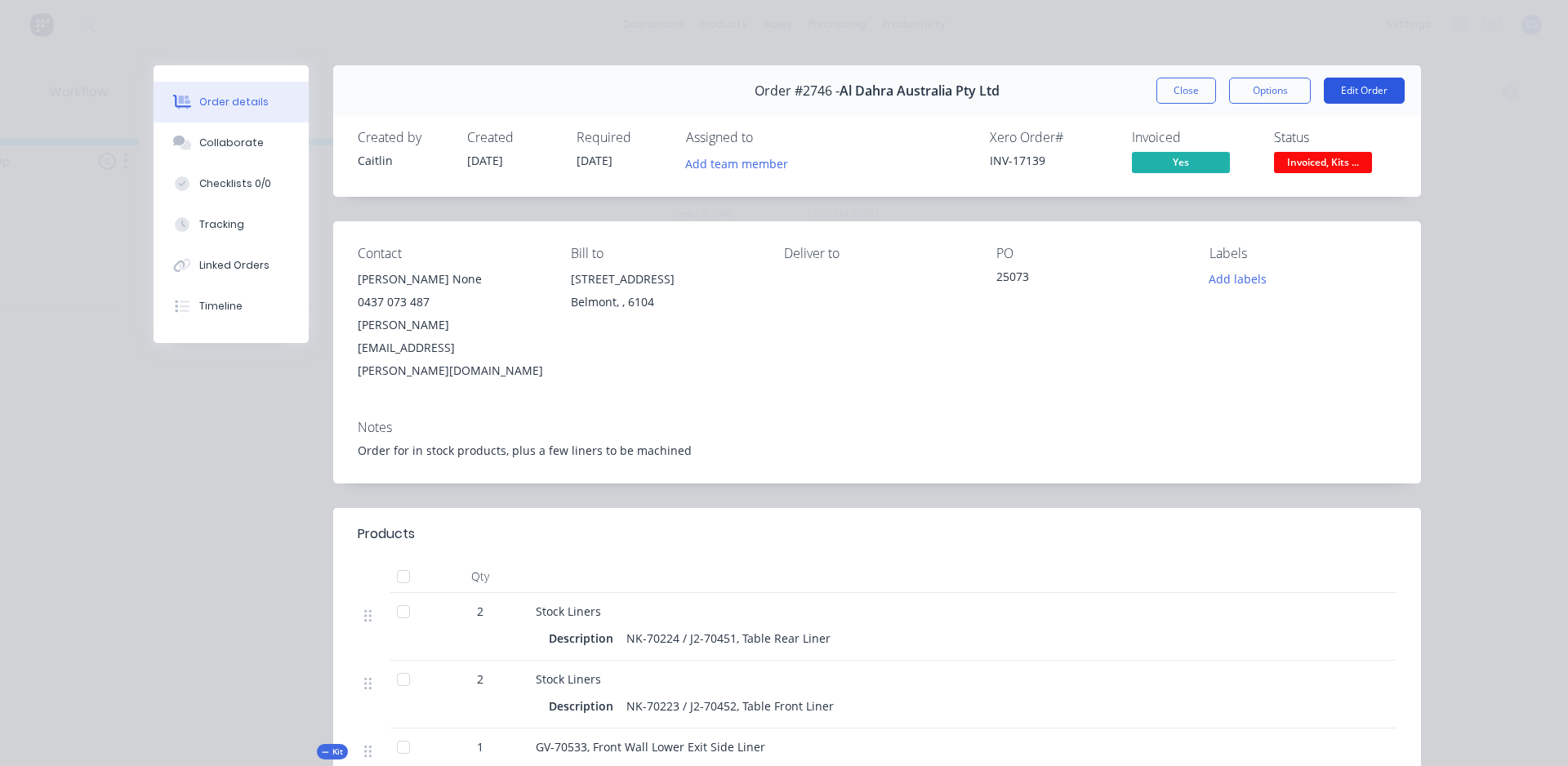
click at [1357, 92] on button "Edit Order" at bounding box center [1364, 90] width 81 height 26
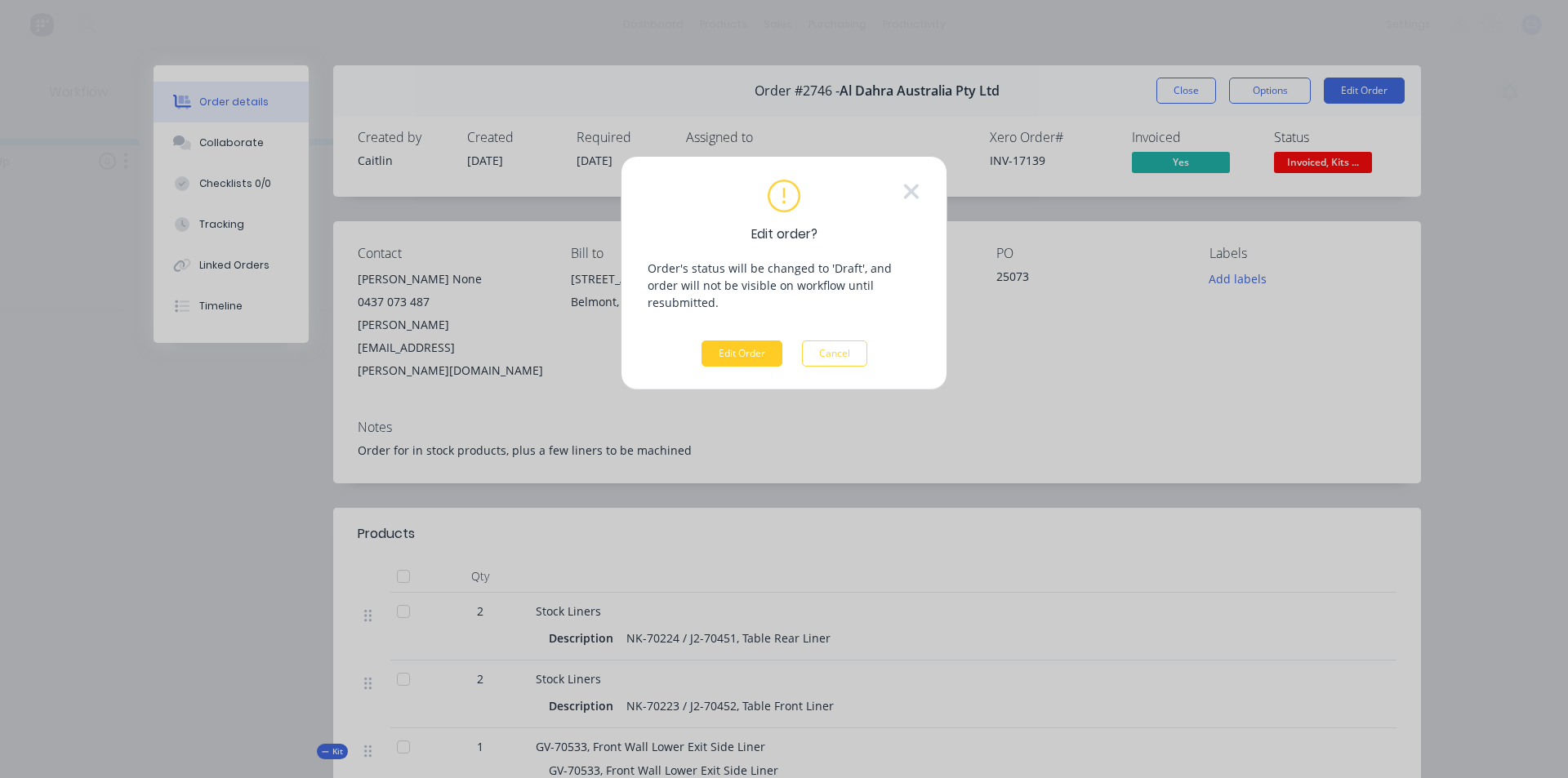
click at [745, 342] on button "Edit Order" at bounding box center [742, 353] width 81 height 26
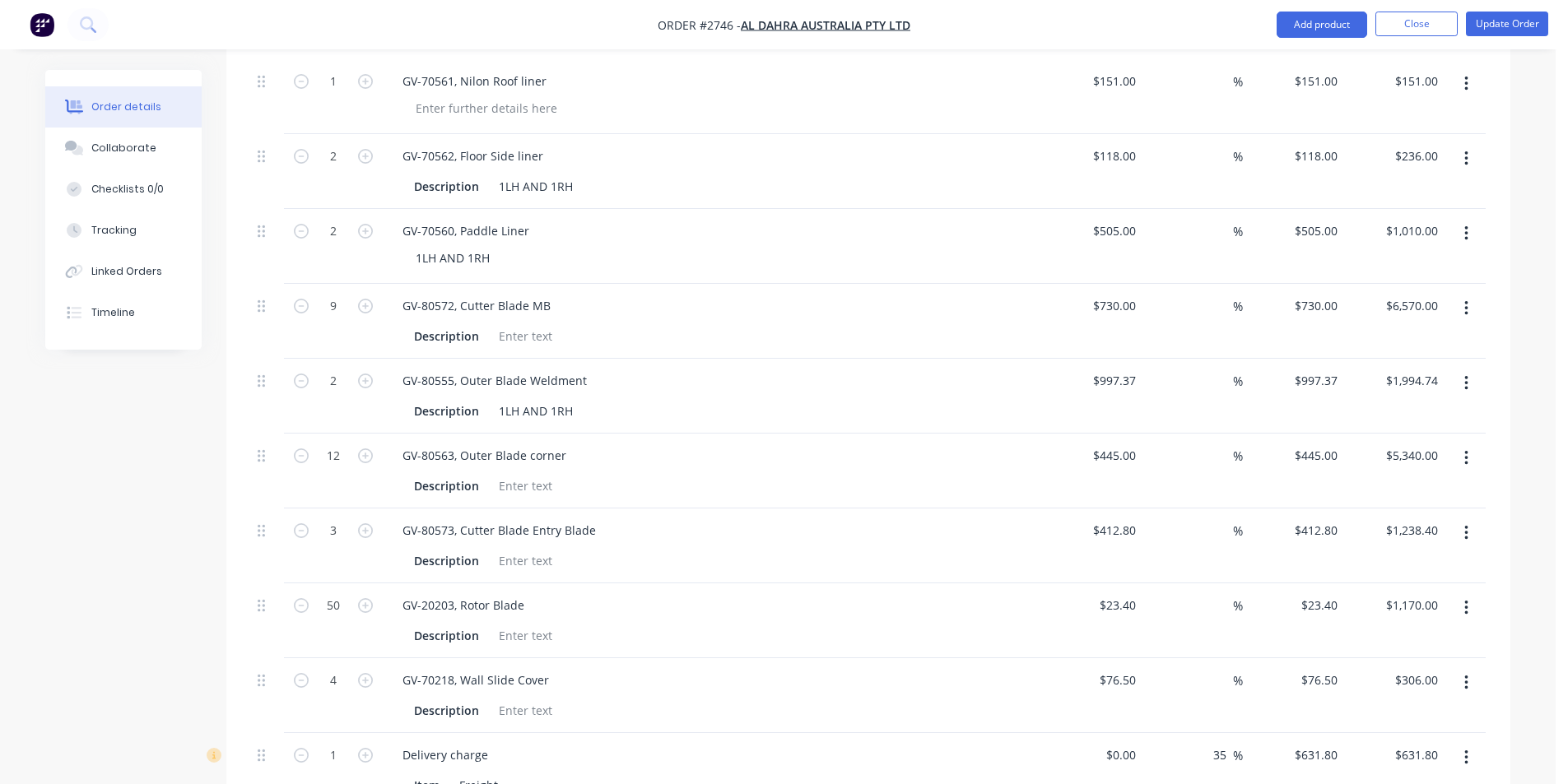
scroll to position [2163, 0]
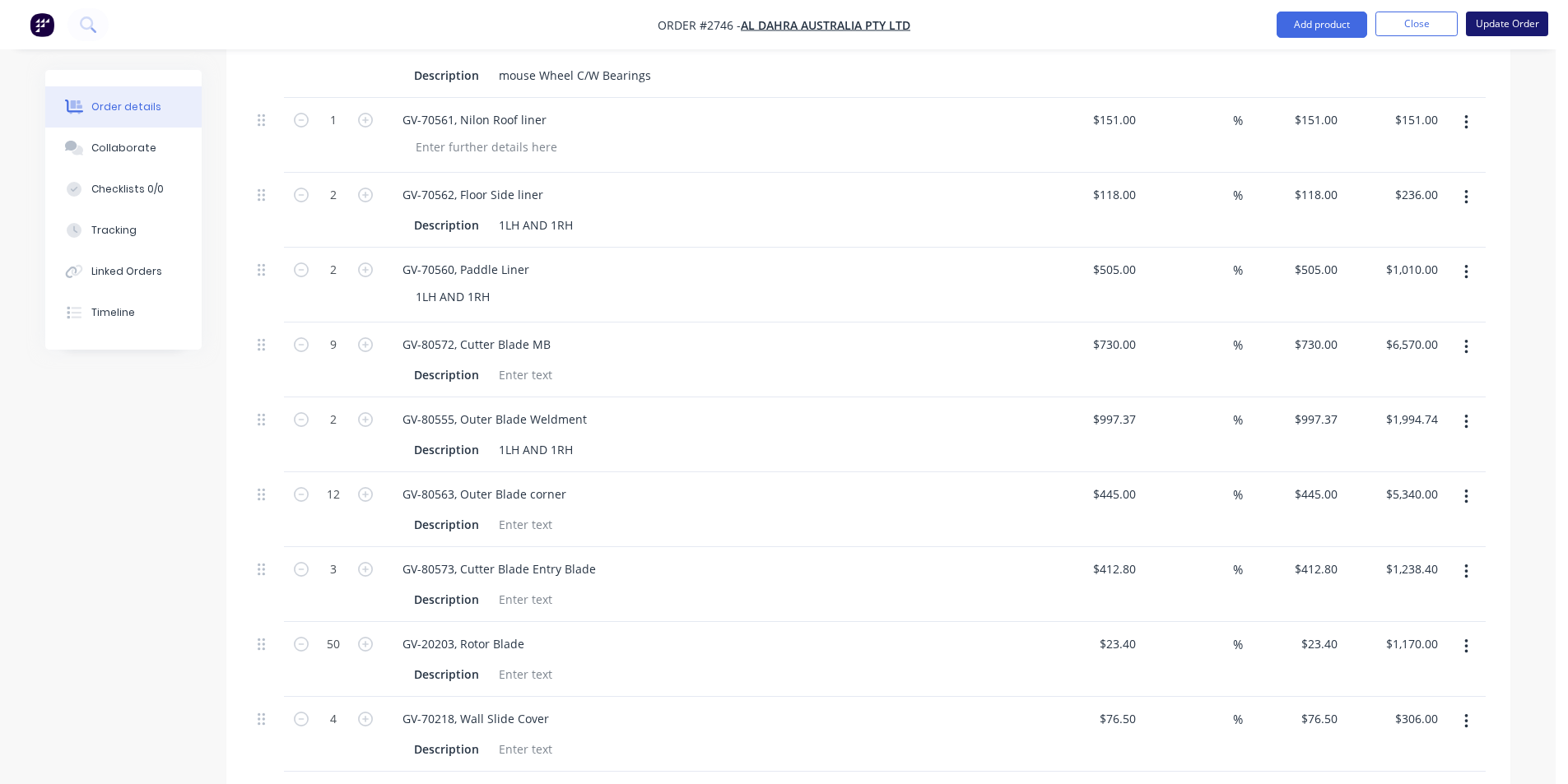
click at [1510, 16] on button "Update Order" at bounding box center [1506, 24] width 82 height 25
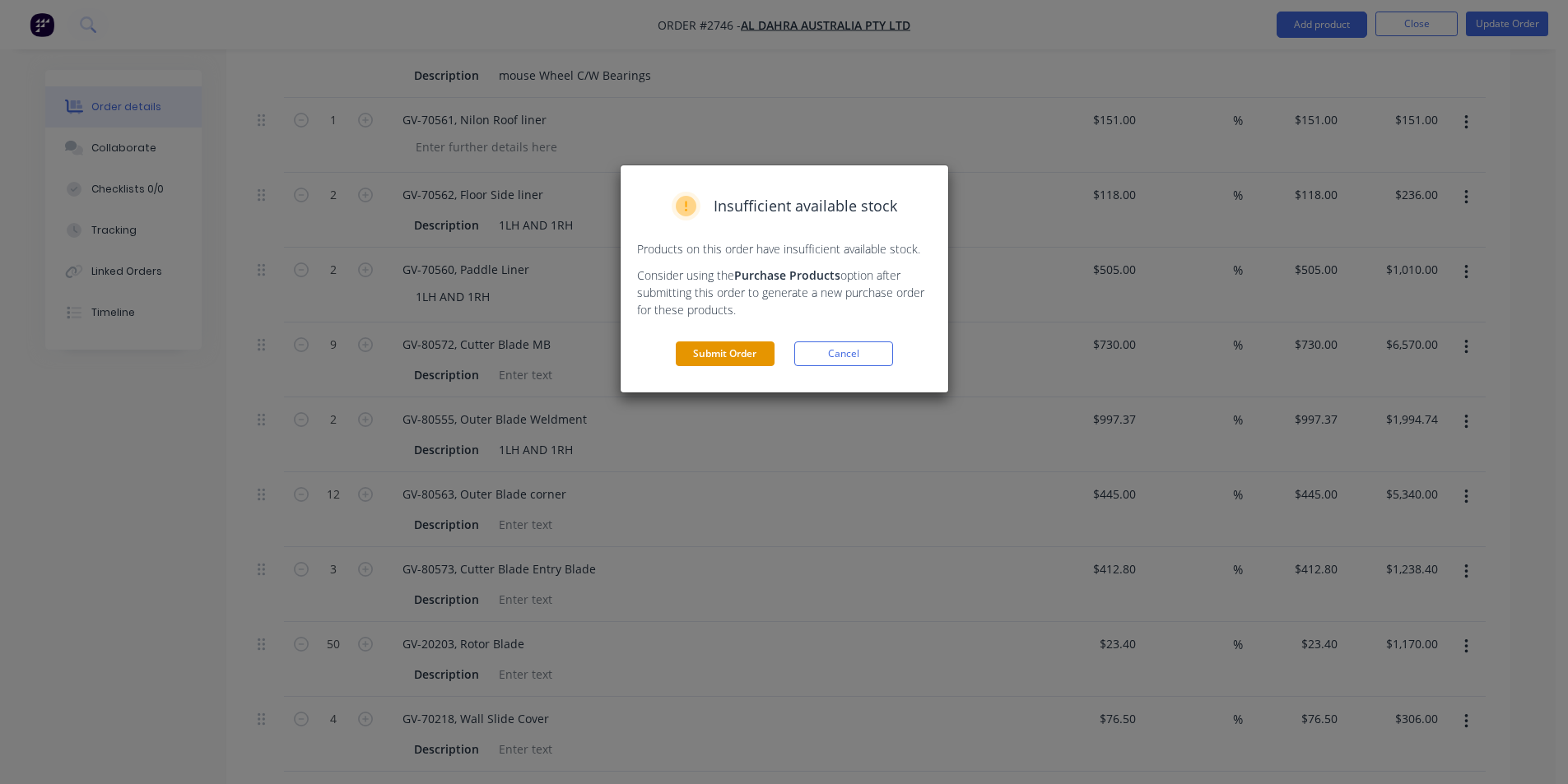
click at [708, 352] on button "Submit Order" at bounding box center [725, 354] width 99 height 25
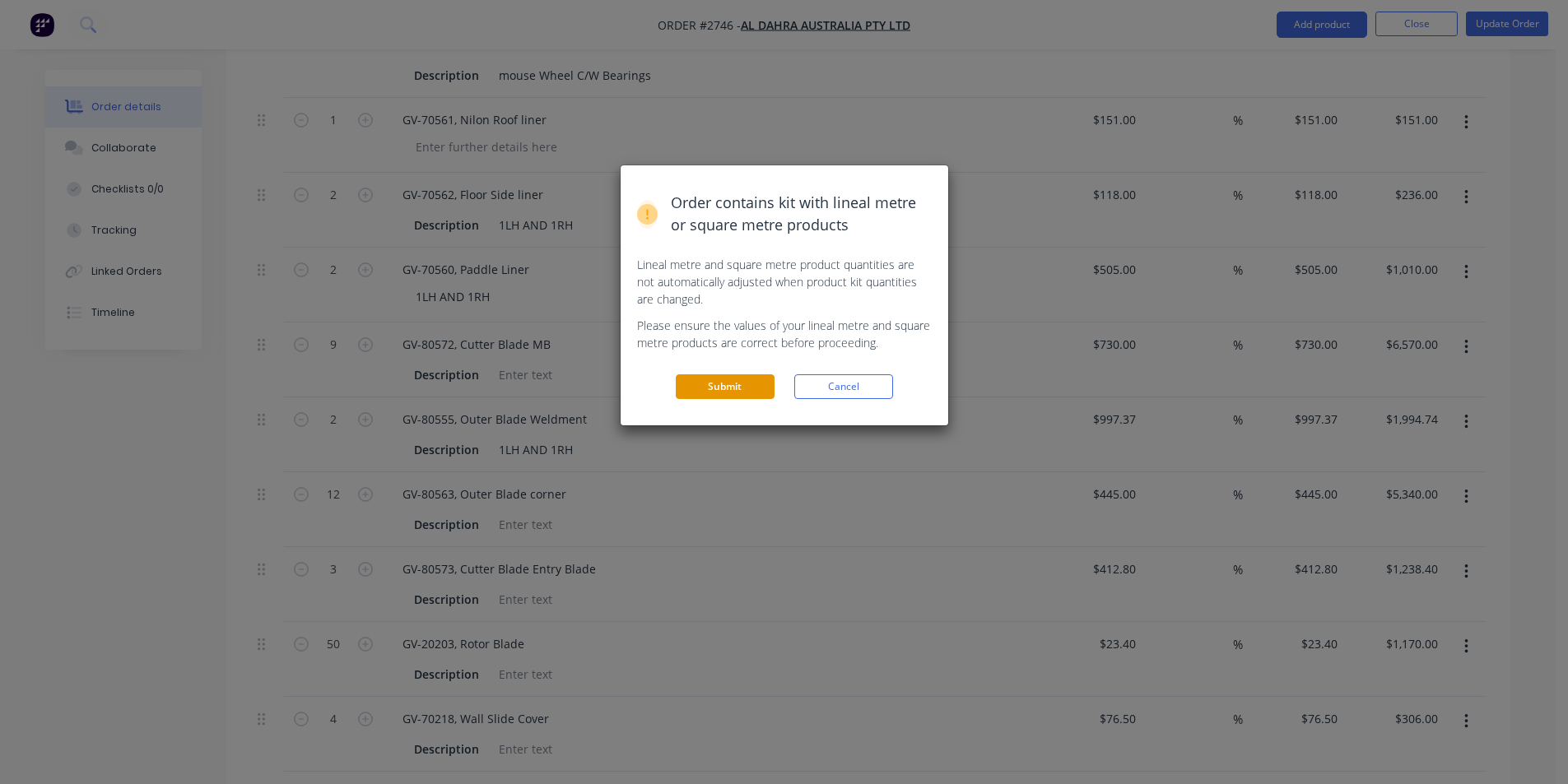
click at [710, 387] on button "Submit" at bounding box center [725, 387] width 99 height 25
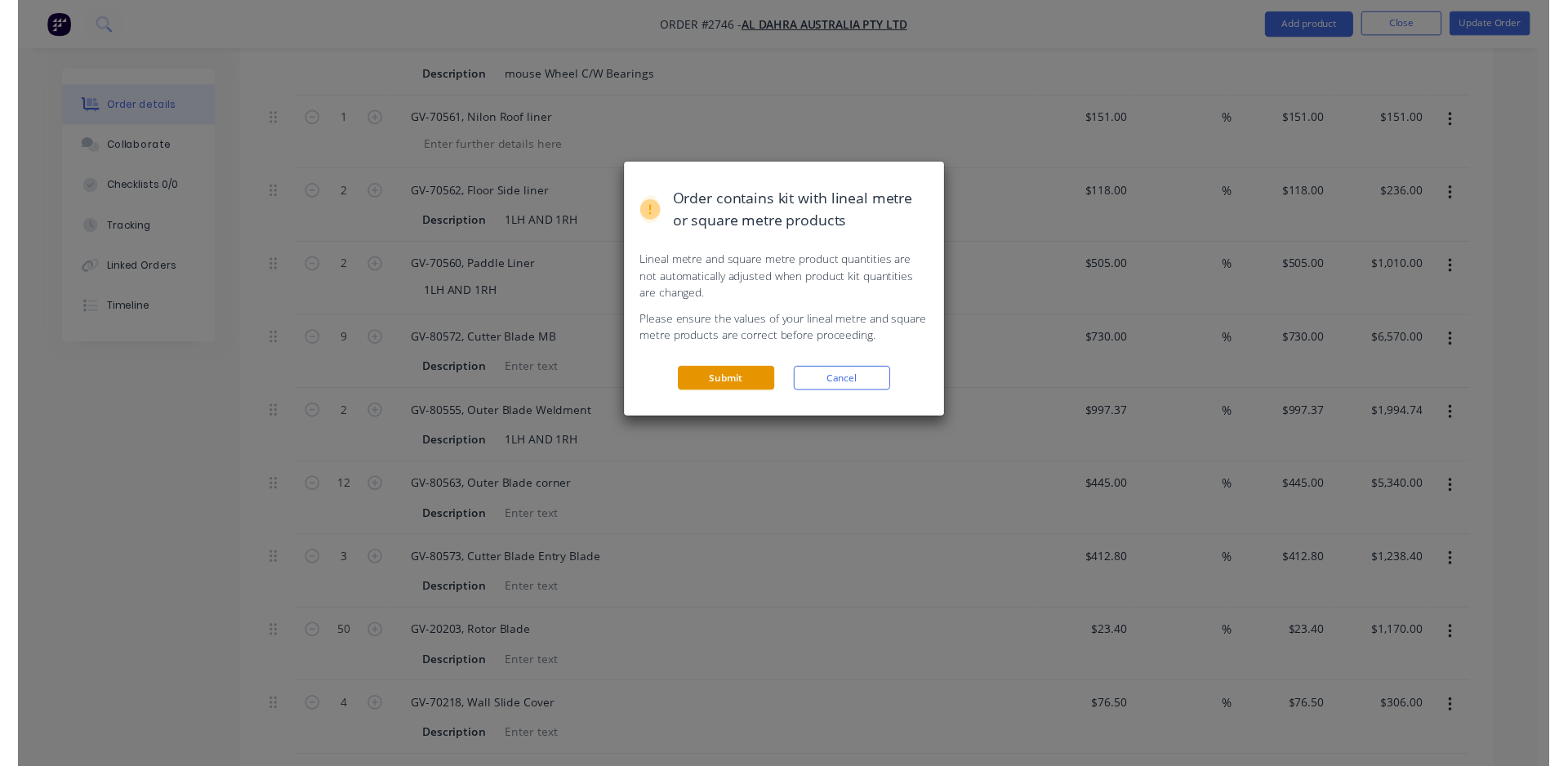
scroll to position [0, 0]
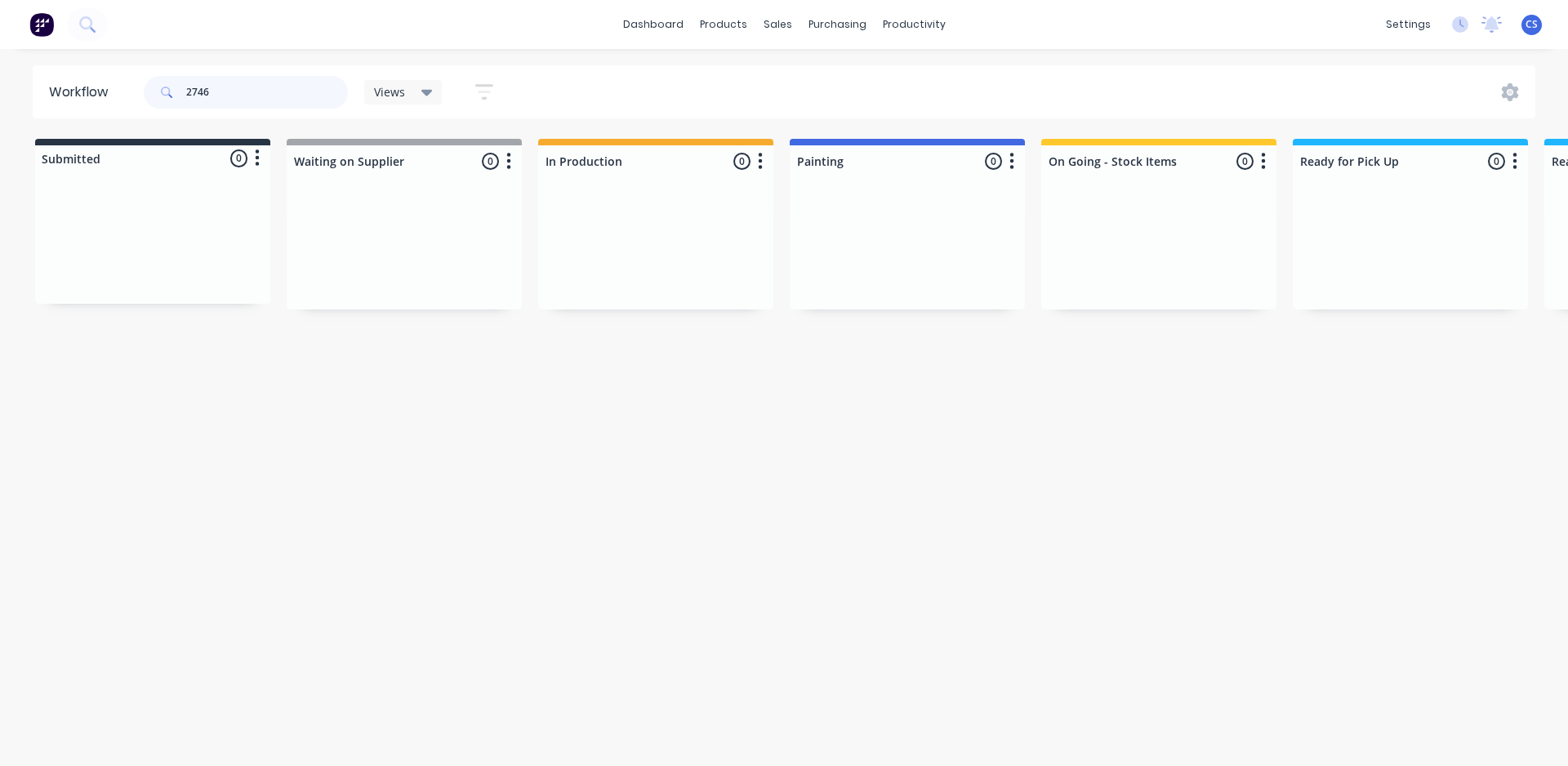
click at [274, 85] on input "2746" at bounding box center [267, 91] width 162 height 33
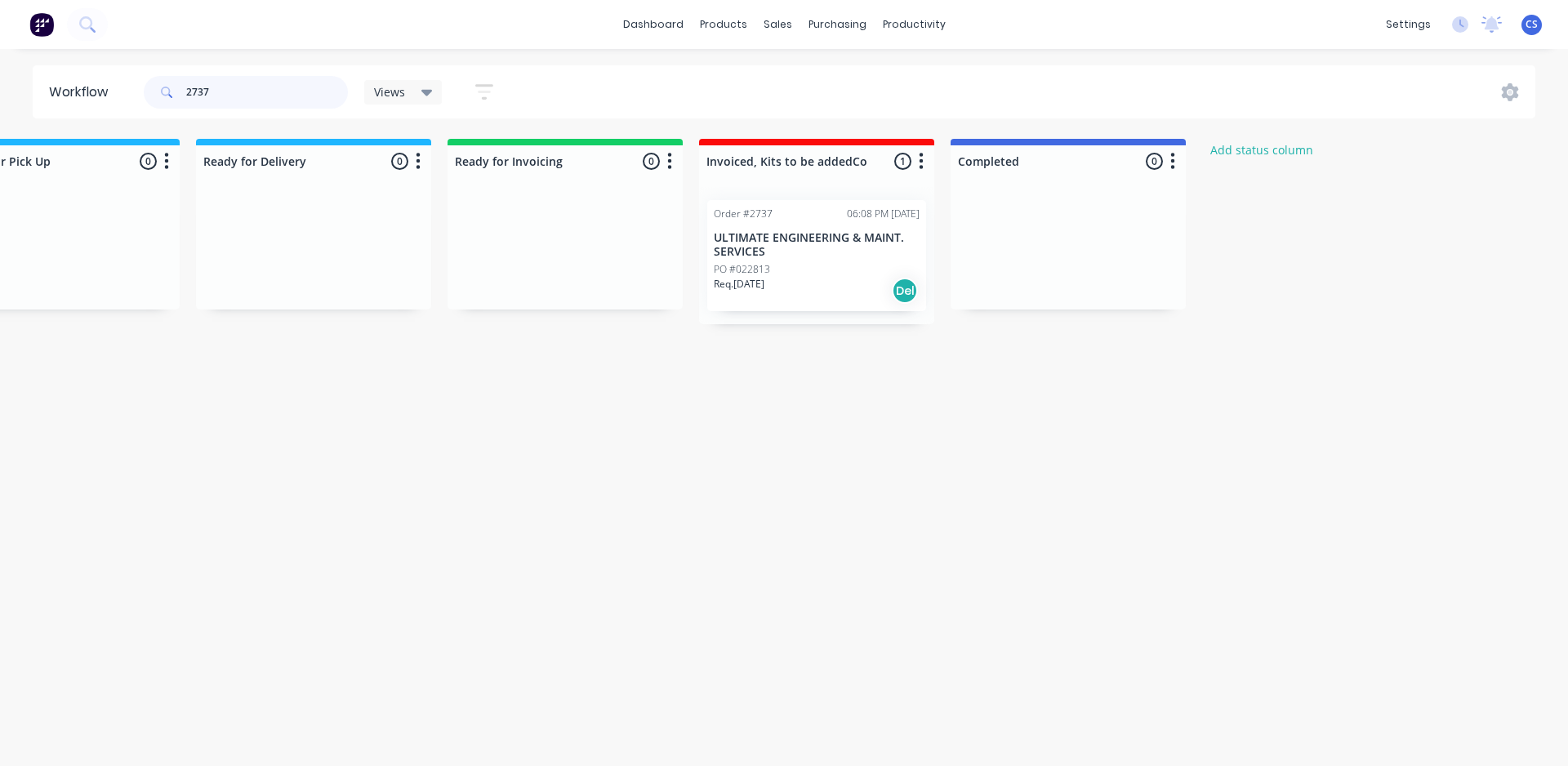
scroll to position [0, 1371]
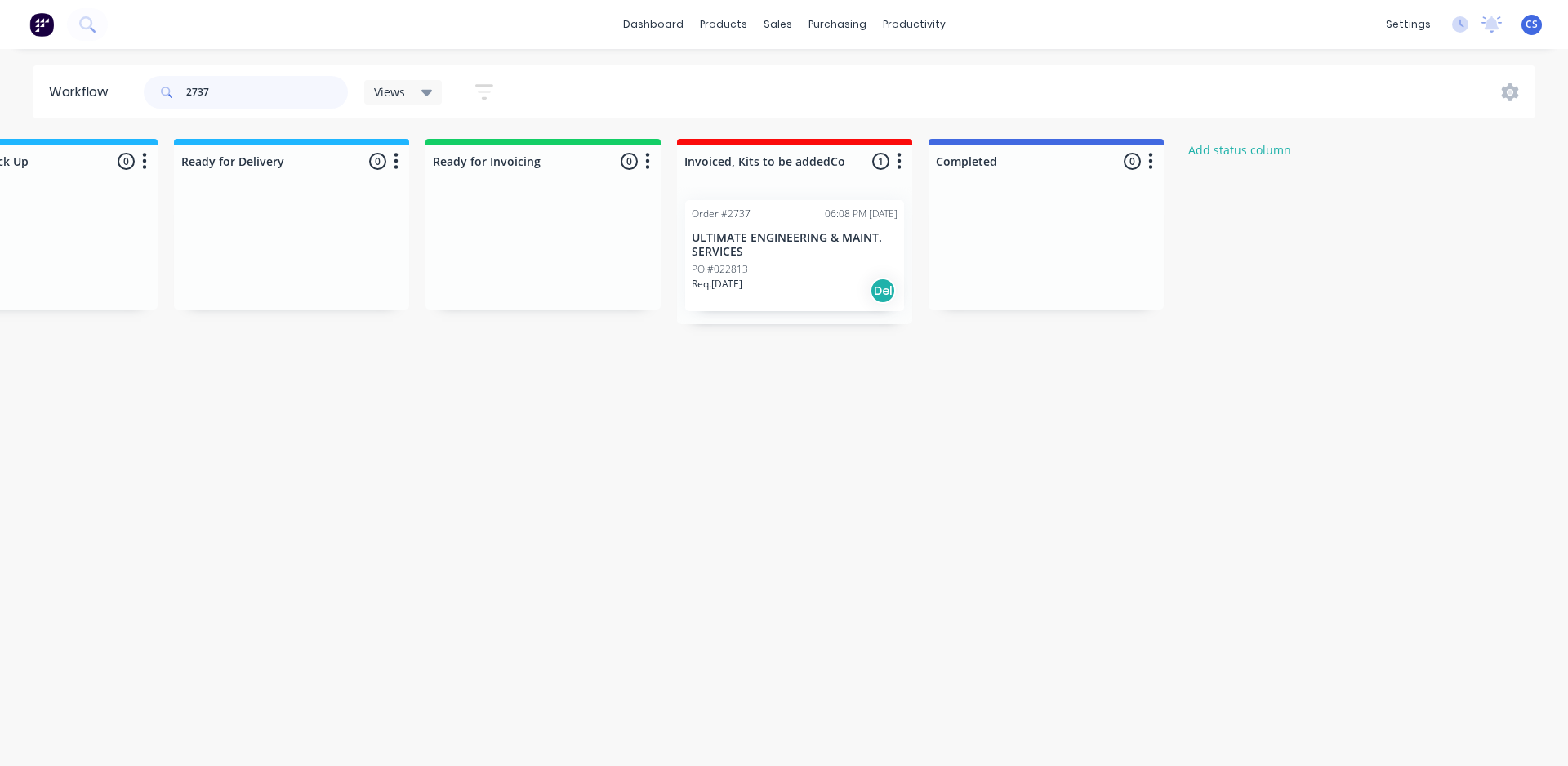
type input "2737"
click at [768, 248] on p "ULTIMATE ENGINEERING & MAINT. SERVICES" at bounding box center [794, 244] width 206 height 28
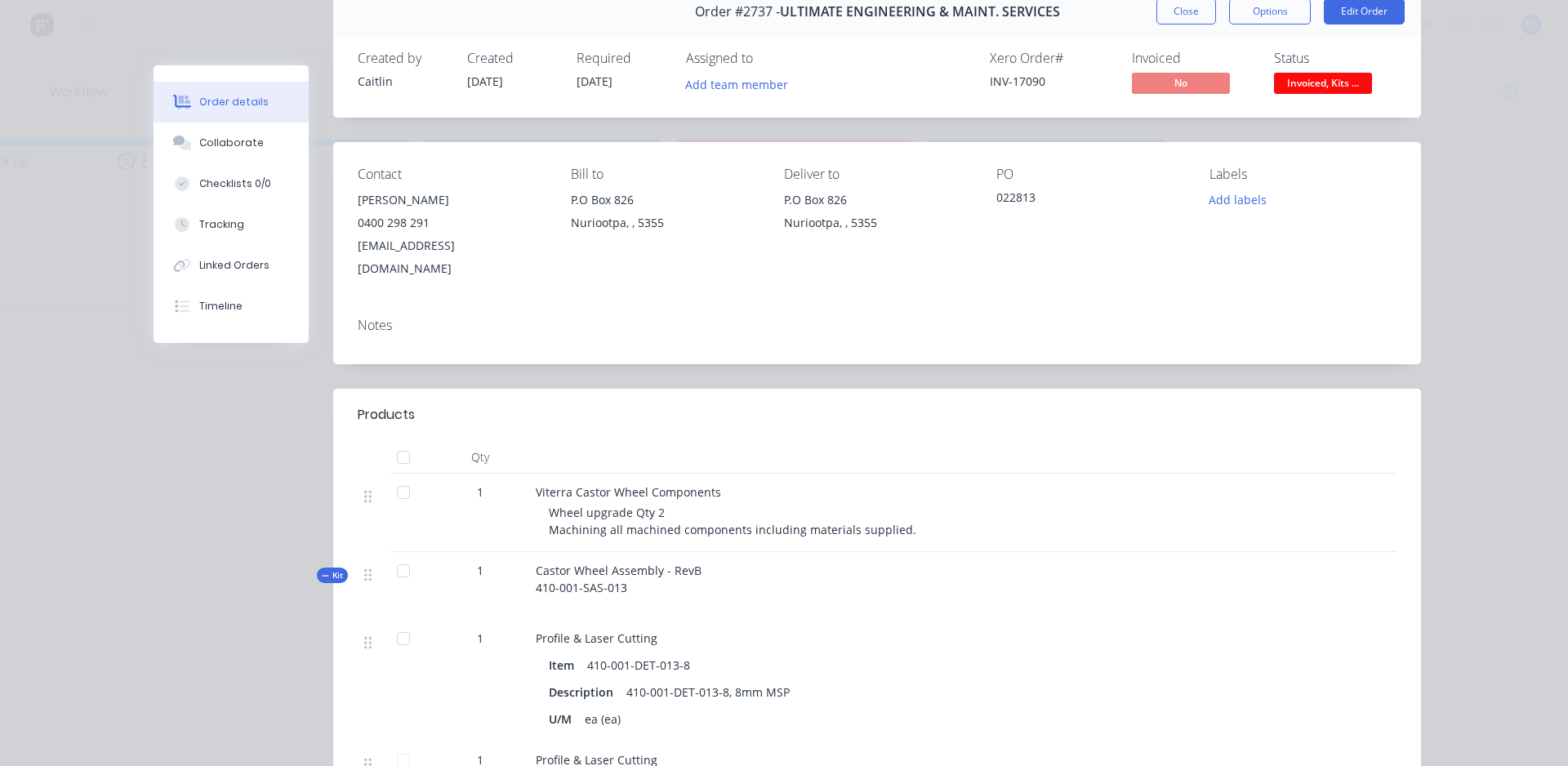
scroll to position [490, 0]
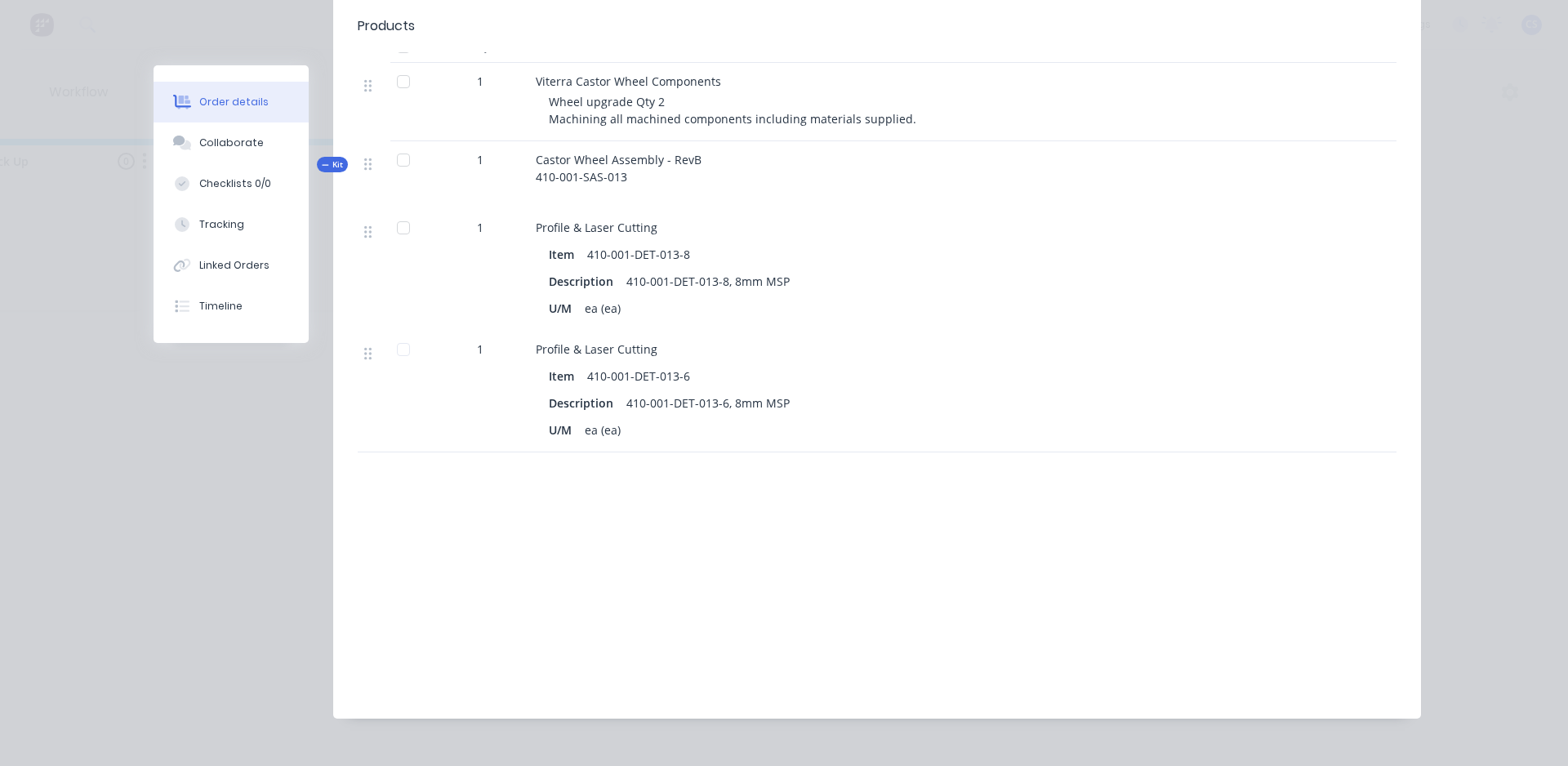
click at [322, 161] on icon at bounding box center [325, 165] width 8 height 8
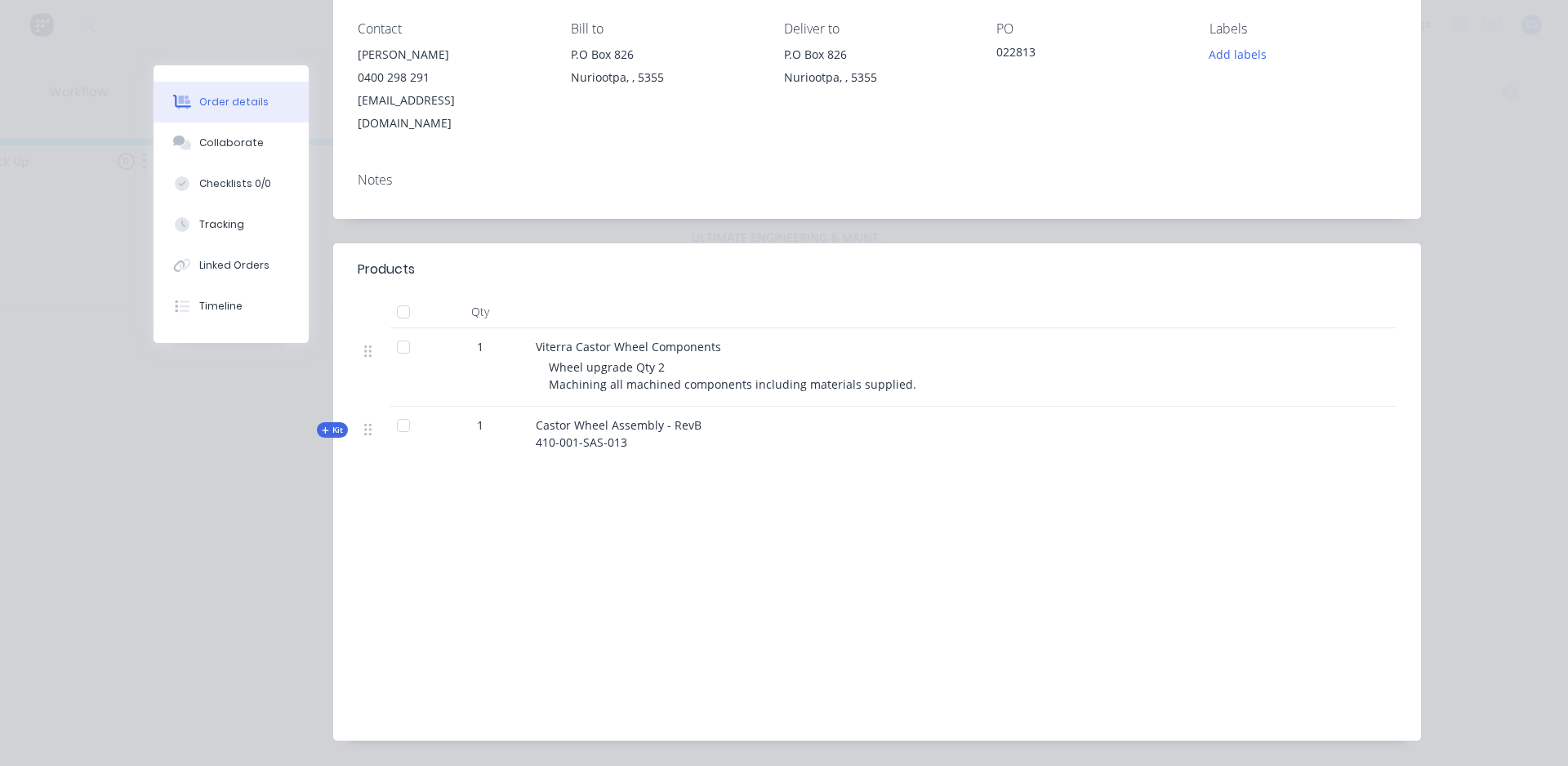
scroll to position [245, 0]
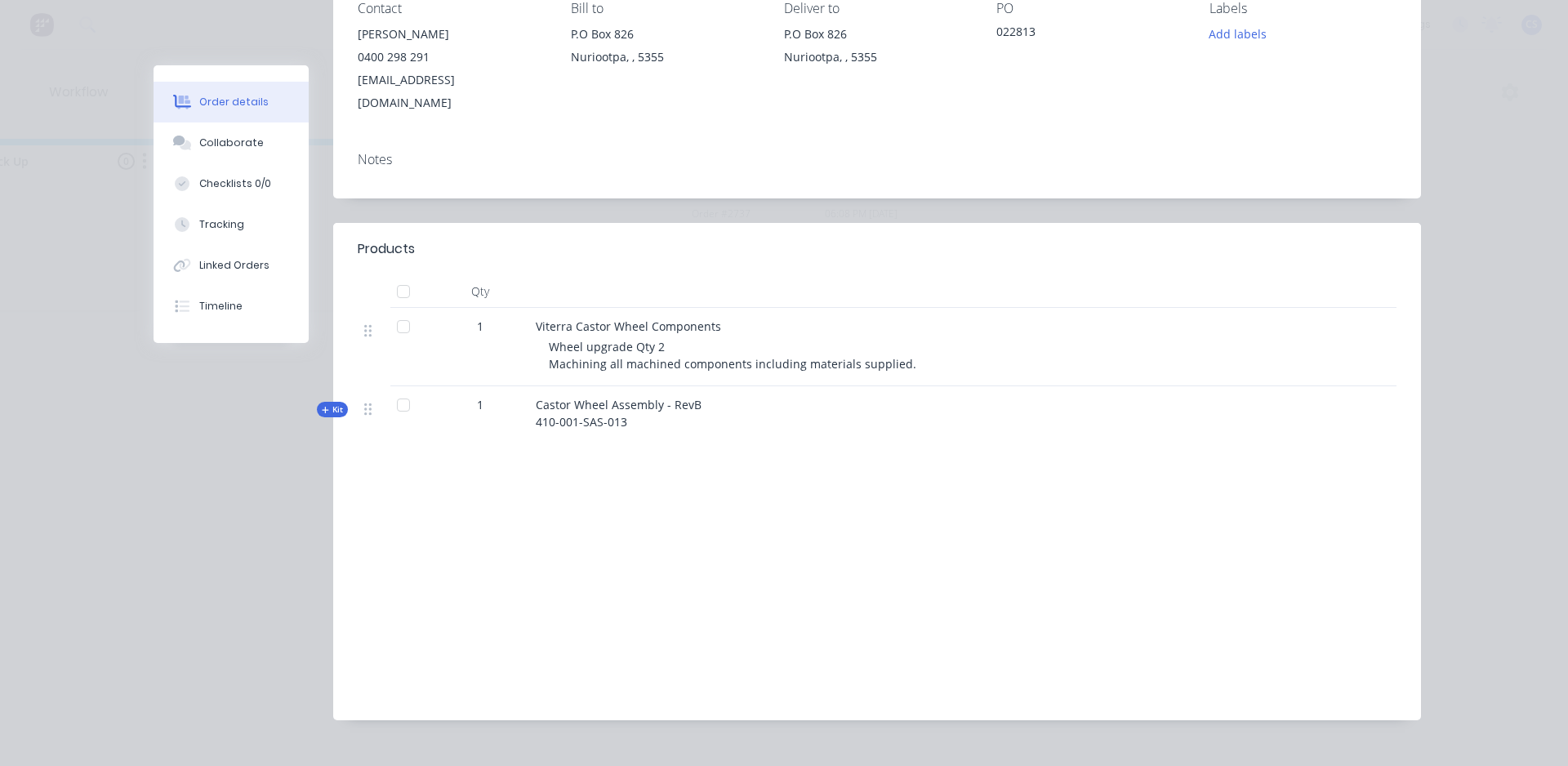
click at [327, 404] on span "Kit" at bounding box center [332, 409] width 21 height 13
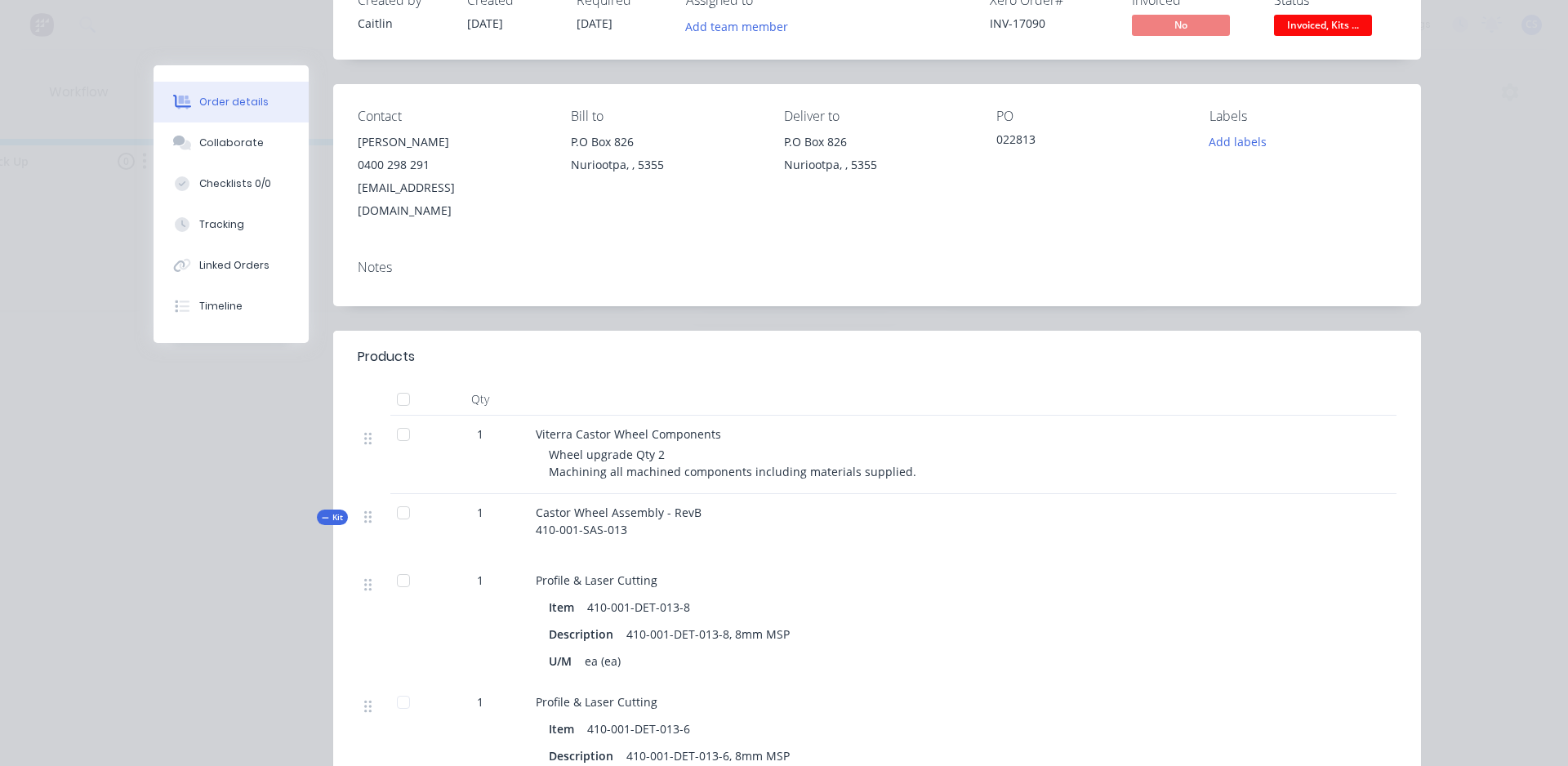
scroll to position [0, 0]
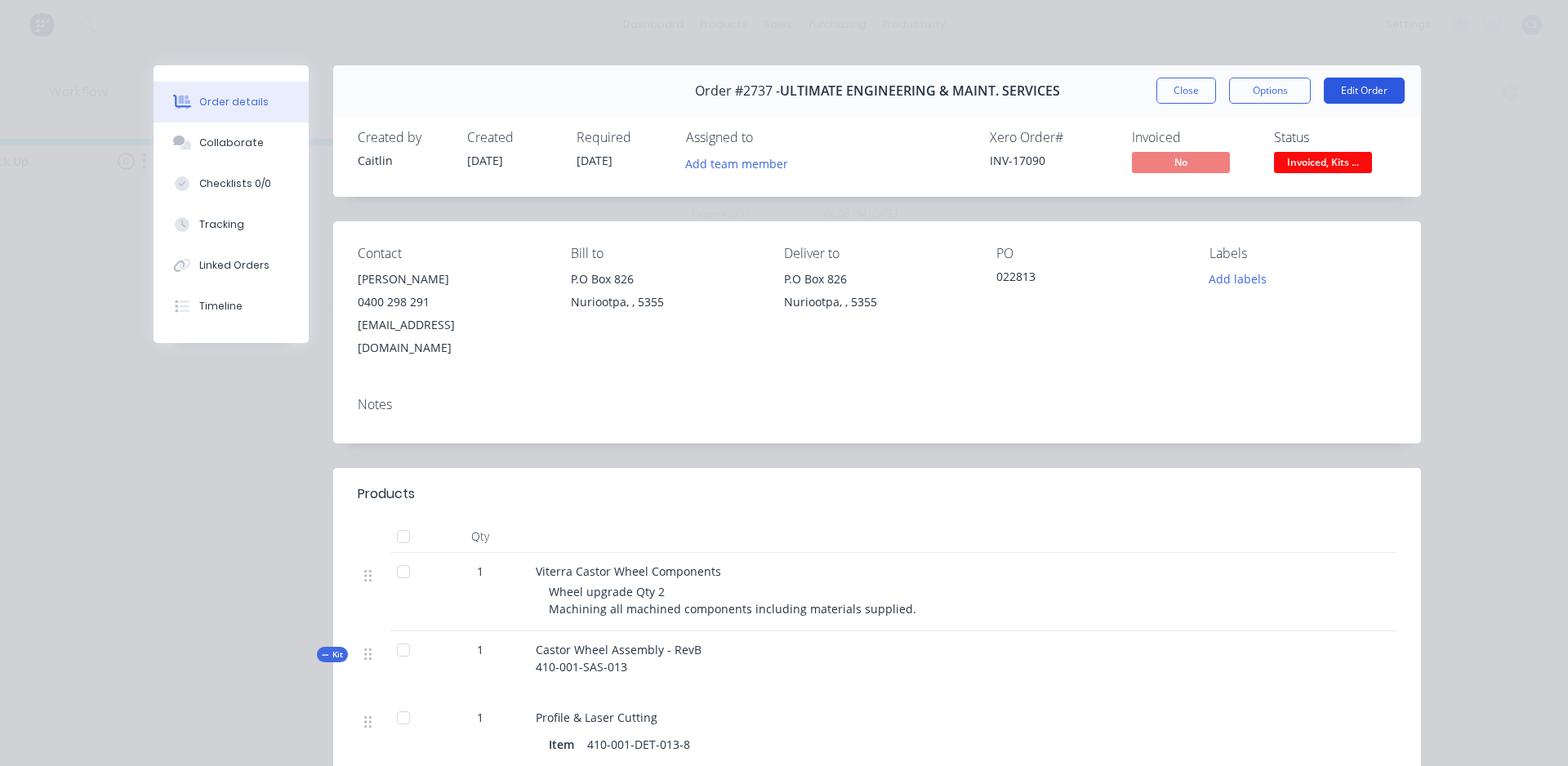
click at [1366, 86] on button "Edit Order" at bounding box center [1364, 90] width 81 height 26
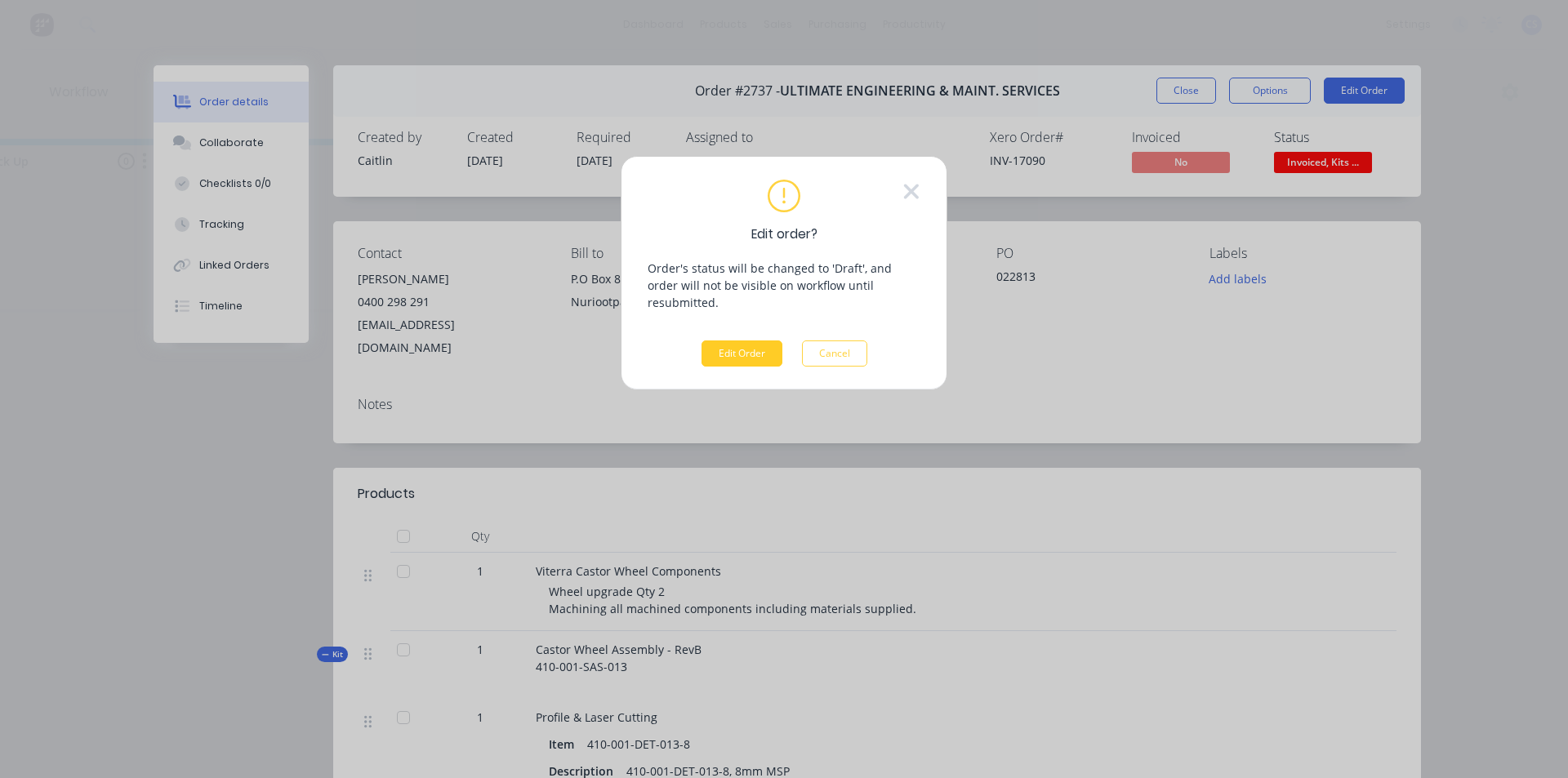
click at [745, 342] on button "Edit Order" at bounding box center [742, 353] width 81 height 26
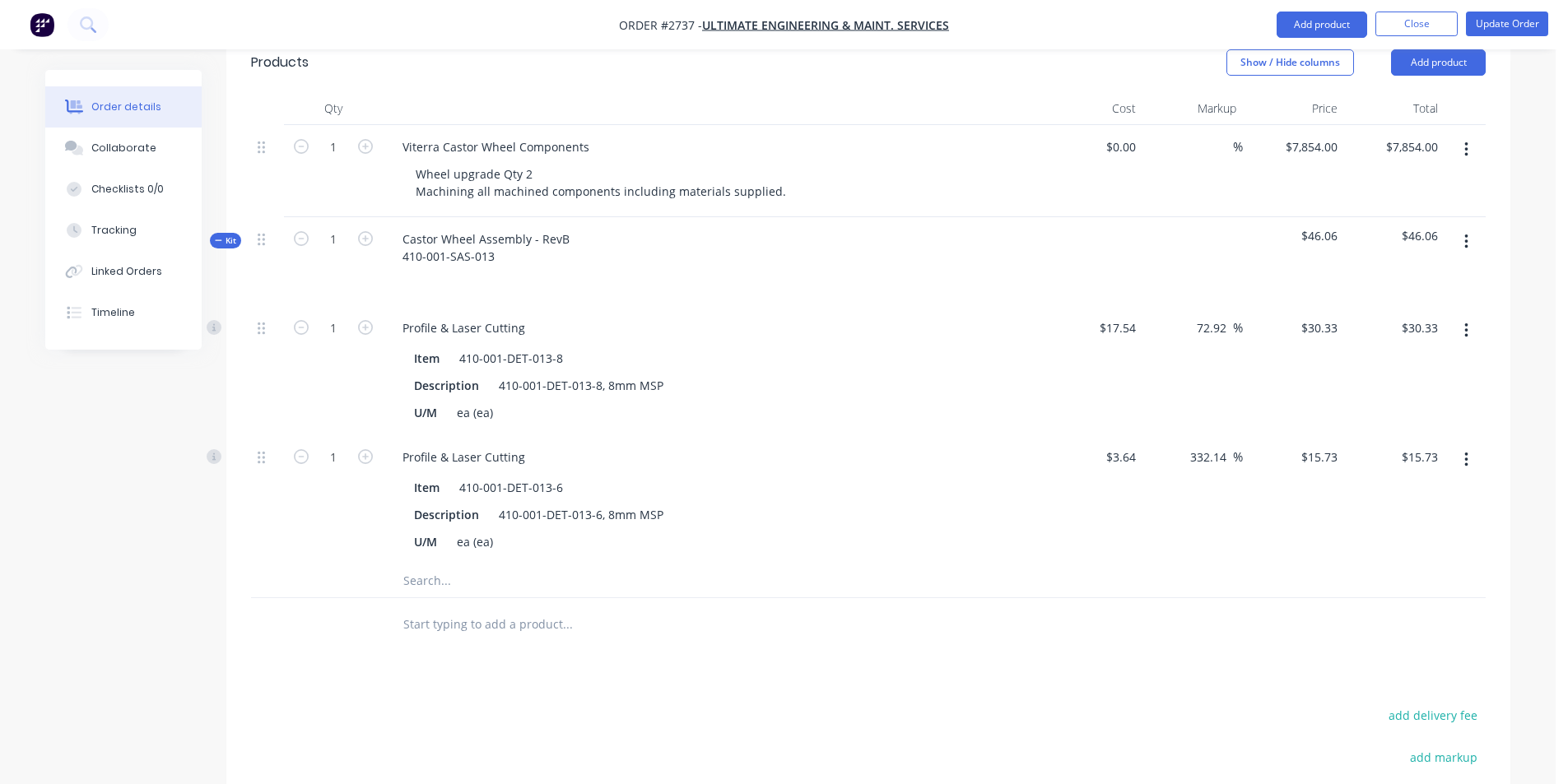
scroll to position [386, 0]
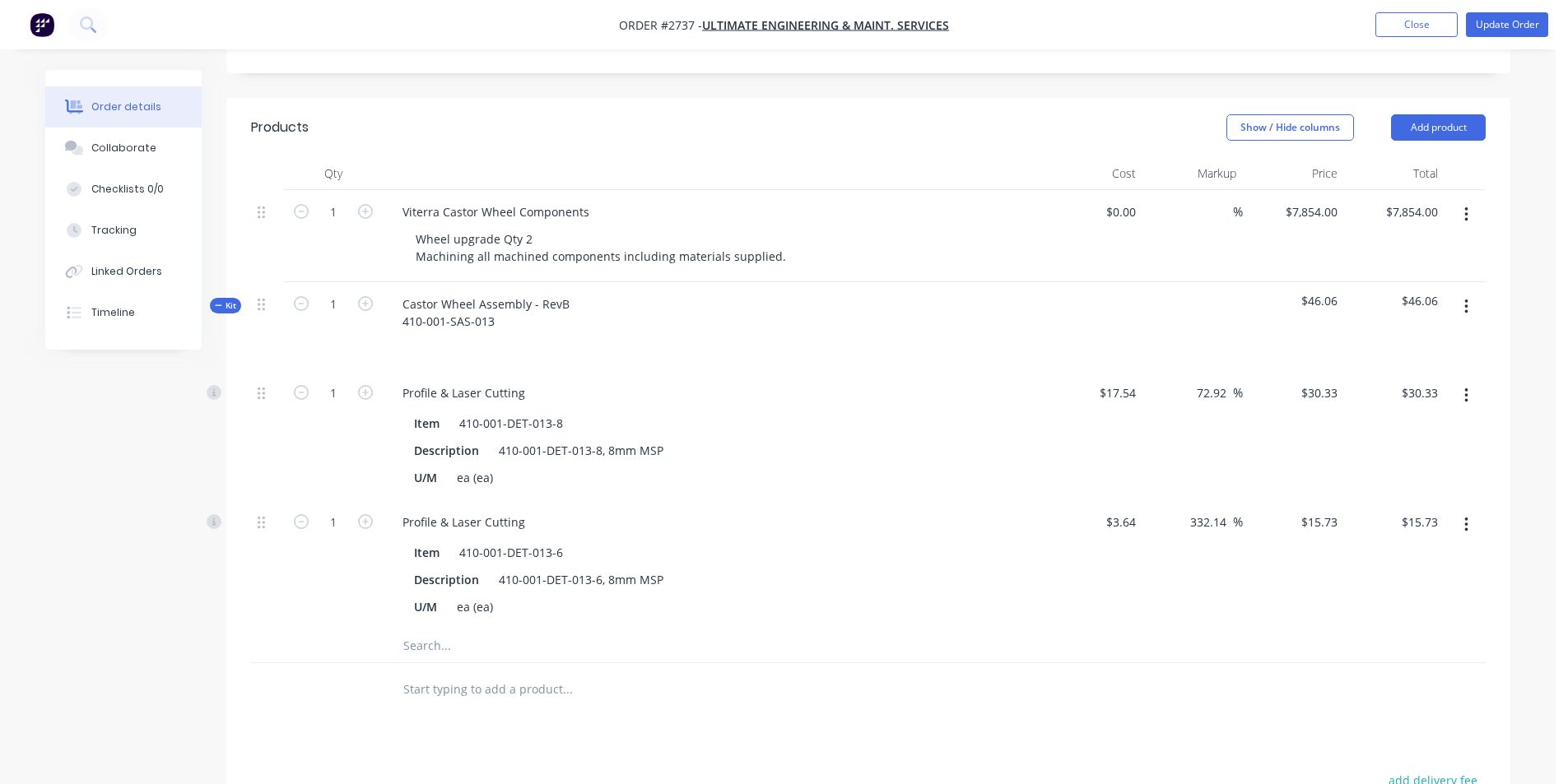
click at [225, 299] on span "Kit" at bounding box center [225, 305] width 21 height 13
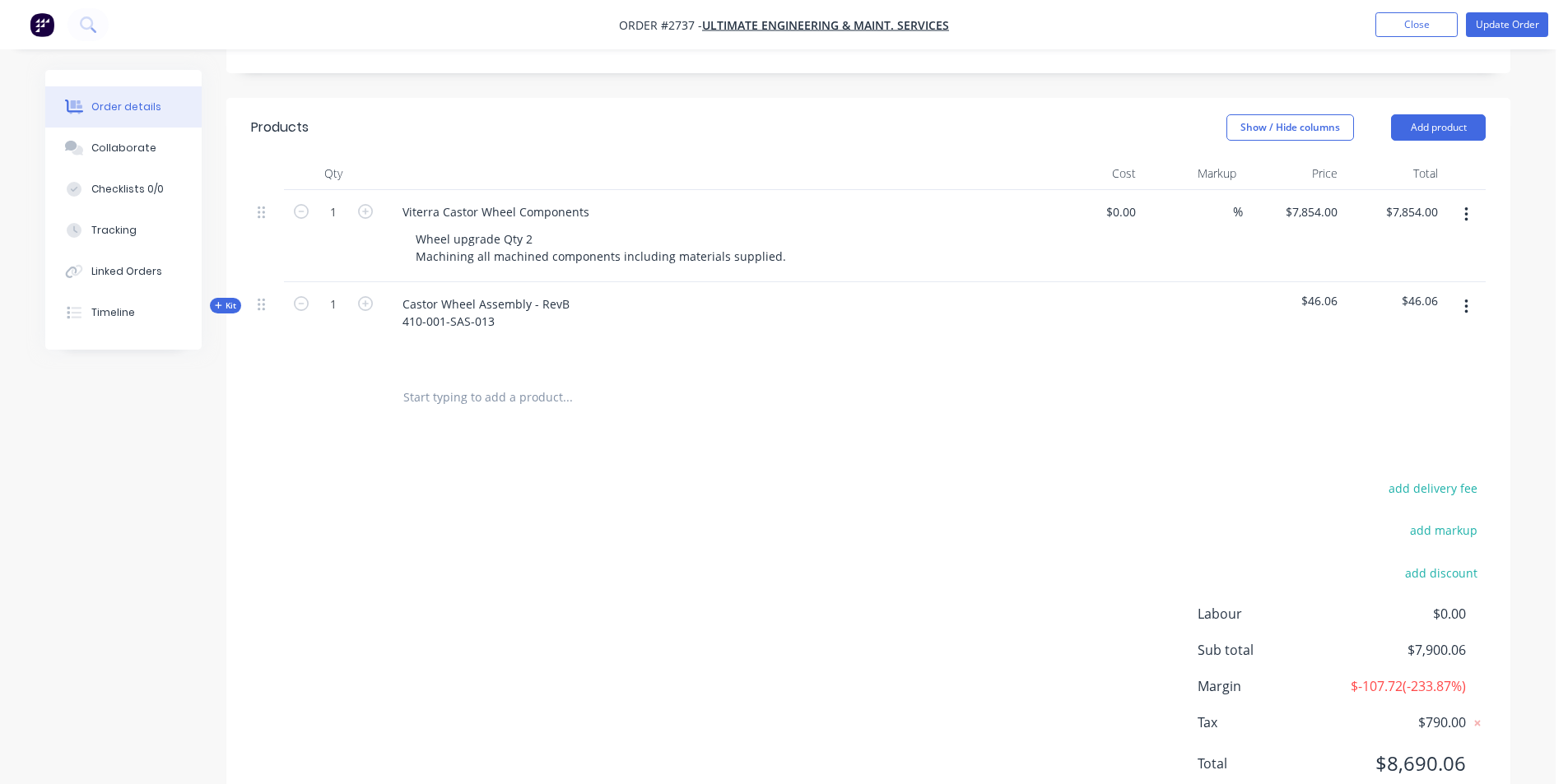
click at [225, 299] on span "Kit" at bounding box center [225, 305] width 21 height 13
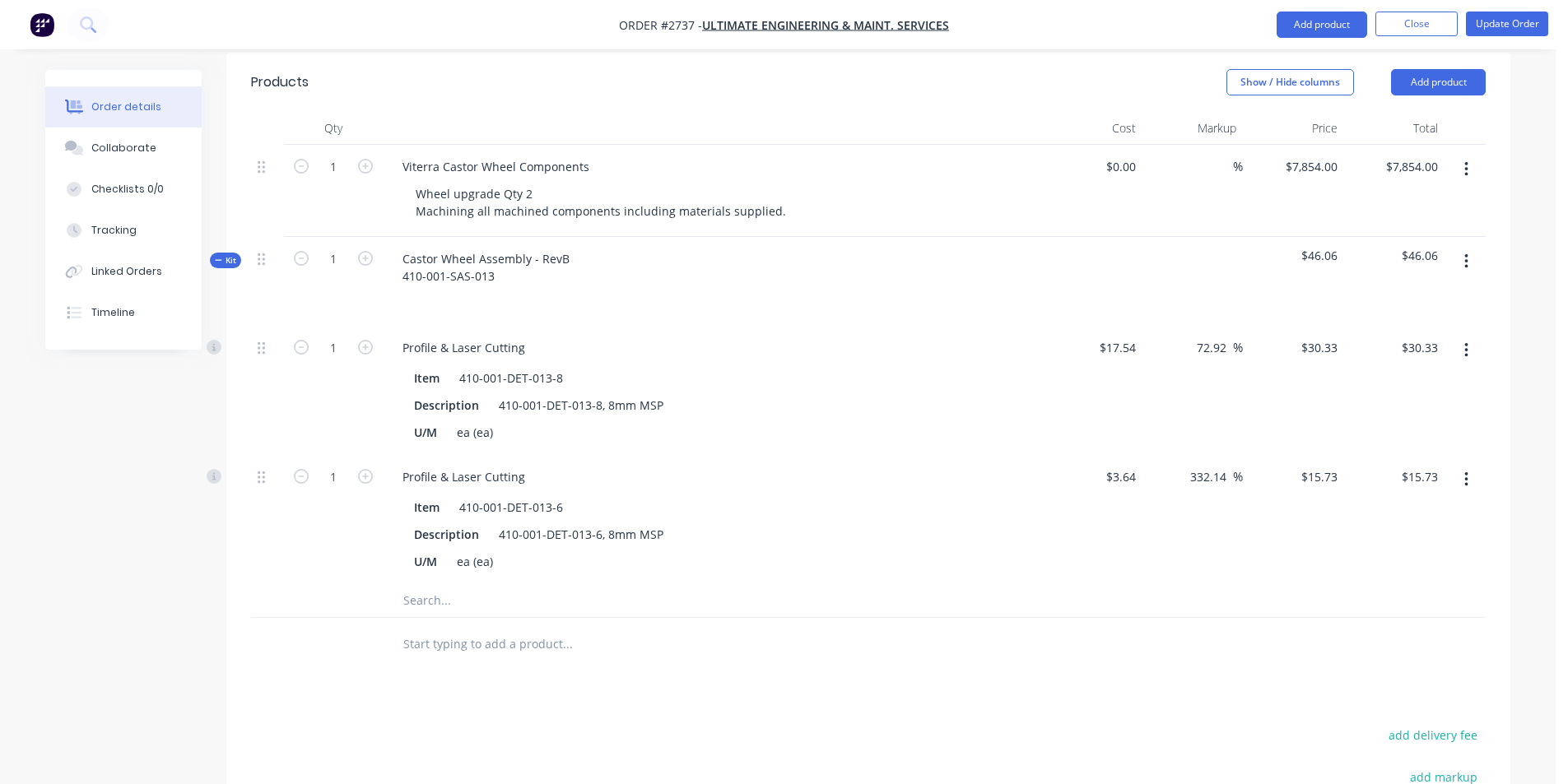
scroll to position [469, 0]
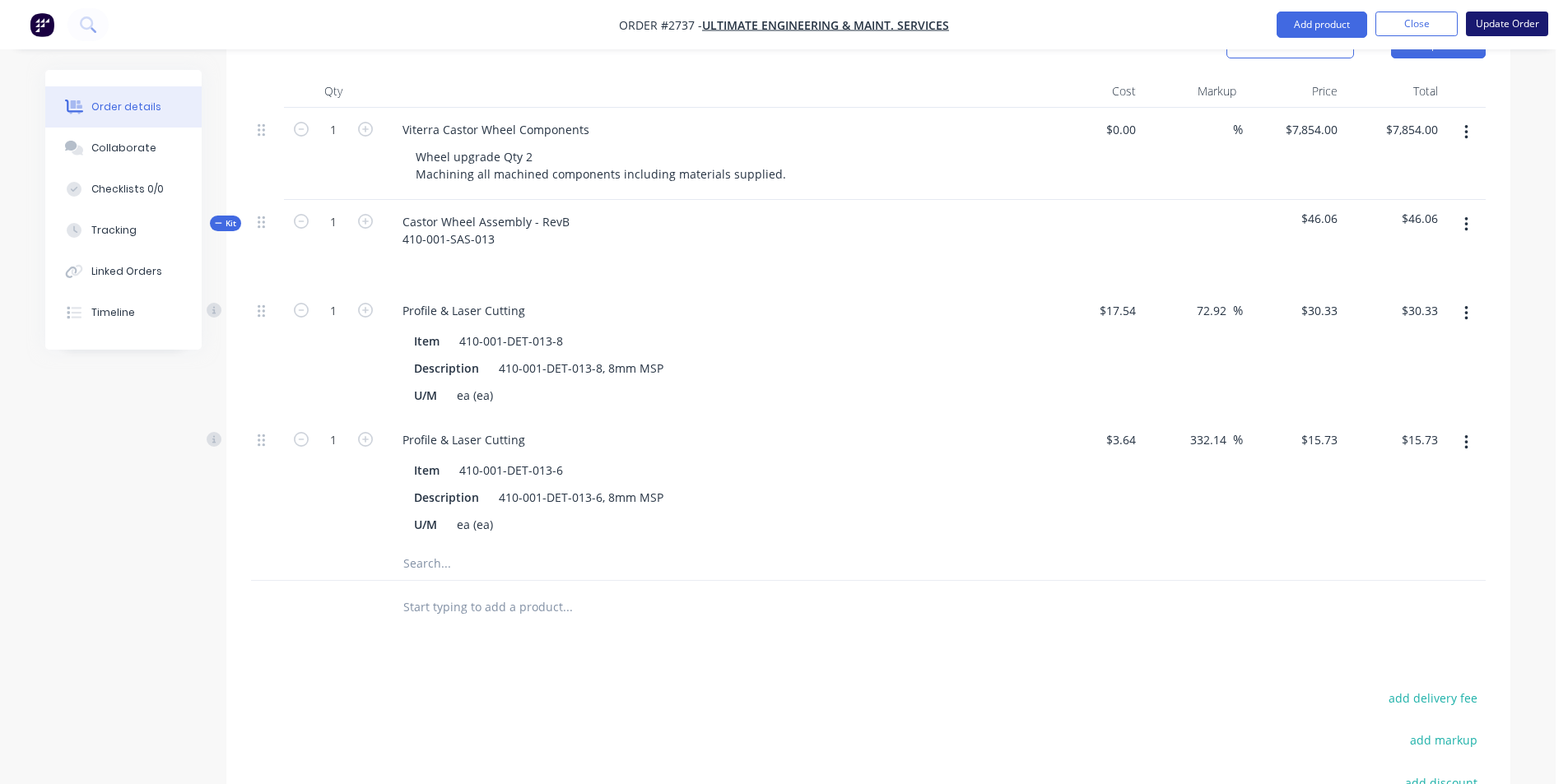
click at [1516, 24] on button "Update Order" at bounding box center [1506, 24] width 82 height 25
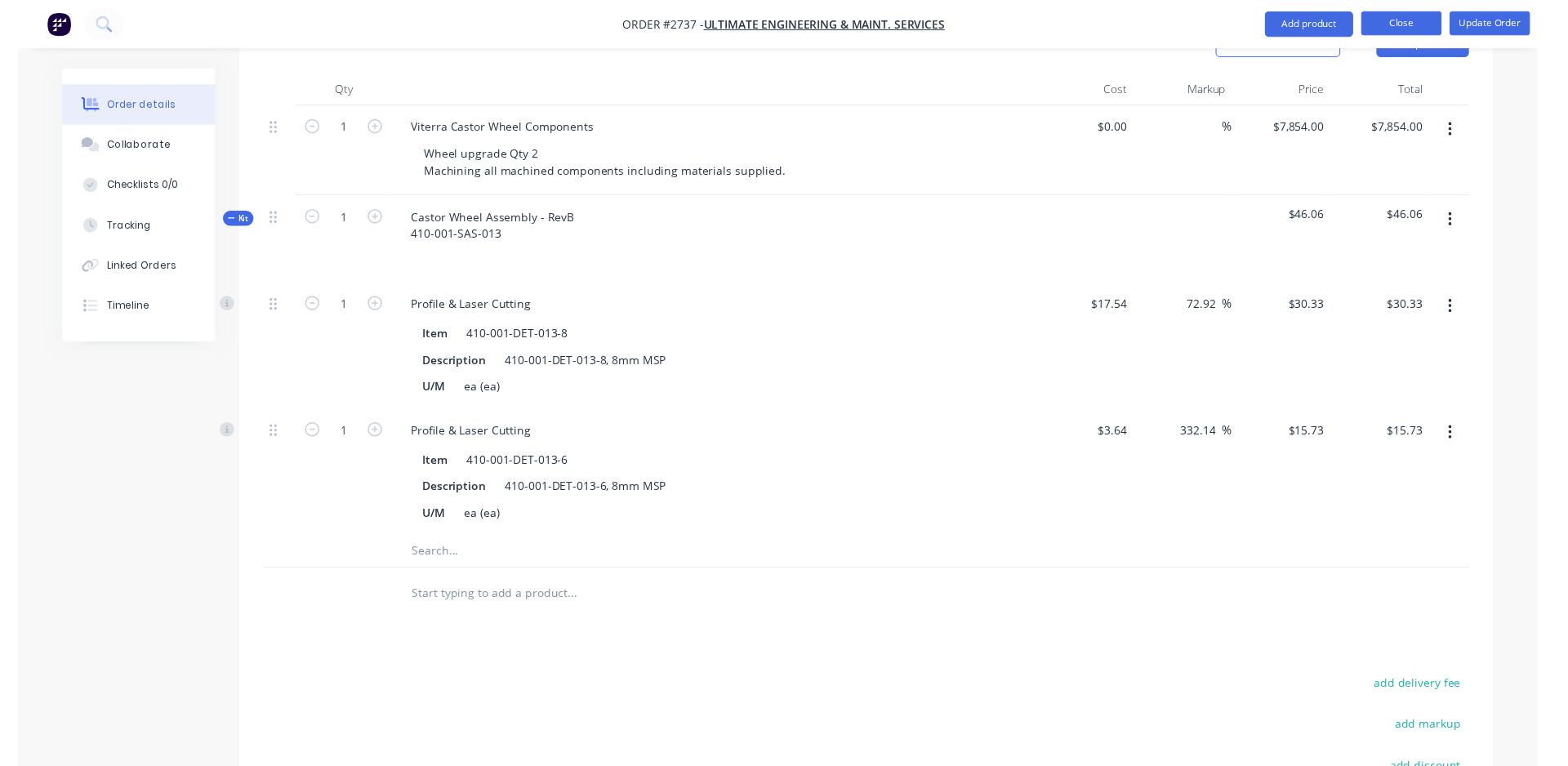
scroll to position [0, 0]
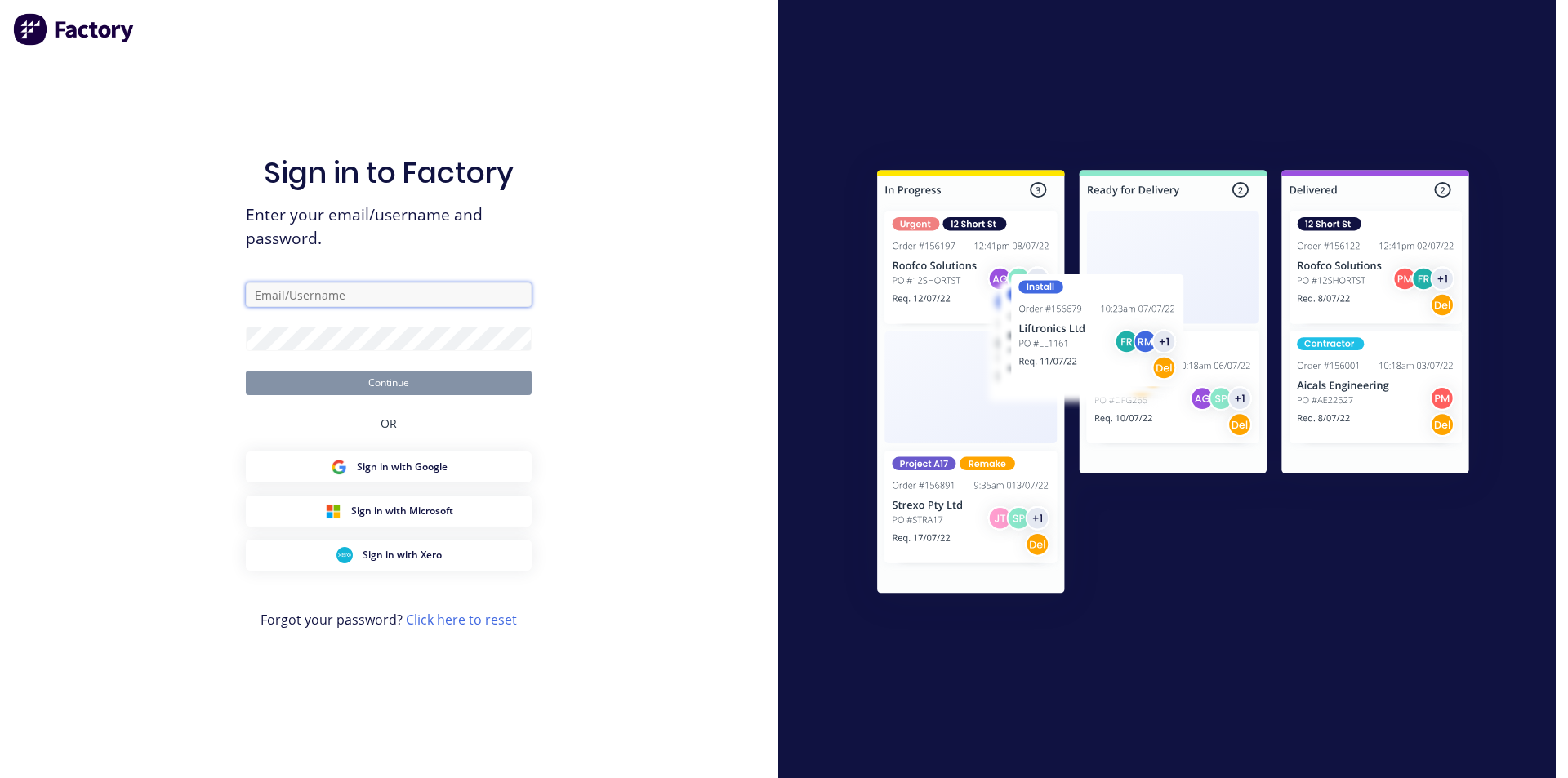
type input "admin@schutzind.com.au"
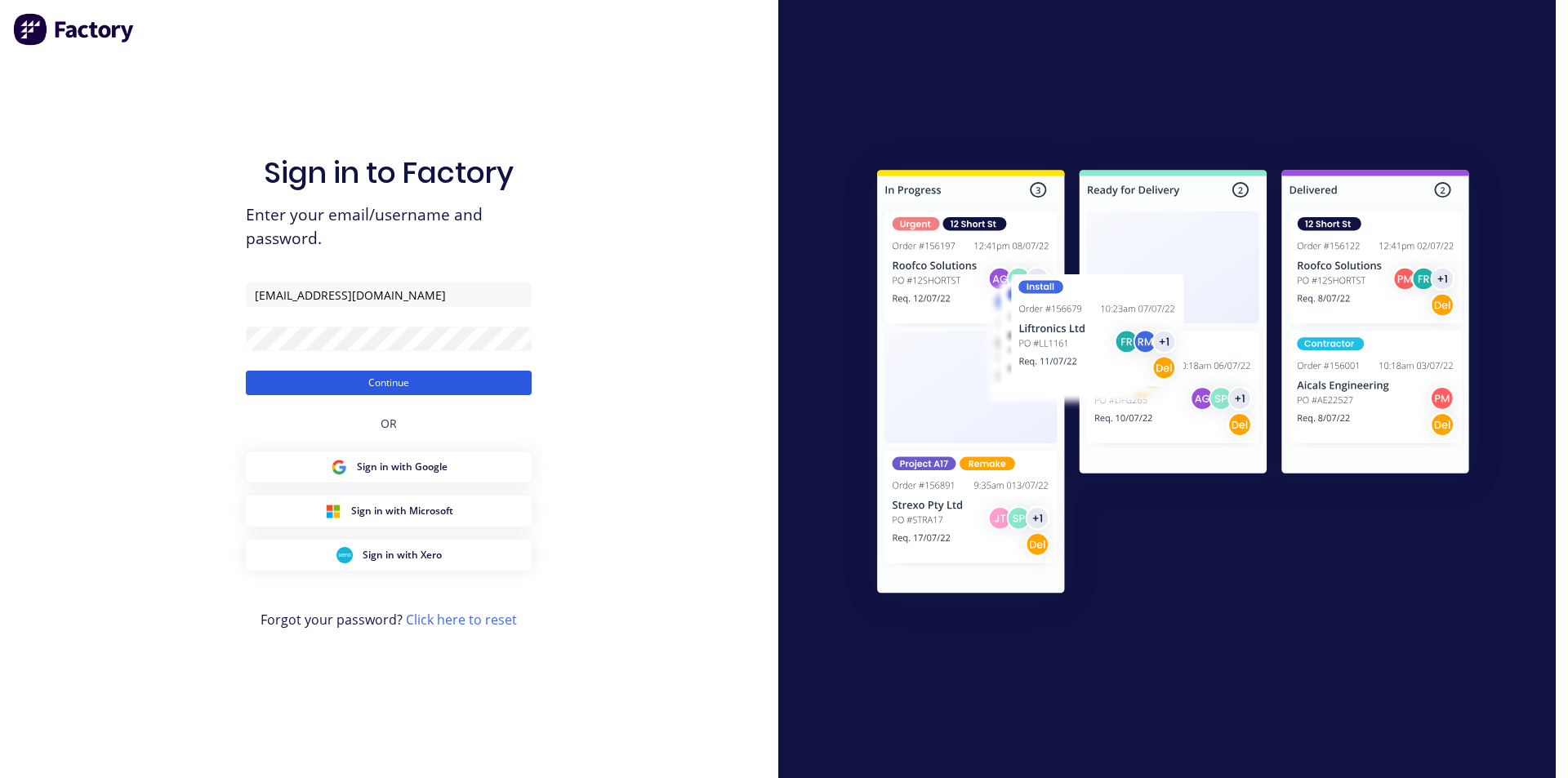
click at [394, 385] on button "Continue" at bounding box center [389, 383] width 286 height 24
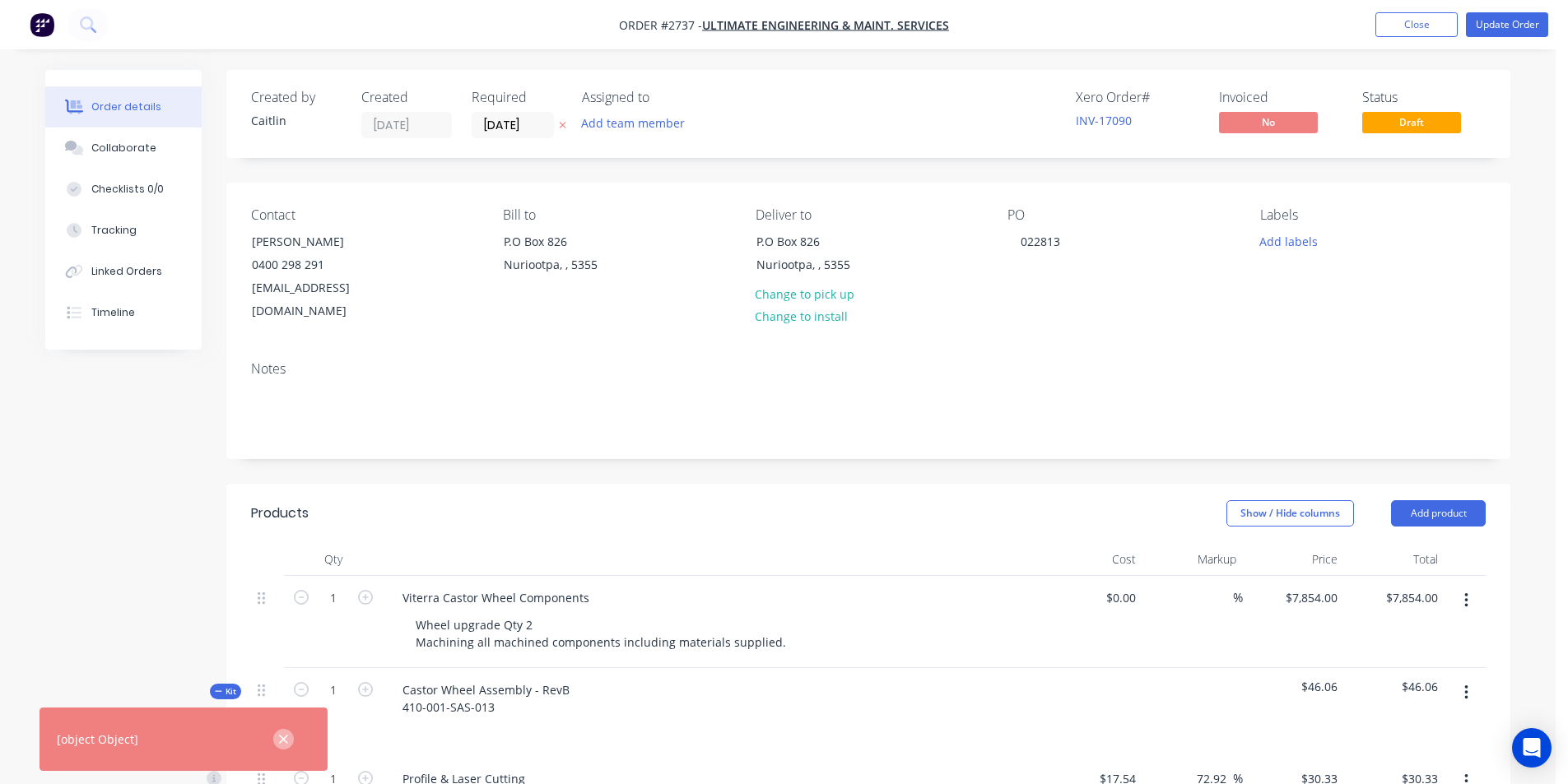
click at [291, 741] on button "button" at bounding box center [283, 739] width 20 height 20
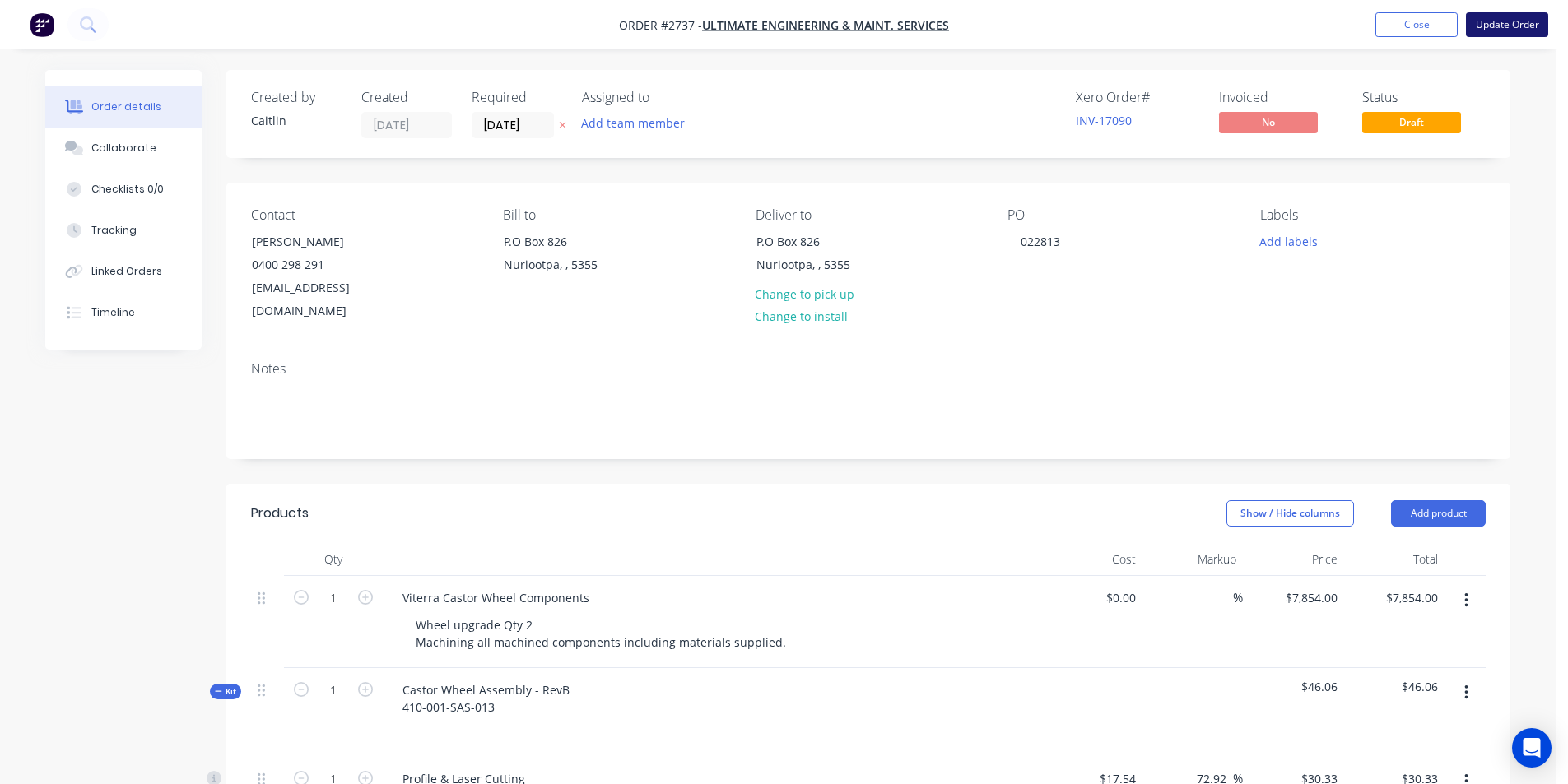
click at [1502, 30] on button "Update Order" at bounding box center [1506, 25] width 82 height 25
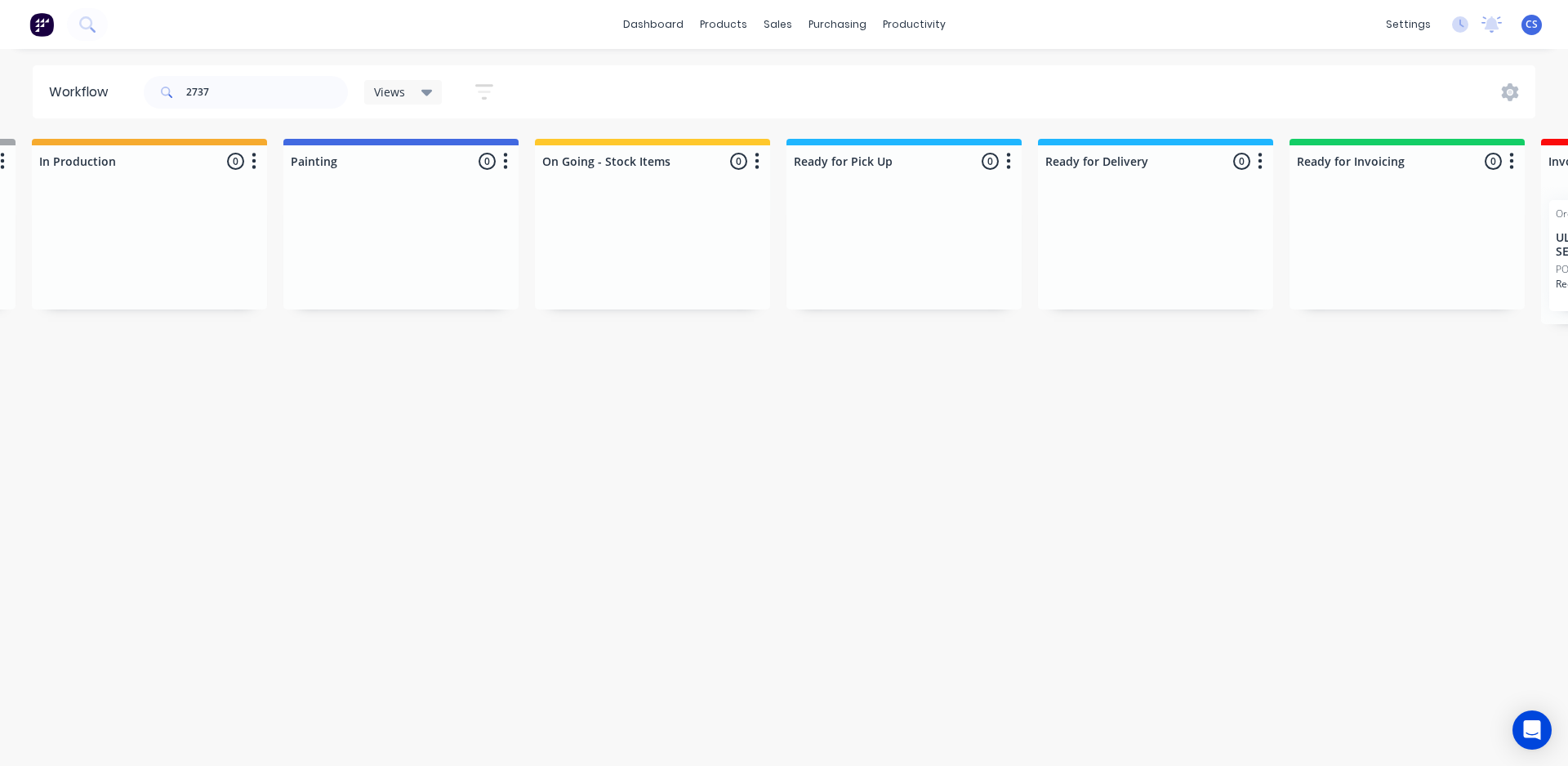
scroll to position [0, 504]
click at [244, 93] on input "2737" at bounding box center [267, 91] width 162 height 33
type input "2"
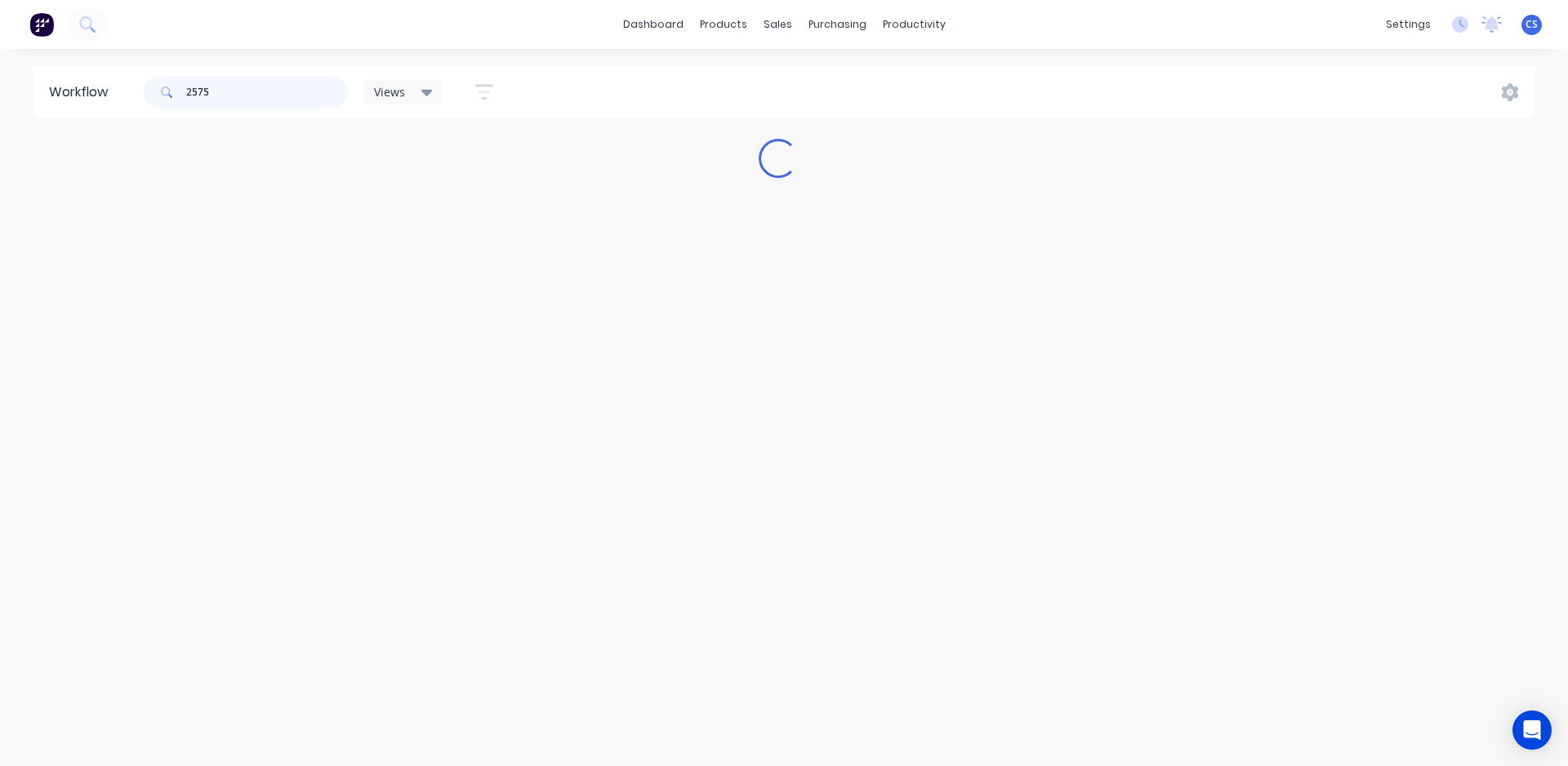
scroll to position [0, 0]
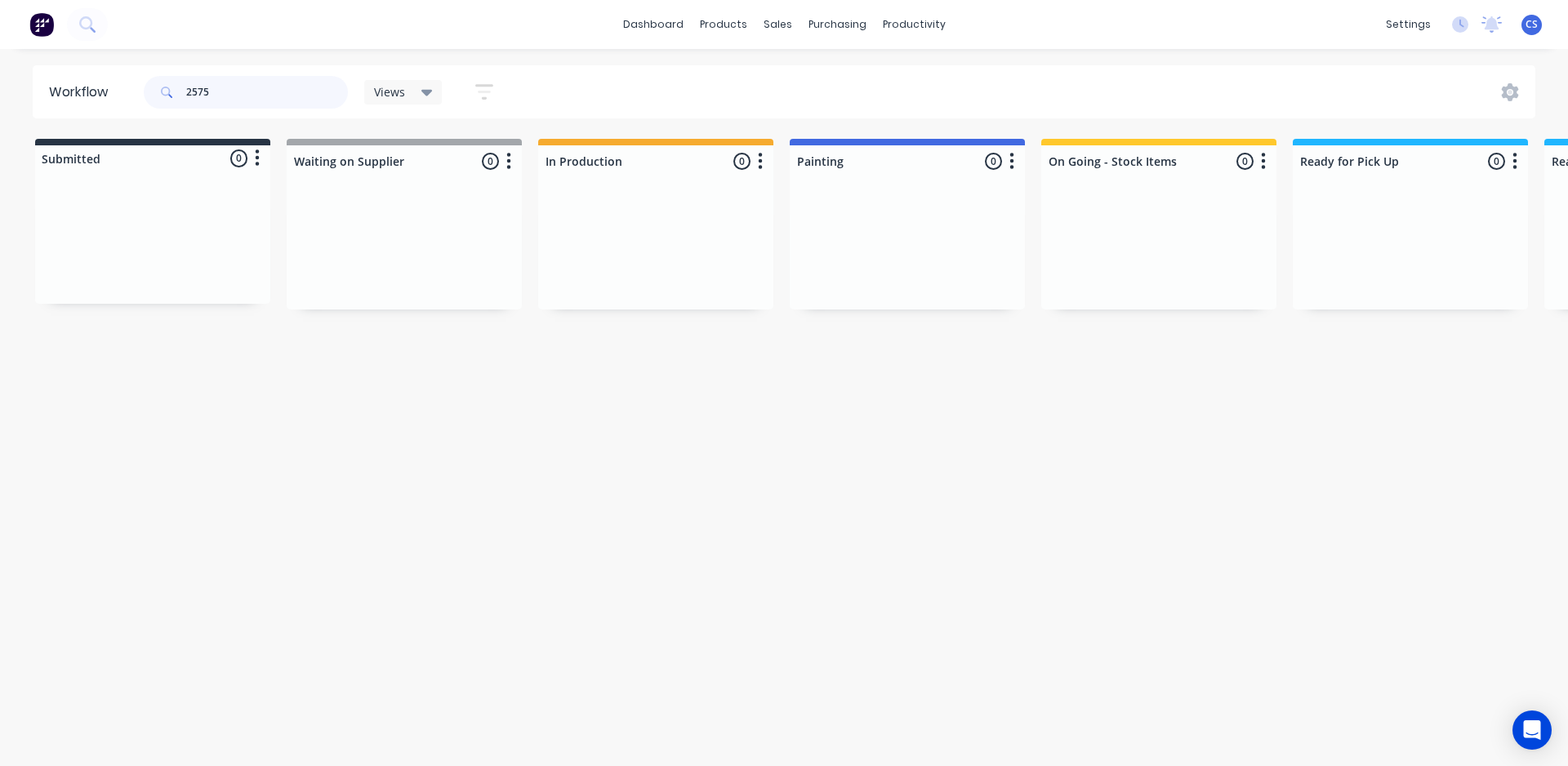
type input "2575"
click at [247, 86] on input "2575" at bounding box center [267, 91] width 162 height 33
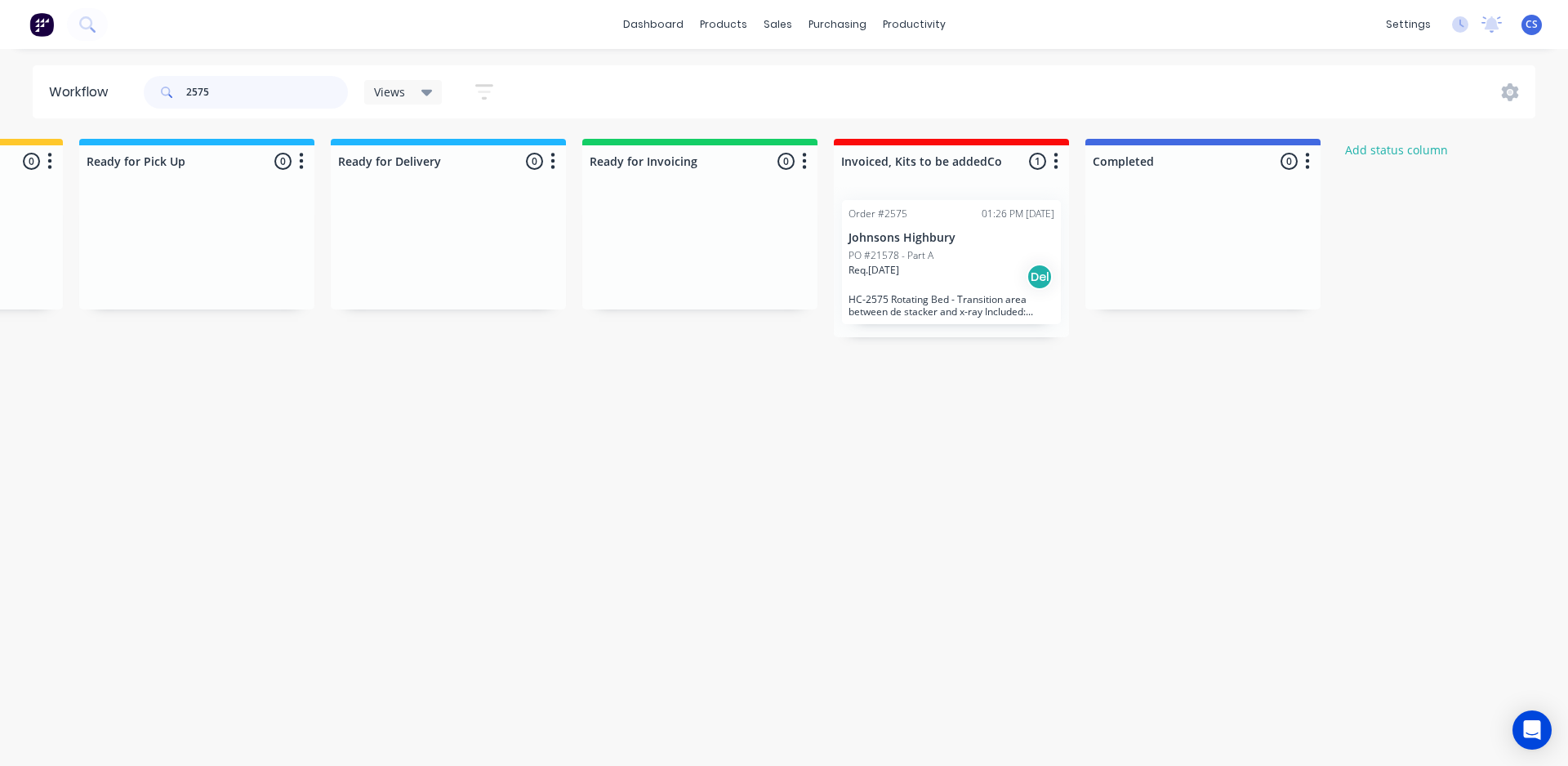
scroll to position [0, 1393]
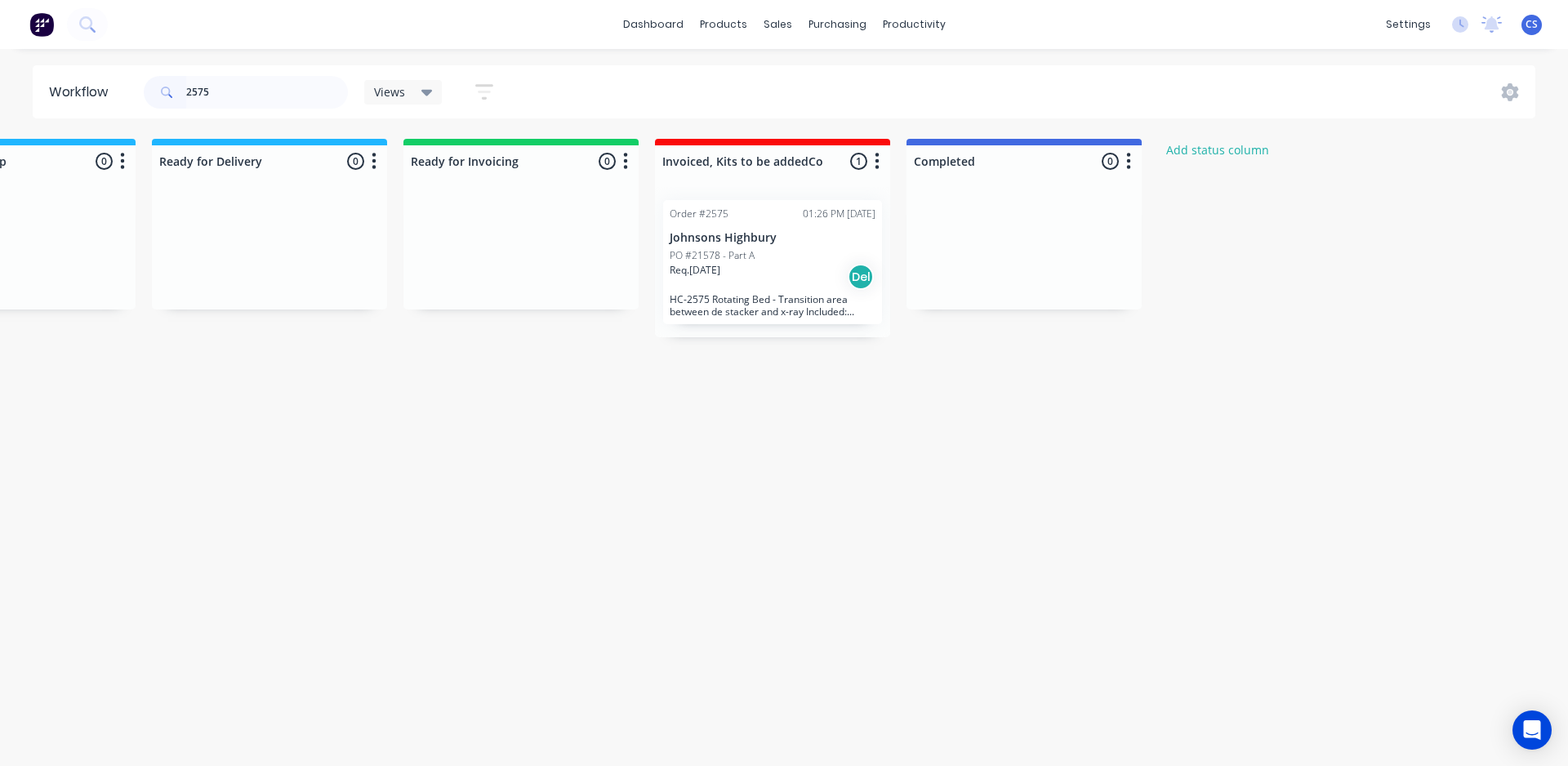
click at [797, 280] on div "Req. 21/08/25 Del" at bounding box center [772, 276] width 206 height 28
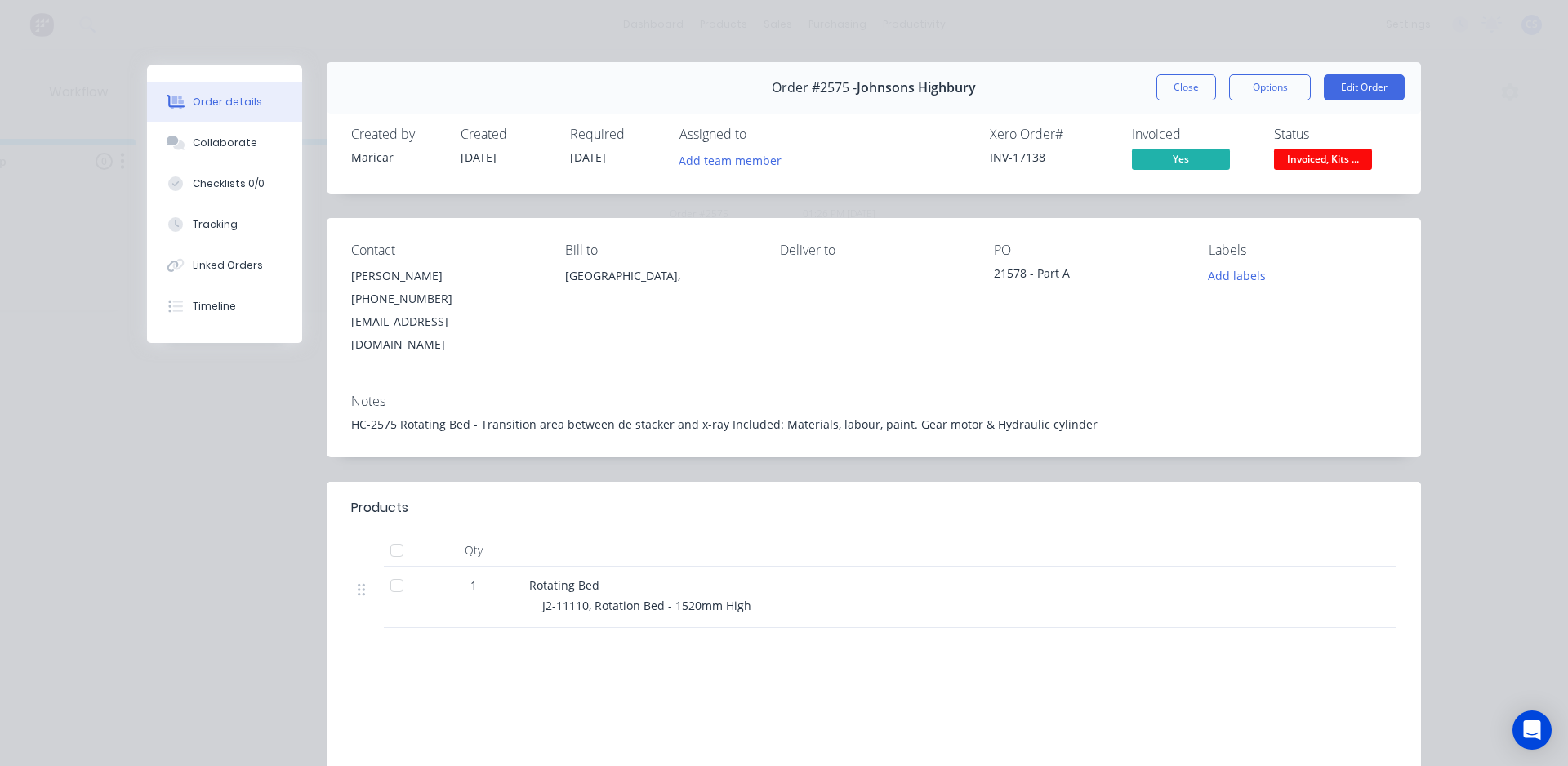
scroll to position [0, 0]
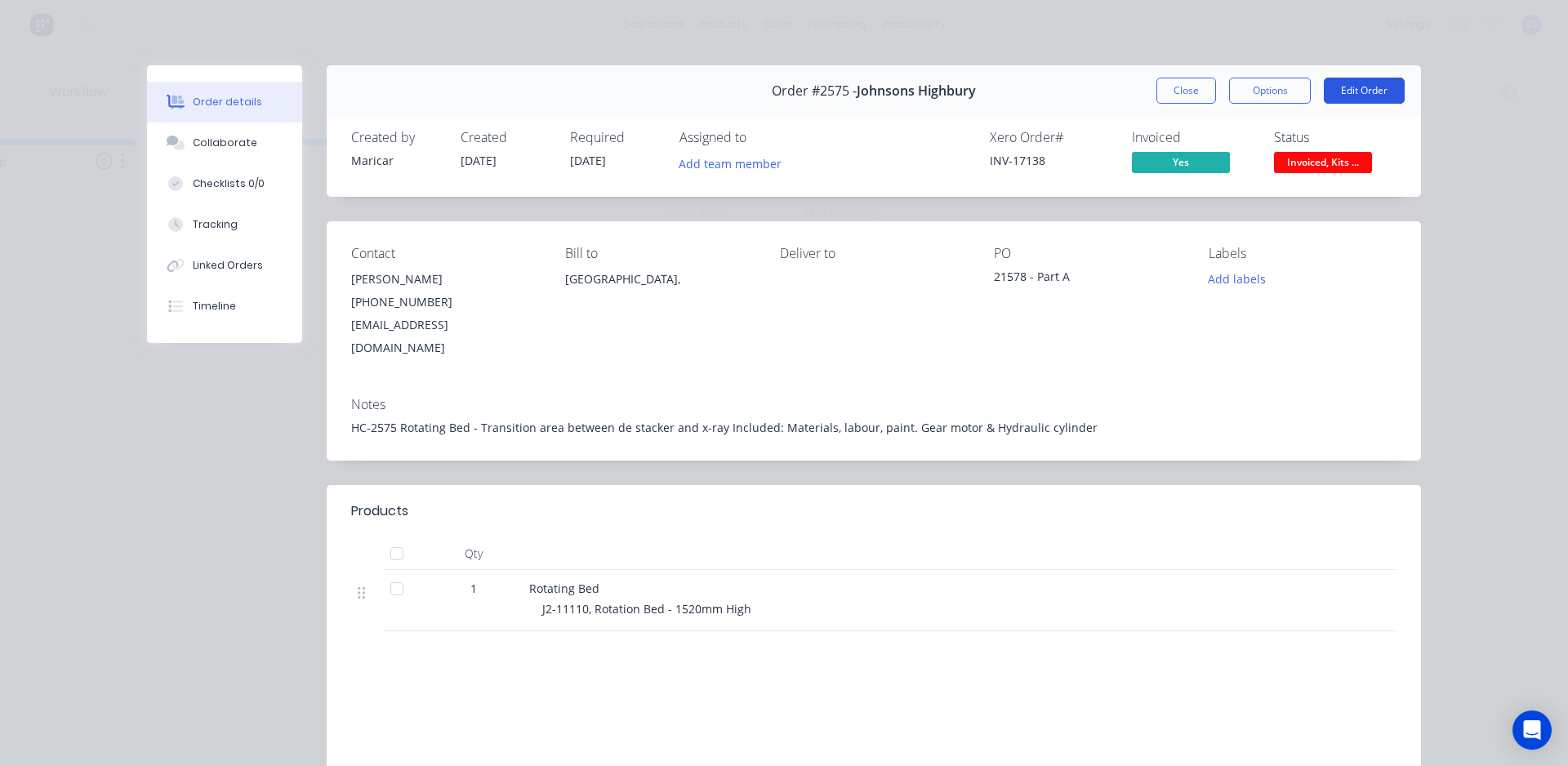
click at [1388, 81] on button "Edit Order" at bounding box center [1364, 90] width 81 height 26
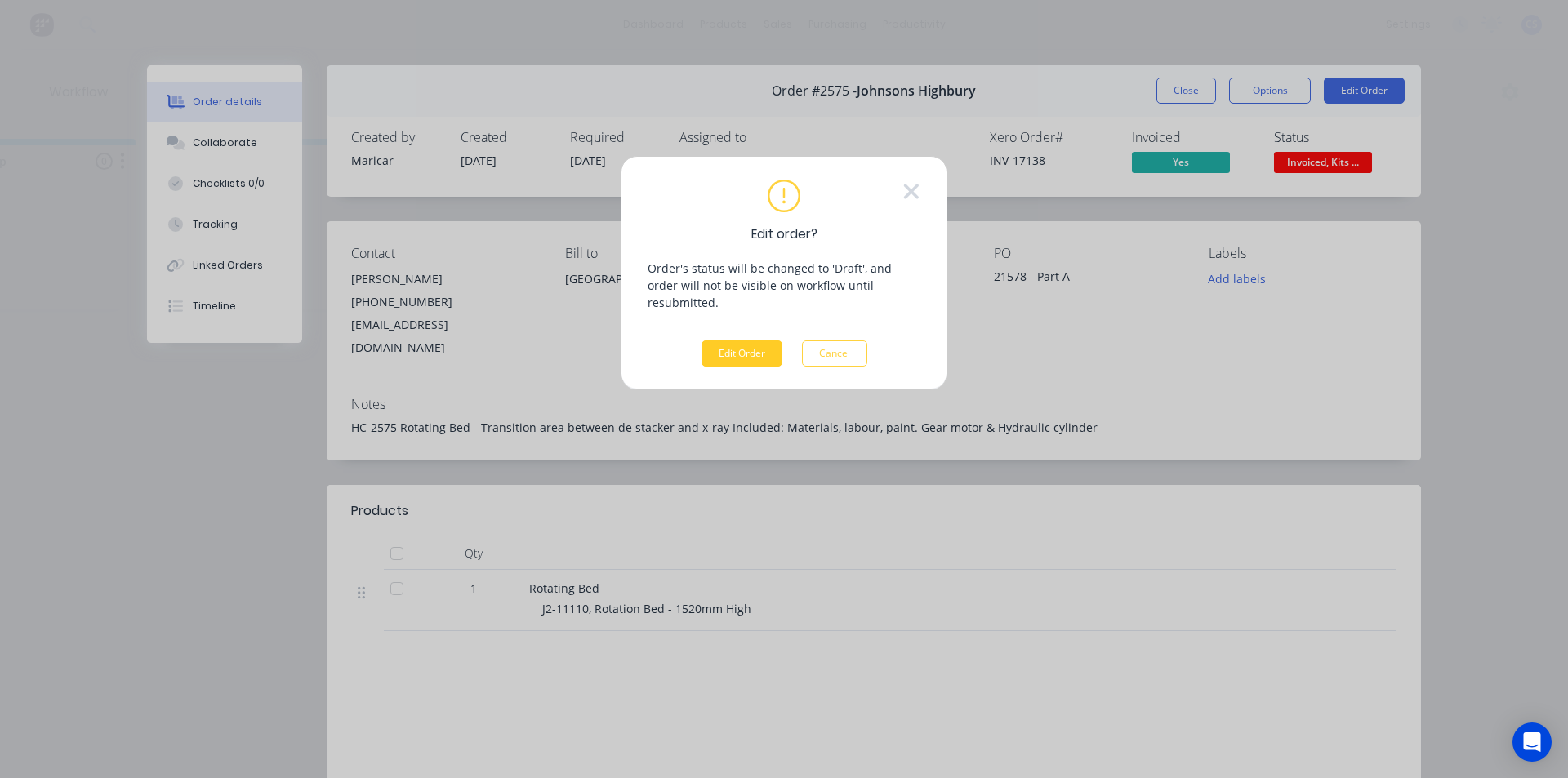
click at [728, 341] on button "Edit Order" at bounding box center [742, 353] width 81 height 26
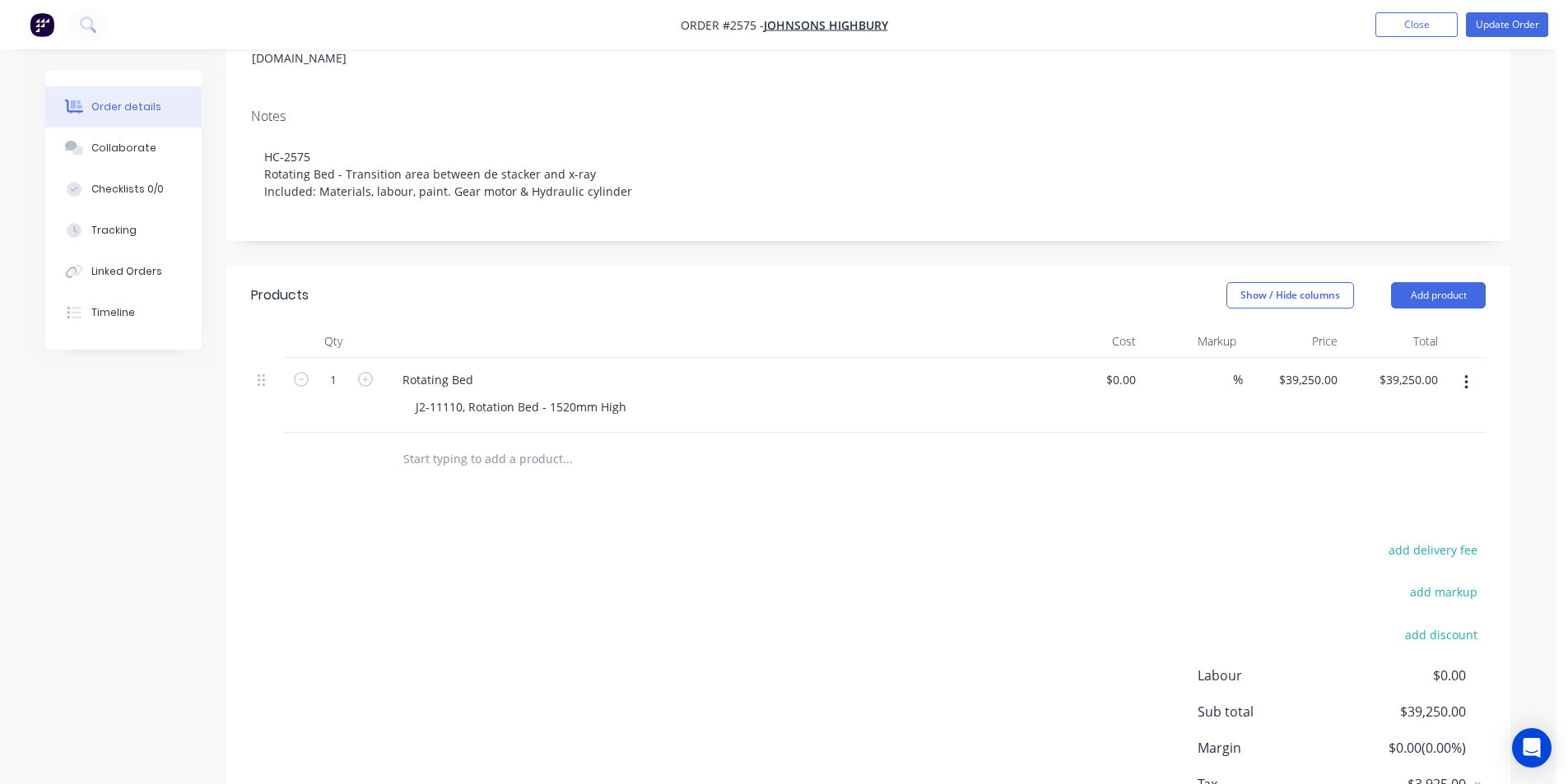
scroll to position [187, 0]
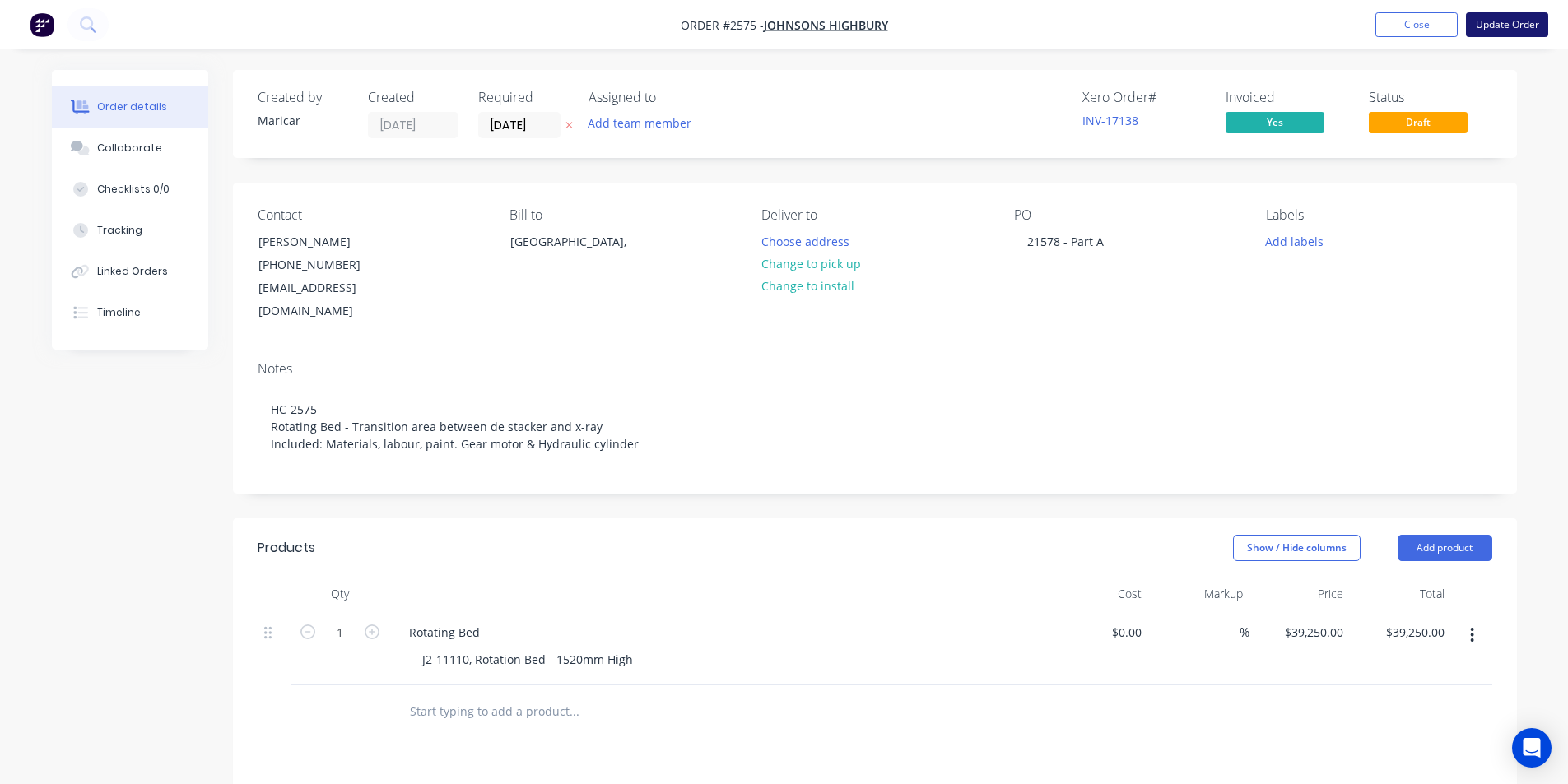
click at [1499, 23] on button "Update Order" at bounding box center [1506, 25] width 82 height 25
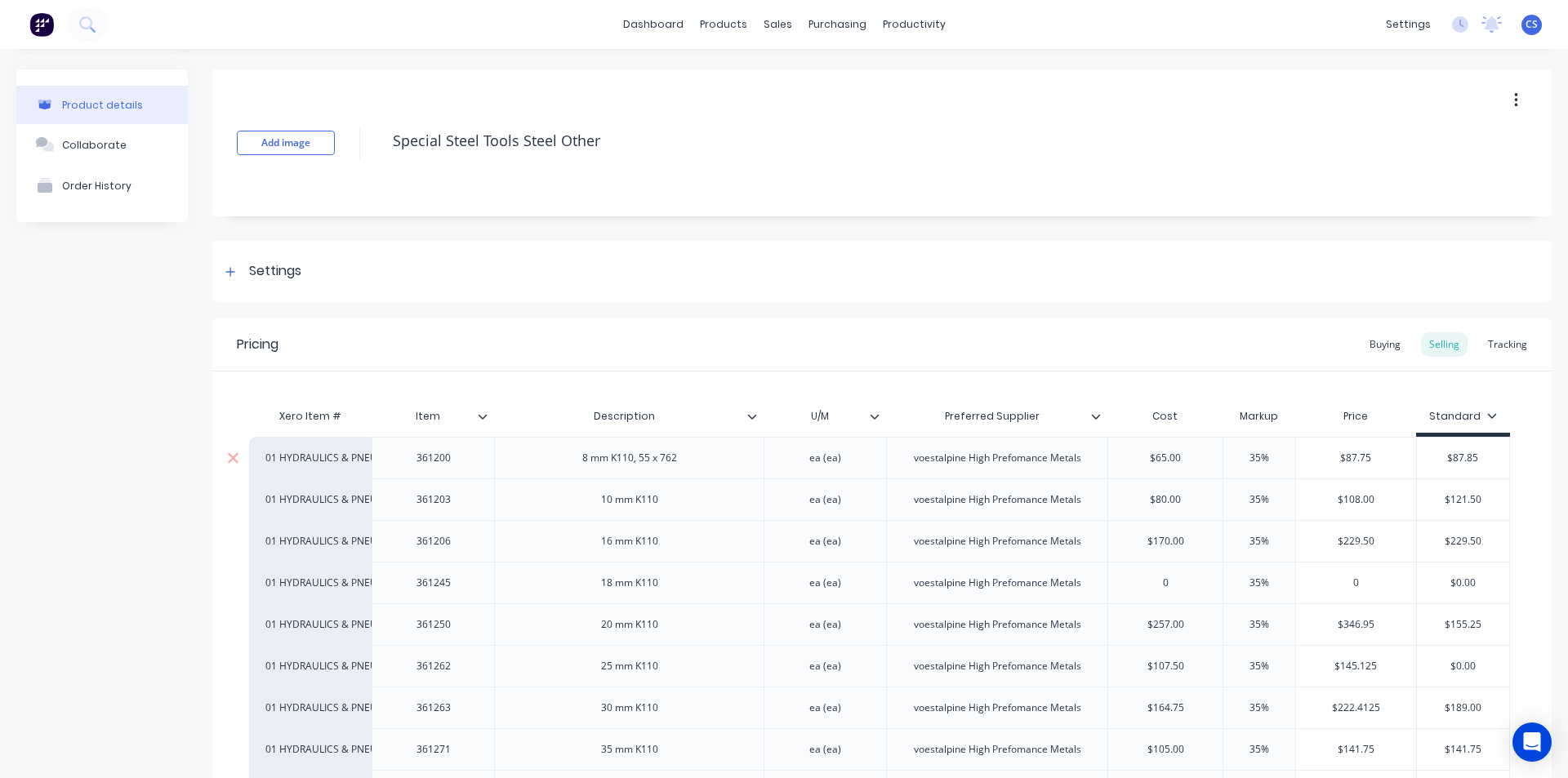
type textarea "x"
click at [783, 76] on icon at bounding box center [777, 79] width 15 height 15
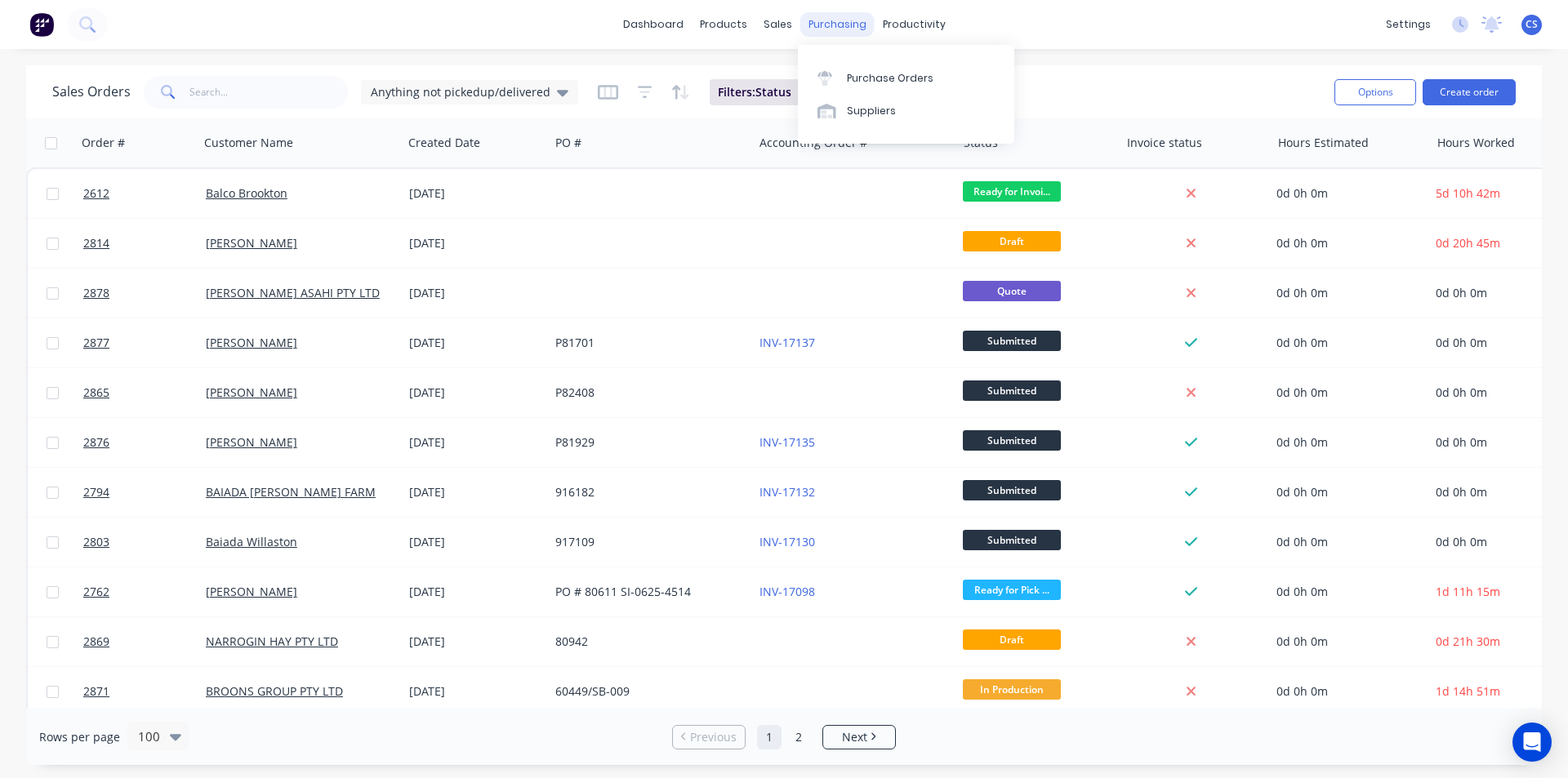
click at [816, 23] on div "purchasing" at bounding box center [838, 24] width 75 height 24
click at [853, 81] on div "Purchase Orders" at bounding box center [890, 79] width 86 height 15
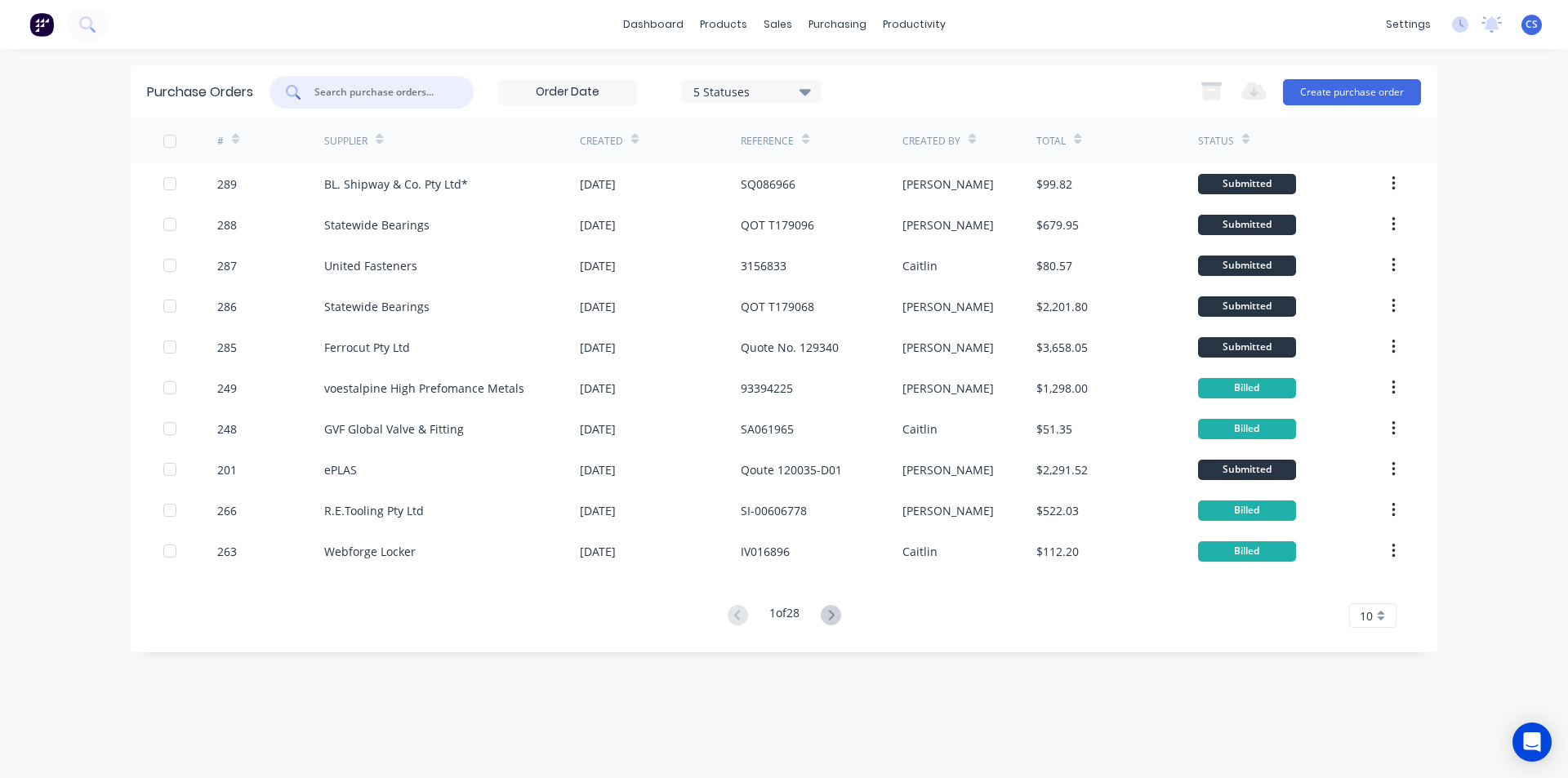
click at [379, 85] on input "text" at bounding box center [381, 91] width 136 height 16
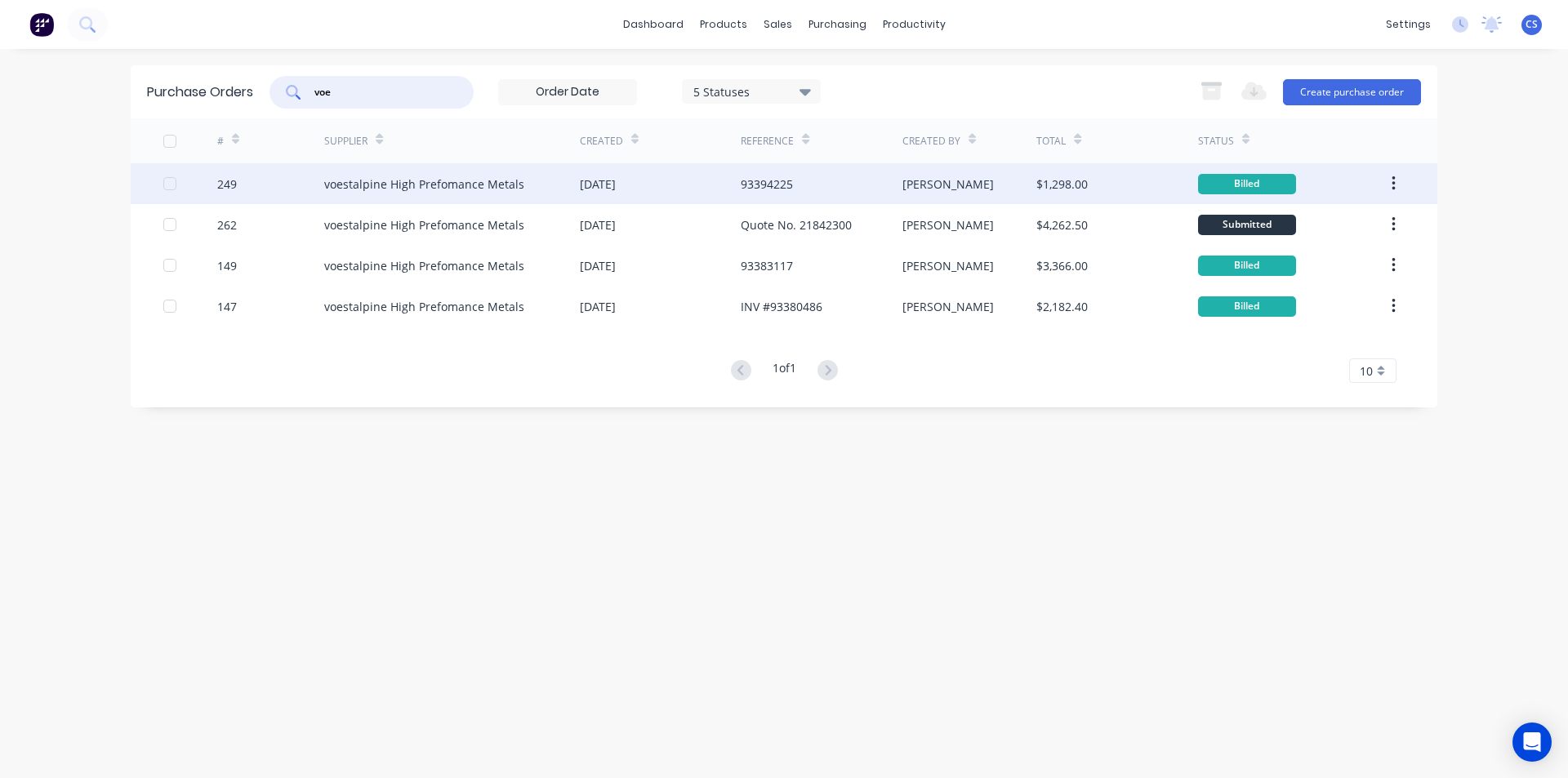
type input "voe"
click at [724, 185] on div "01 Aug 2025" at bounding box center [661, 184] width 161 height 41
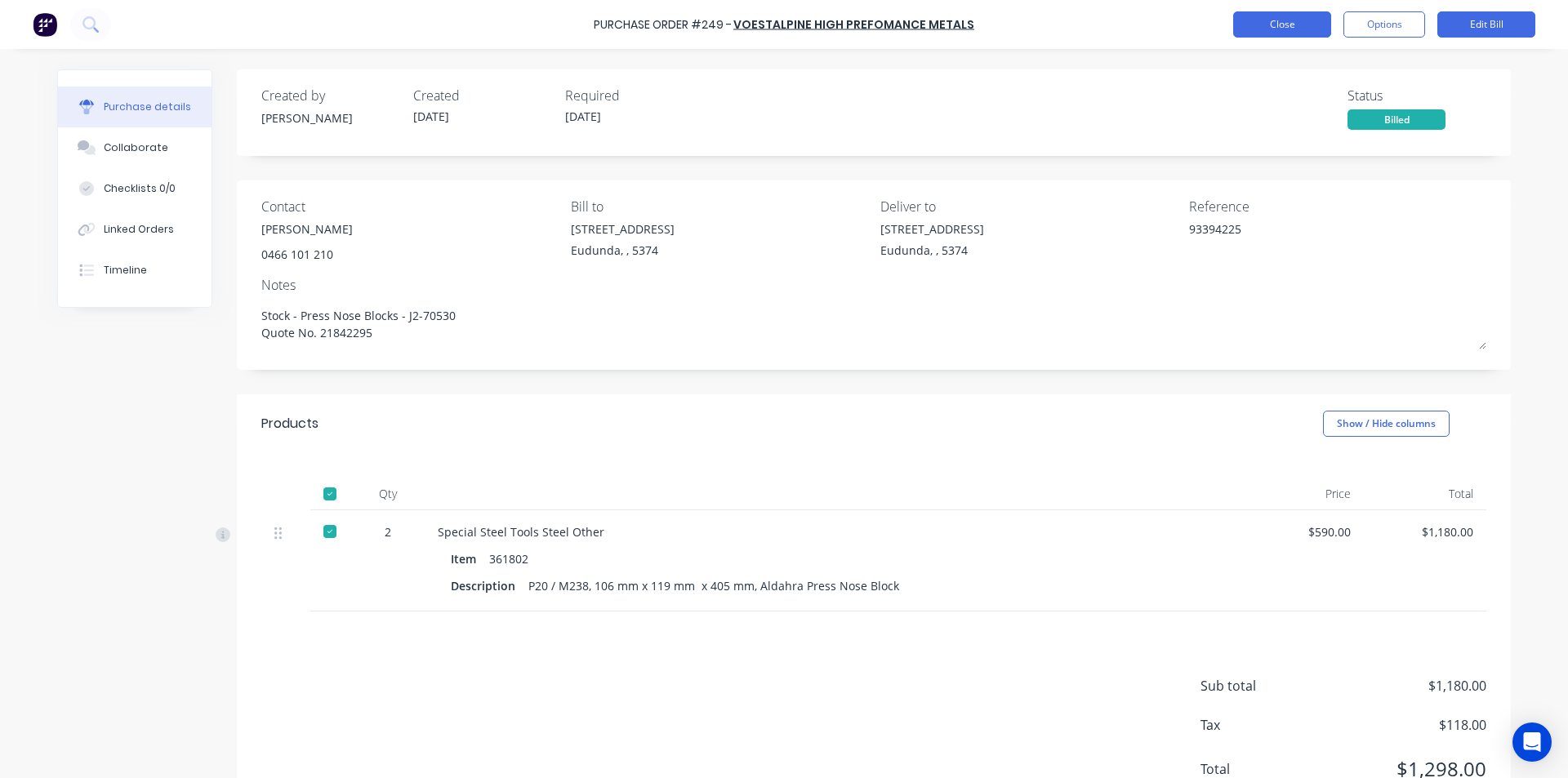
click at [1306, 29] on button "Close" at bounding box center [1282, 24] width 98 height 26
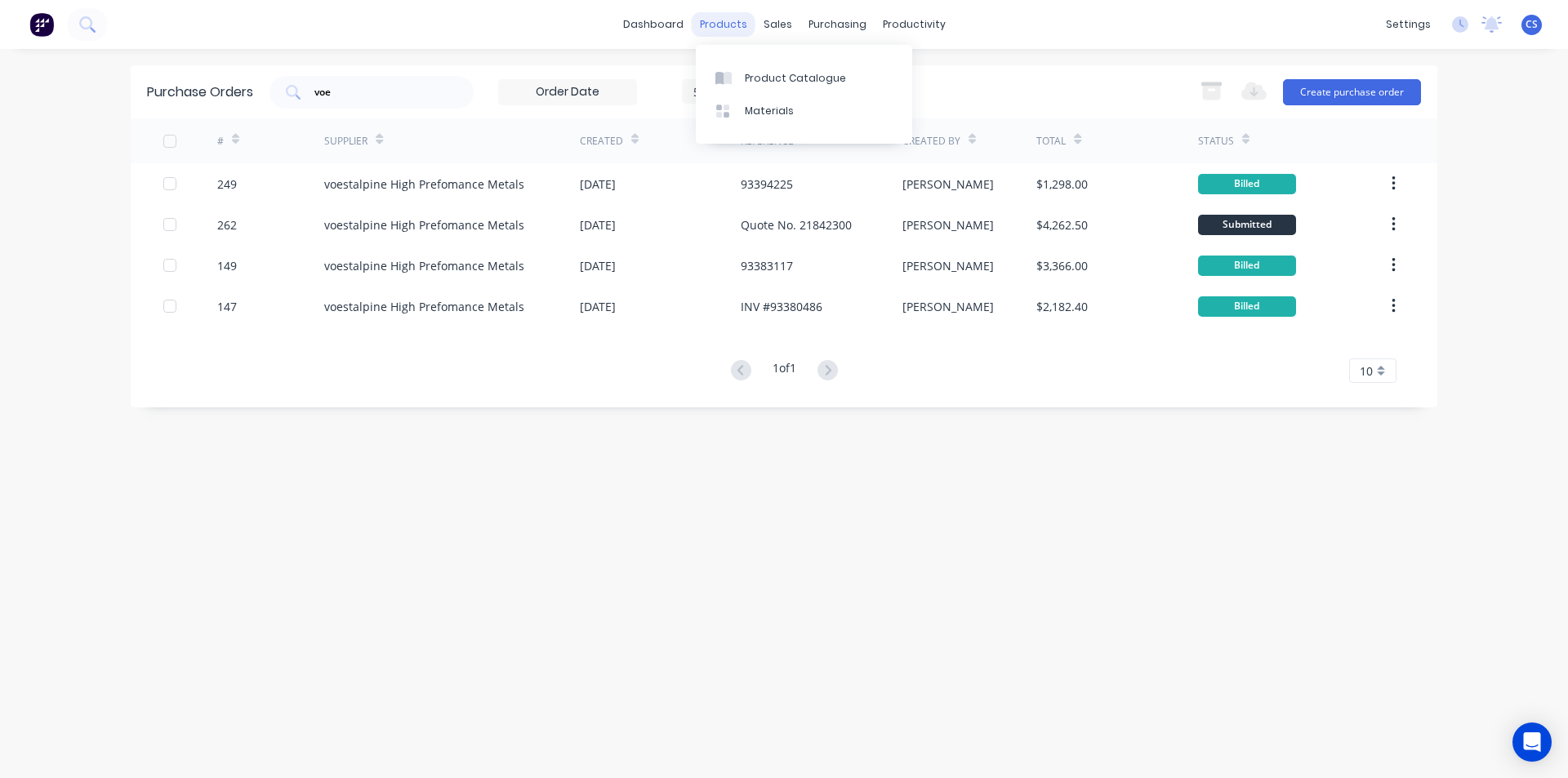
click at [724, 14] on div "products" at bounding box center [724, 24] width 64 height 24
click at [711, 27] on div "products" at bounding box center [724, 24] width 64 height 24
click at [766, 85] on div "Product Catalogue" at bounding box center [795, 79] width 102 height 15
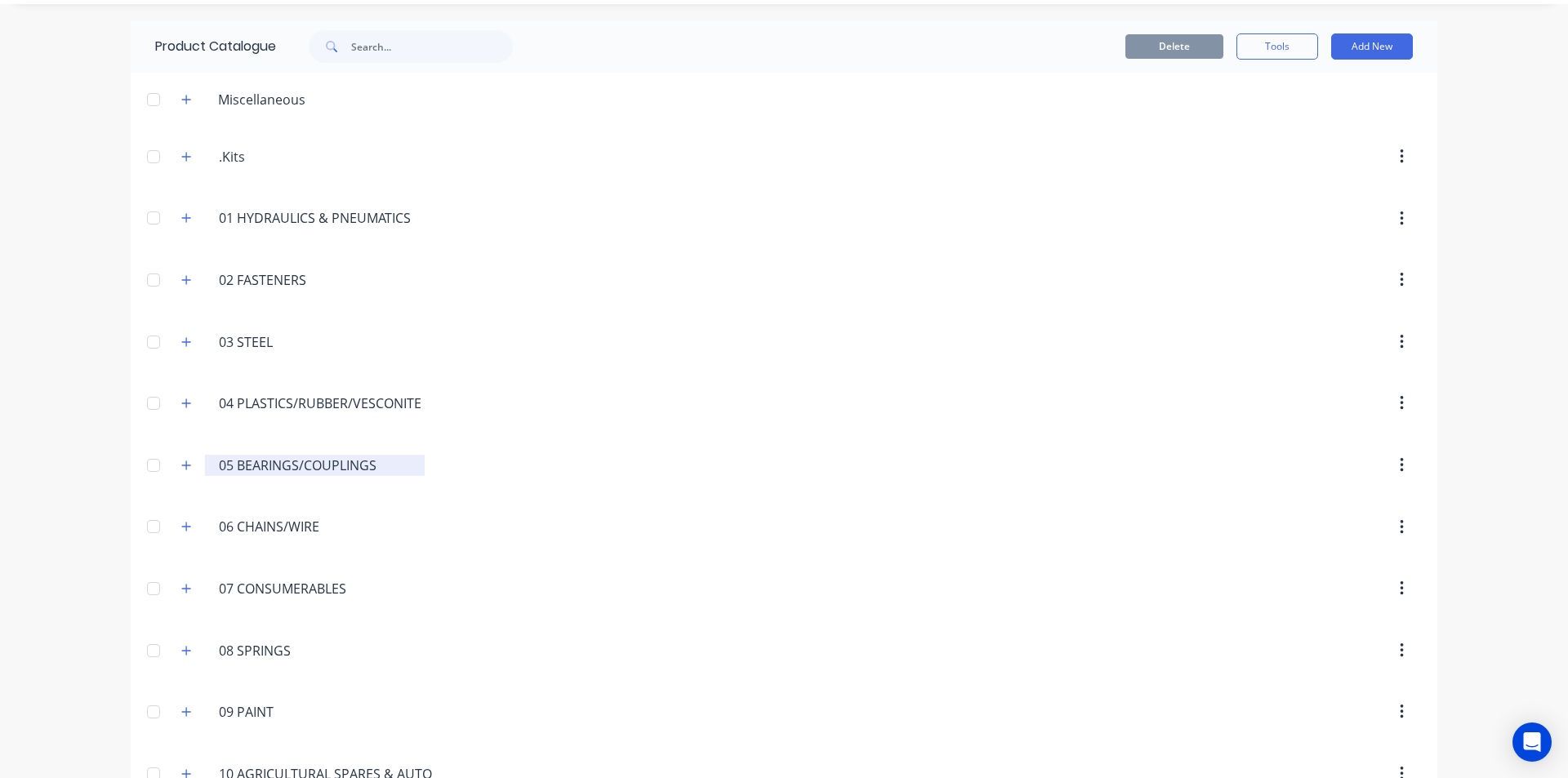
scroll to position [81, 0]
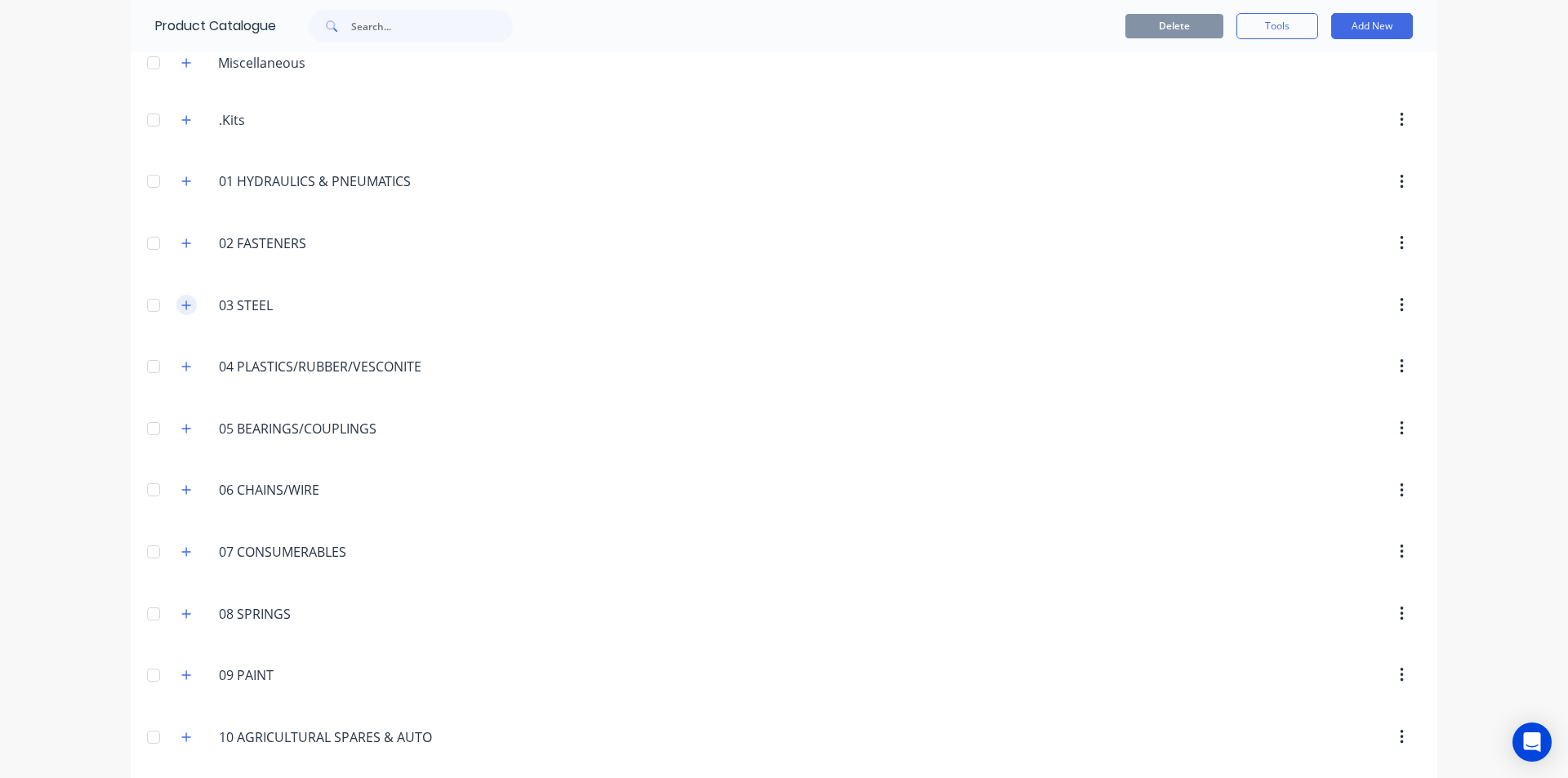
click at [182, 305] on icon "button" at bounding box center [186, 305] width 9 height 9
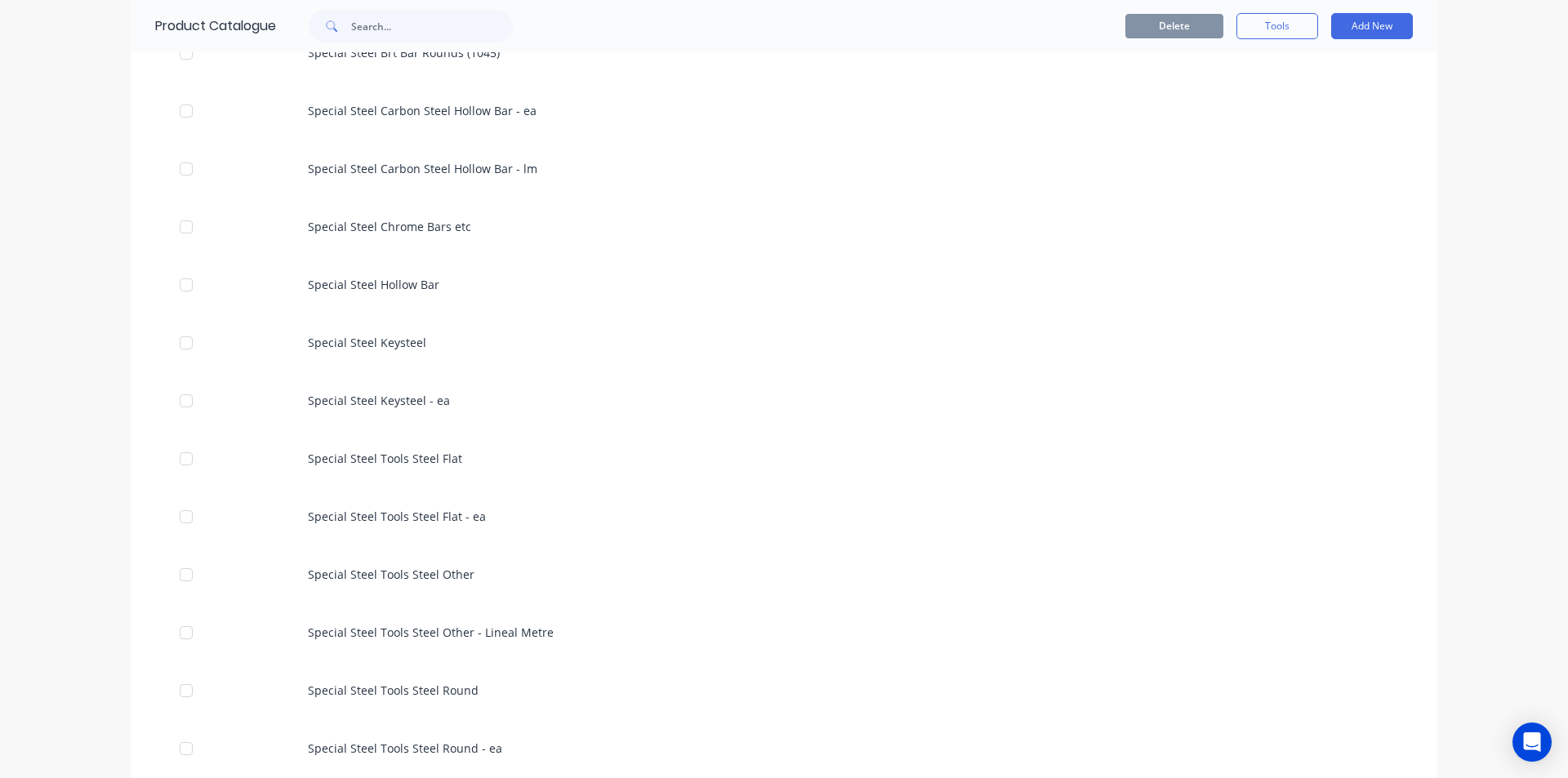
scroll to position [3511, 0]
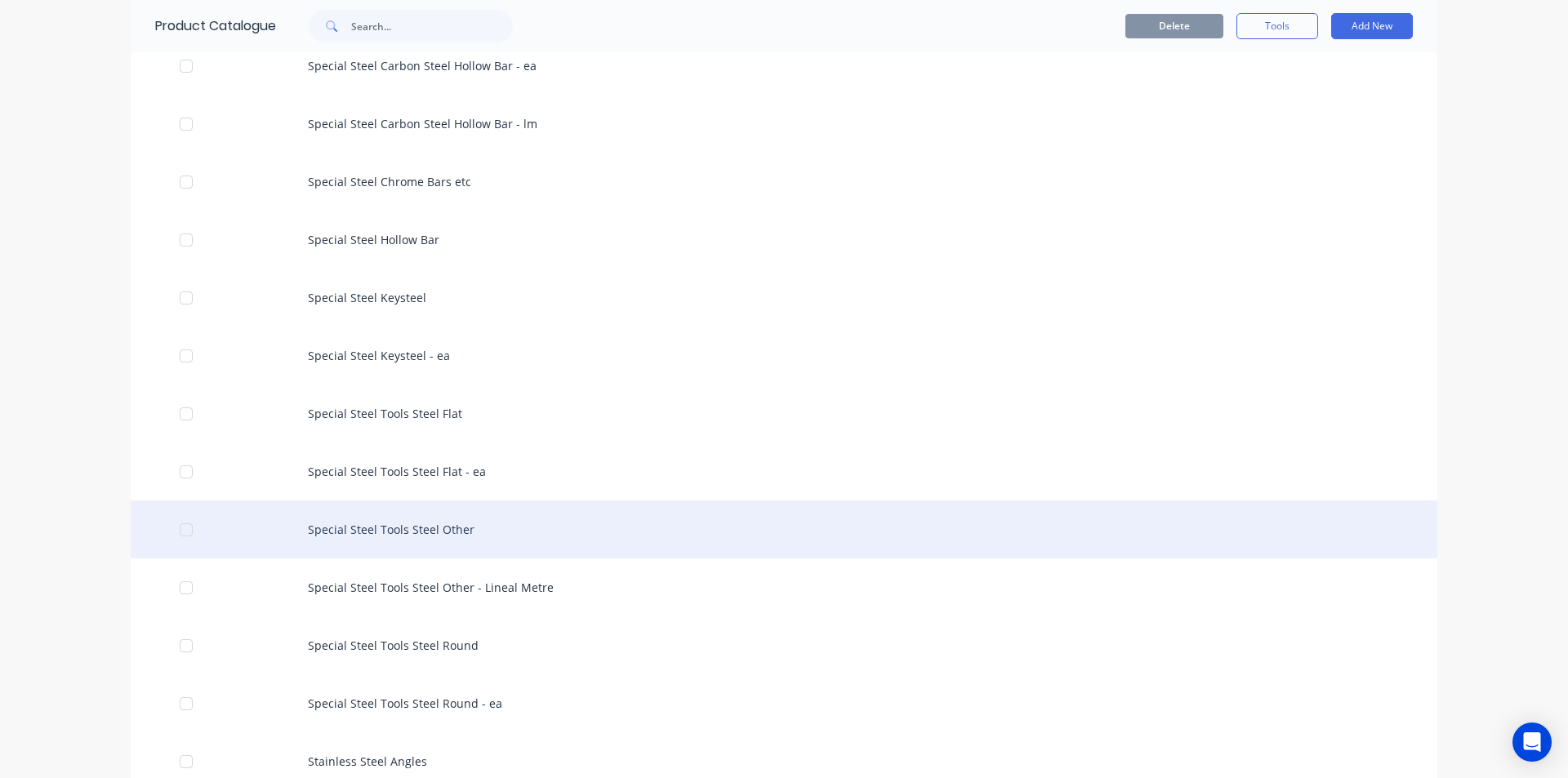
click at [407, 523] on div "Special Steel Tools Steel Other" at bounding box center [784, 529] width 1307 height 58
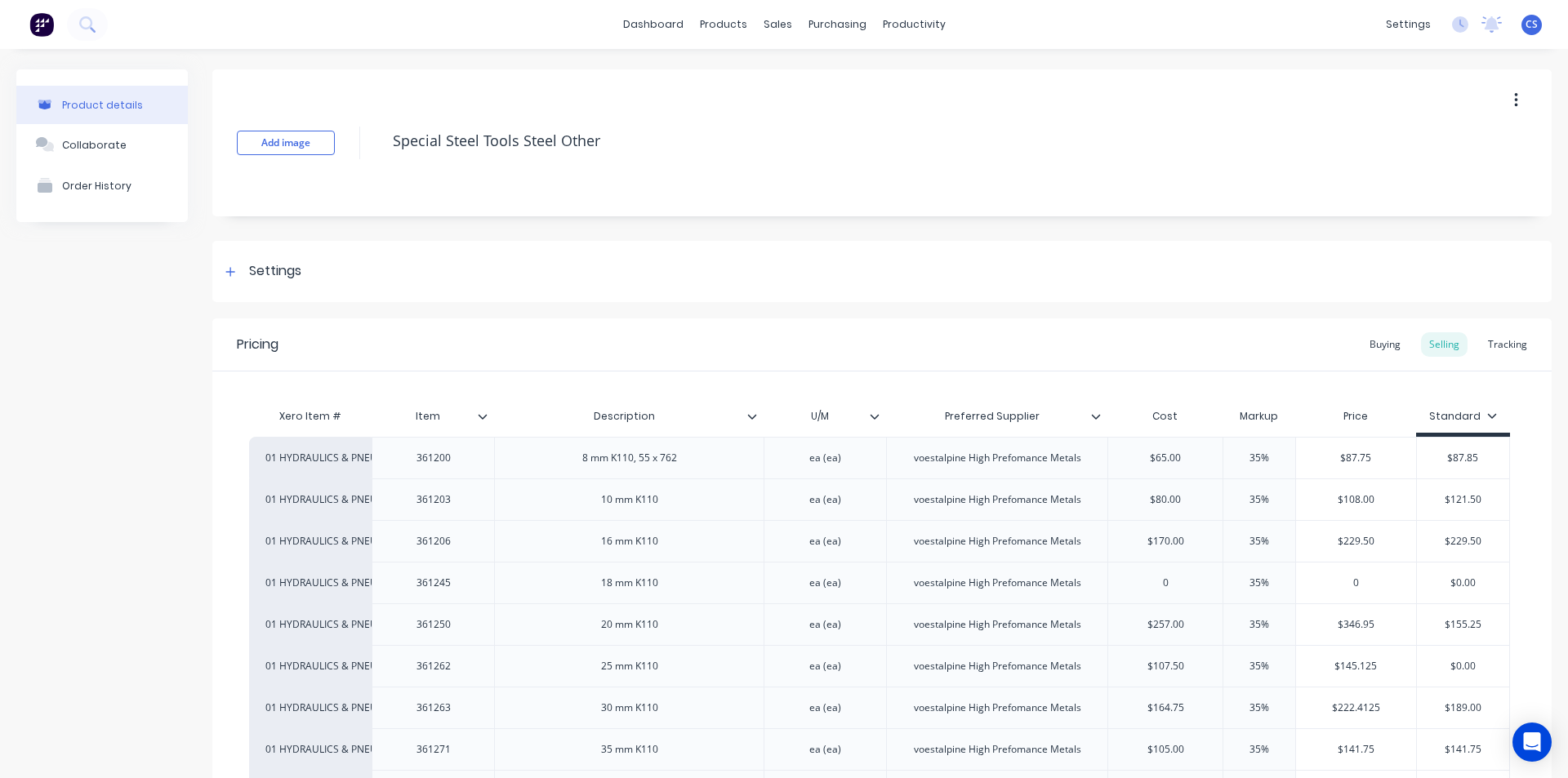
type textarea "x"
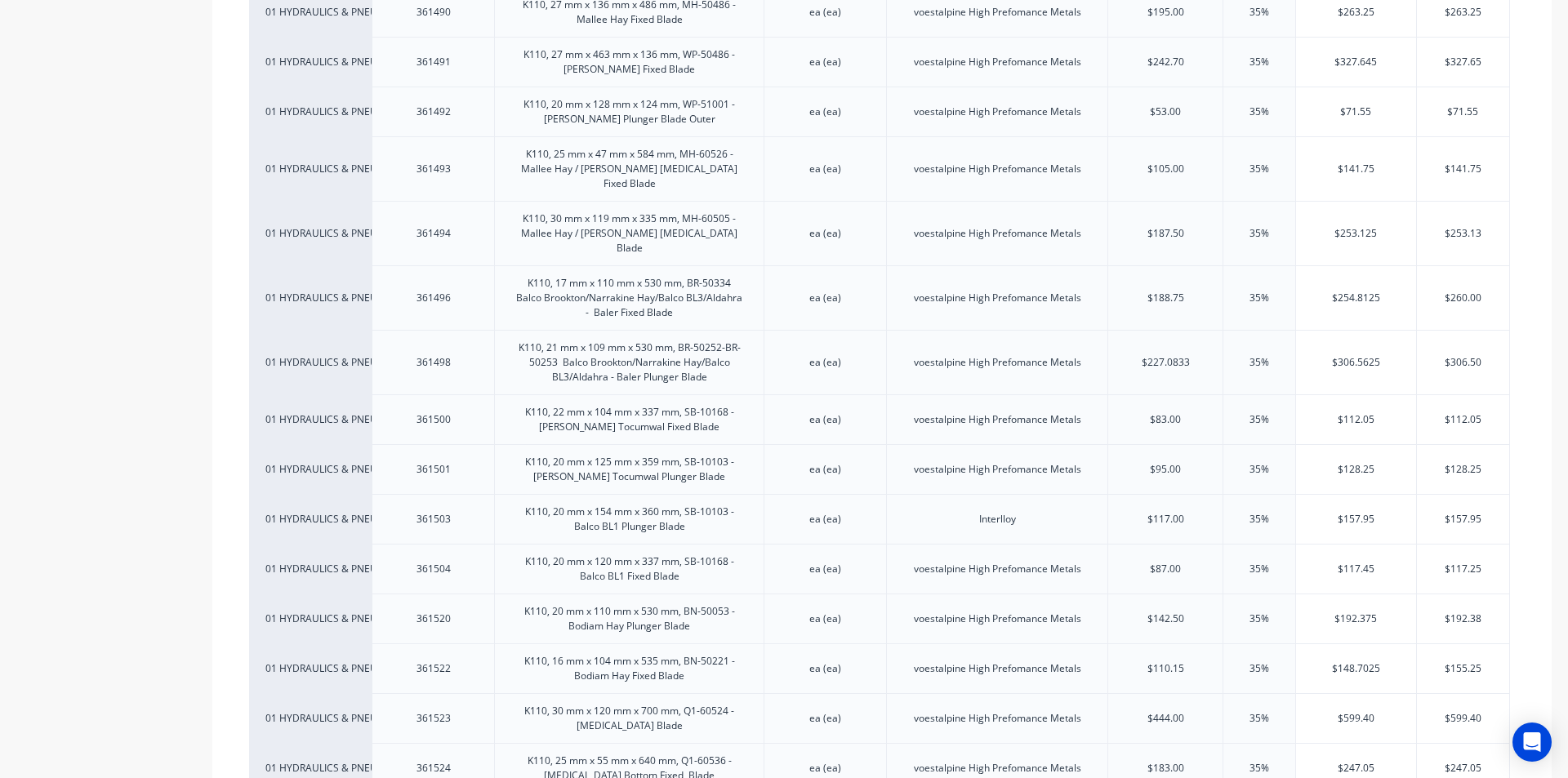
scroll to position [2730, 0]
